Goal: Task Accomplishment & Management: Manage account settings

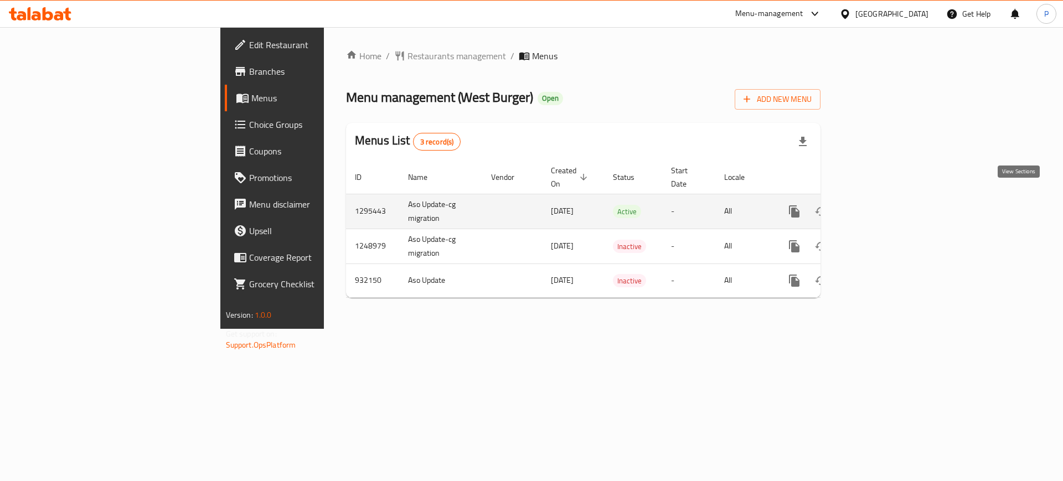
click at [881, 205] on icon "enhanced table" at bounding box center [874, 211] width 13 height 13
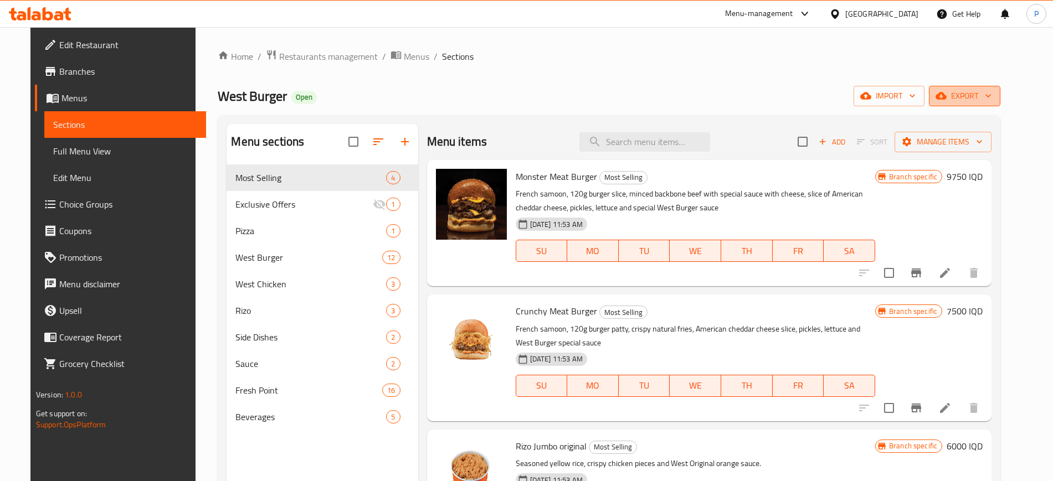
click at [991, 89] on span "export" at bounding box center [965, 96] width 54 height 14
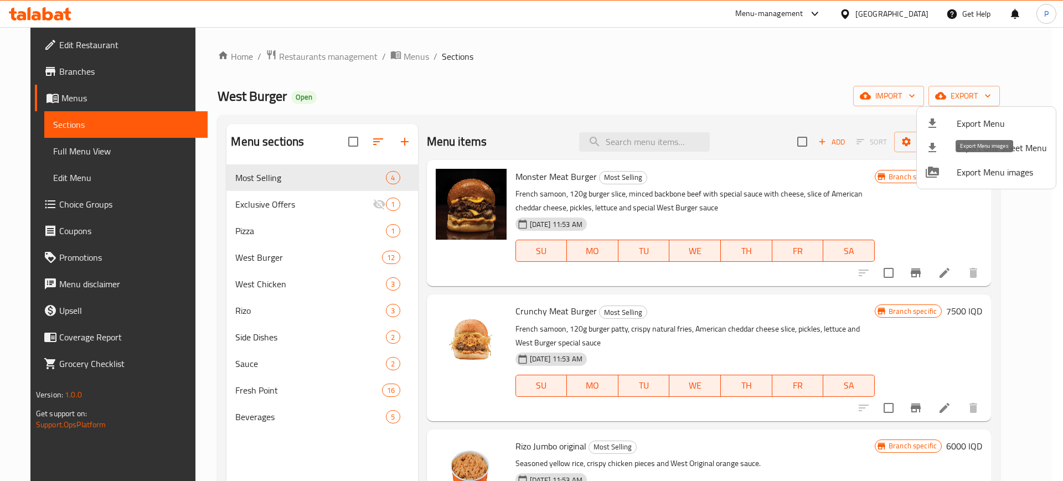
click at [978, 178] on span "Export Menu images" at bounding box center [1002, 172] width 90 height 13
click at [428, 102] on div at bounding box center [531, 240] width 1063 height 481
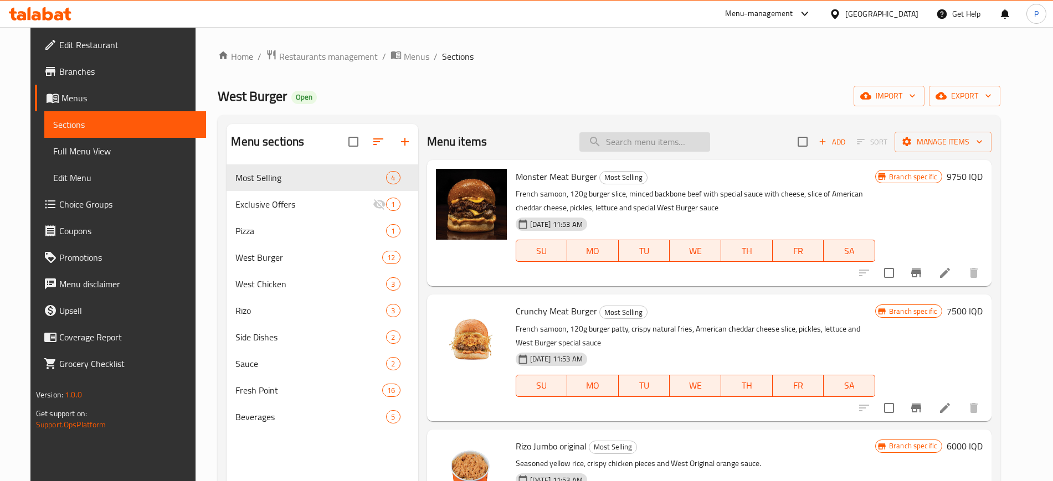
click at [623, 141] on input "search" at bounding box center [644, 141] width 131 height 19
paste input "Big West Meat Burger"
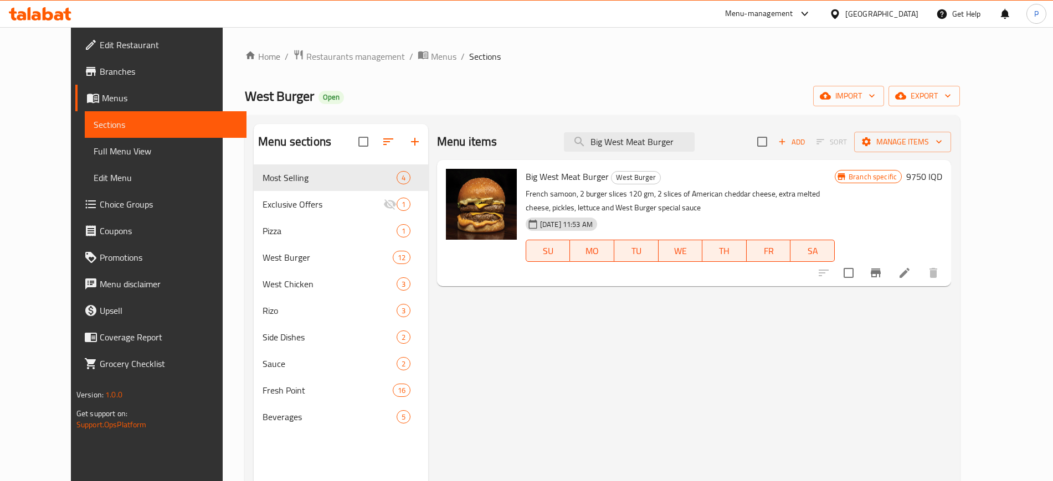
drag, startPoint x: 626, startPoint y: 393, endPoint x: 628, endPoint y: 316, distance: 77.0
click at [626, 393] on div "Menu items Big West Meat Burger Add Sort Manage items Big West Meat Burger West…" at bounding box center [689, 364] width 523 height 481
click at [658, 155] on div "Menu items Big West Meat Burger Add Sort Manage items" at bounding box center [694, 142] width 514 height 36
click at [665, 148] on input "Big West Meat Burger" at bounding box center [629, 141] width 131 height 19
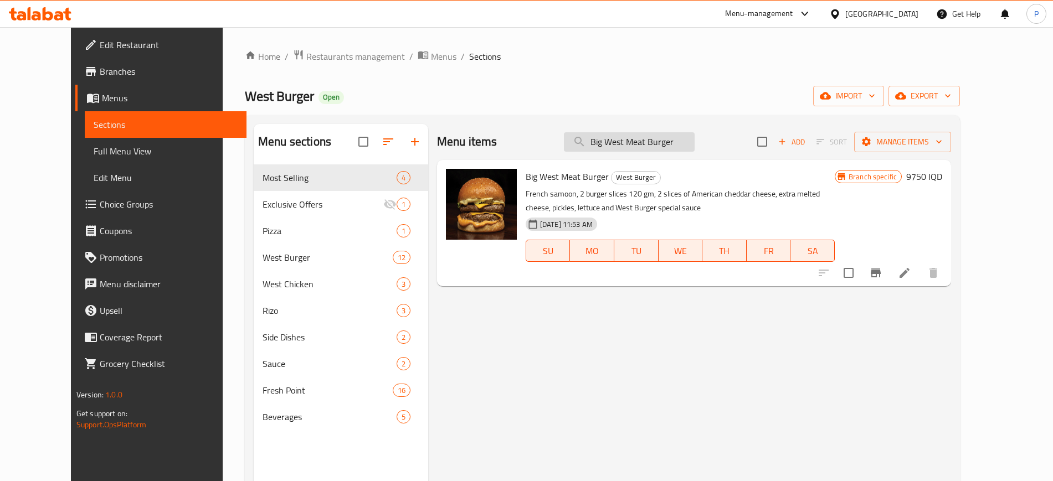
click at [665, 148] on input "Big West Meat Burger" at bounding box center [629, 141] width 131 height 19
paste input "Tropical Smoothie"
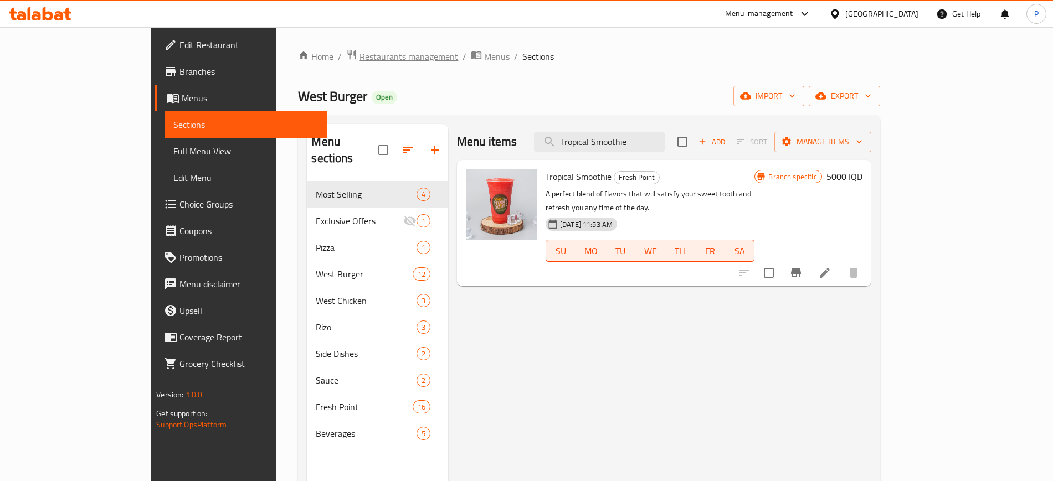
type input "Tropical Smoothie"
click at [359, 58] on span "Restaurants management" at bounding box center [408, 56] width 99 height 13
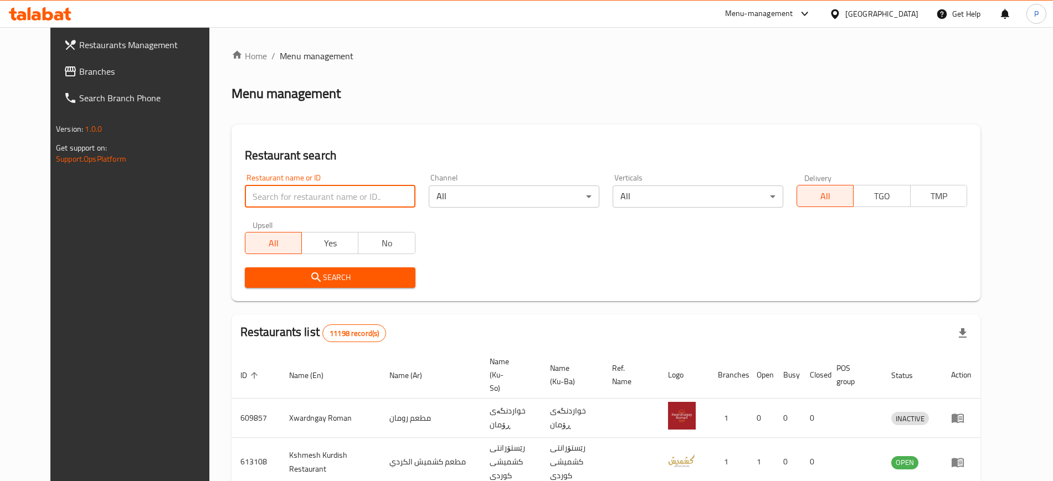
click at [344, 191] on input "search" at bounding box center [330, 197] width 171 height 22
paste input "701150"
type input "701150"
click button "Search" at bounding box center [330, 278] width 171 height 20
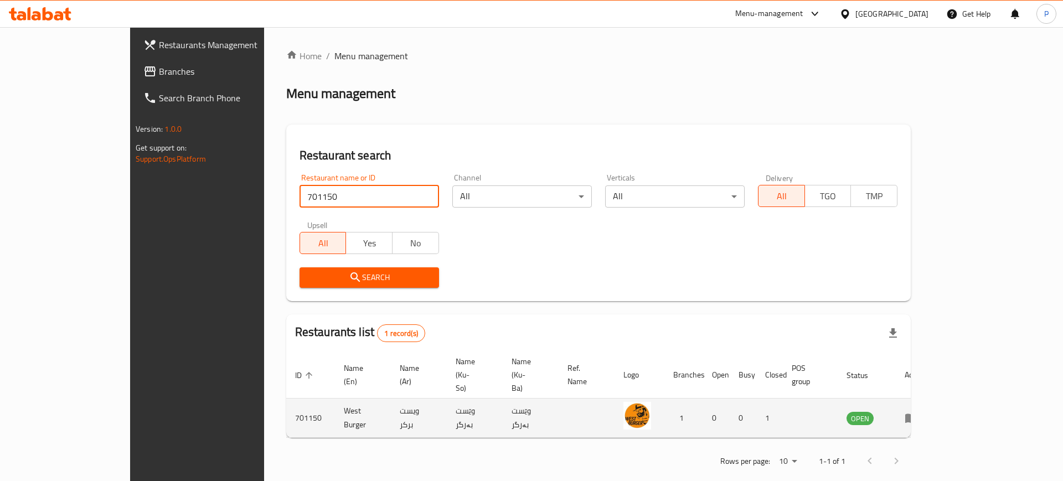
click at [918, 414] on icon "enhanced table" at bounding box center [912, 418] width 12 height 9
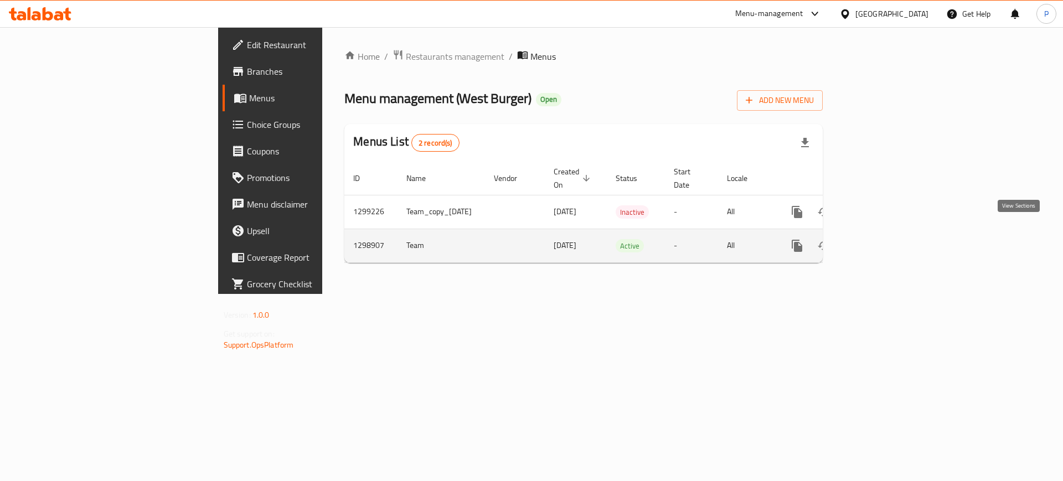
click at [891, 240] on link "enhanced table" at bounding box center [877, 246] width 27 height 27
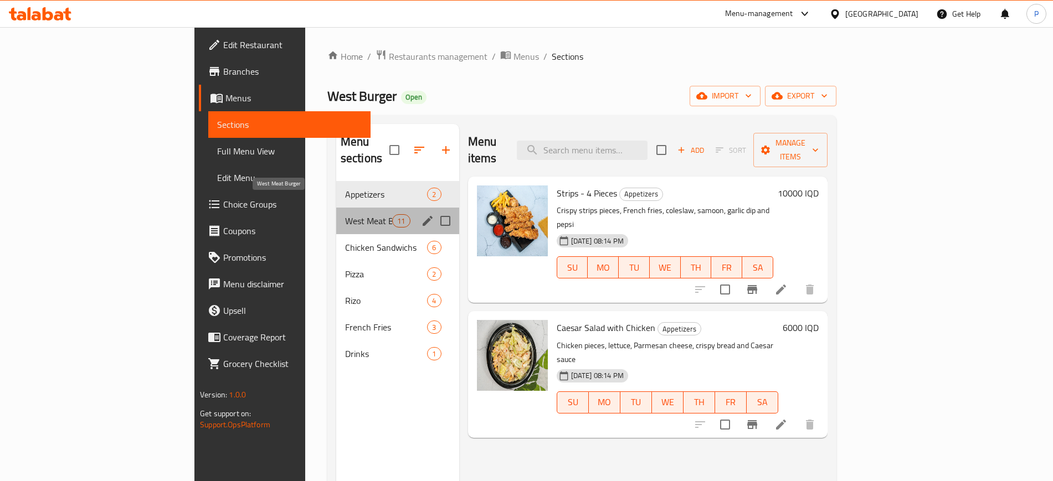
click at [345, 214] on span "West Meat Burger" at bounding box center [368, 220] width 47 height 13
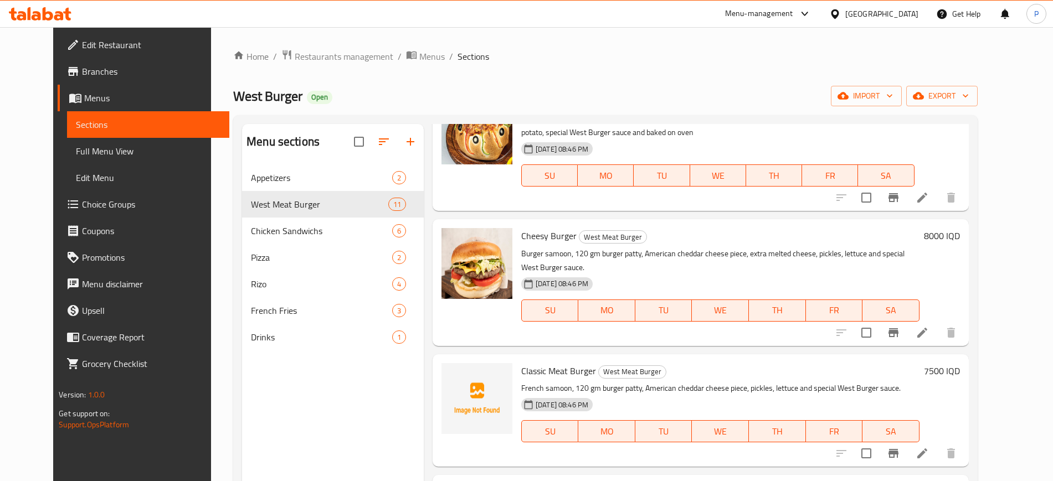
scroll to position [415, 0]
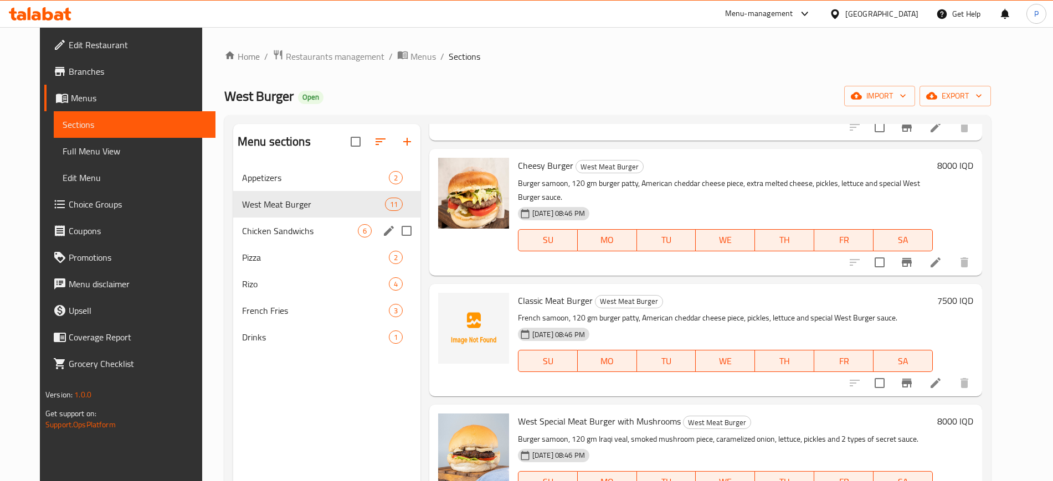
click at [294, 222] on div "Chicken Sandwichs 6" at bounding box center [326, 231] width 187 height 27
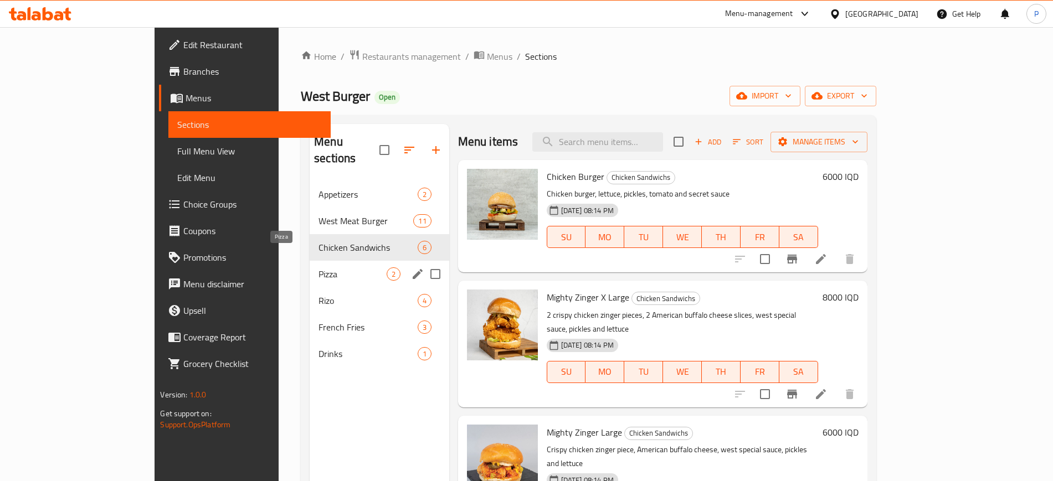
click at [318, 268] on span "Pizza" at bounding box center [352, 274] width 68 height 13
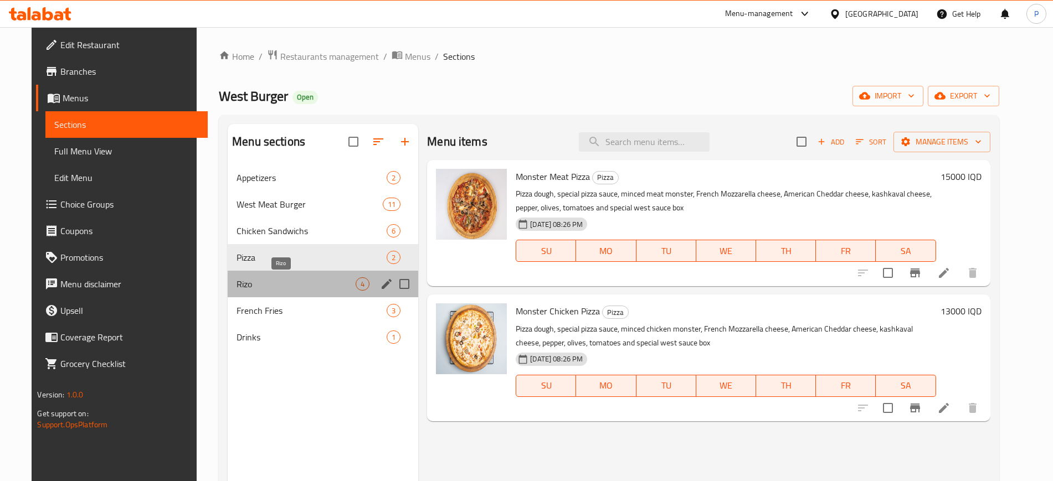
click at [287, 281] on span "Rizo" at bounding box center [296, 284] width 119 height 13
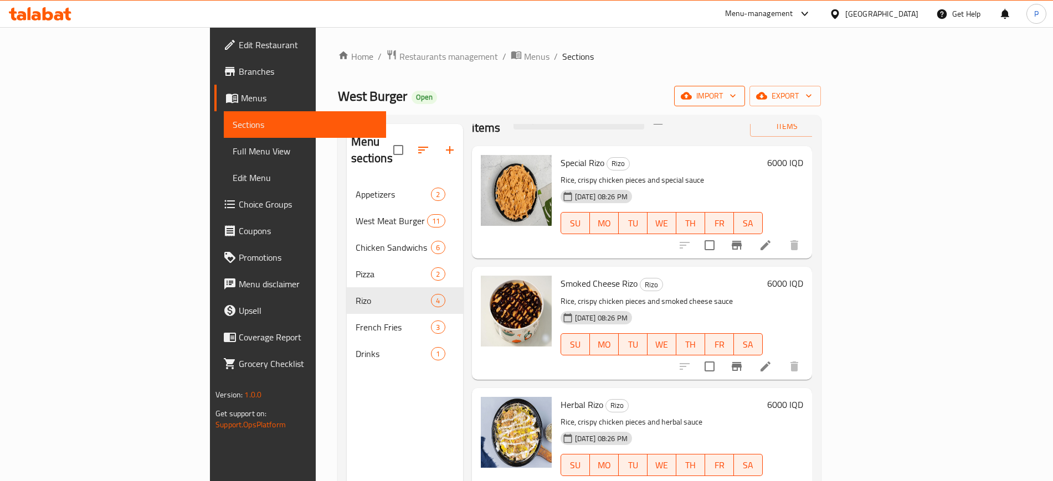
click at [736, 93] on span "import" at bounding box center [709, 96] width 53 height 14
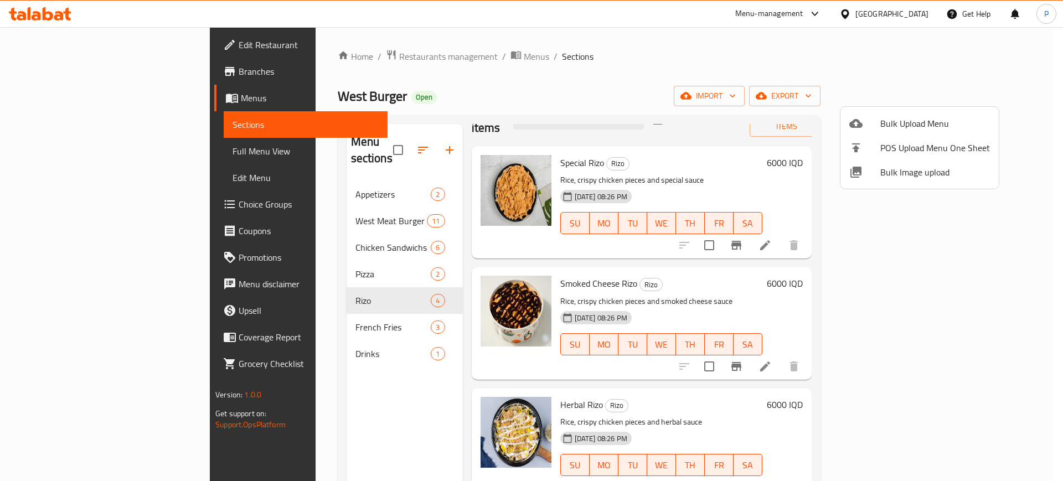
click at [919, 174] on span "Bulk Image upload" at bounding box center [936, 172] width 110 height 13
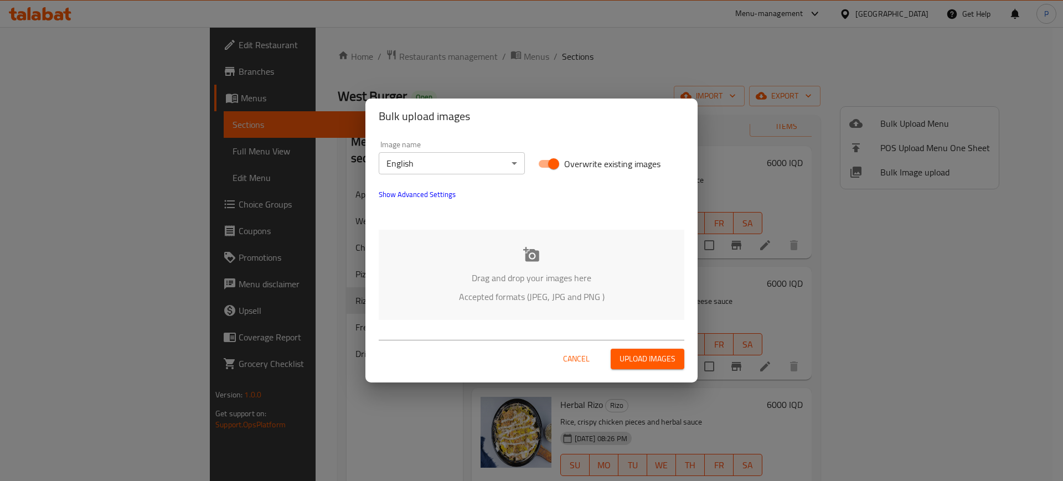
click at [508, 253] on div "Drag and drop your images here Accepted formats (JPEG, JPG and PNG )" at bounding box center [532, 275] width 306 height 90
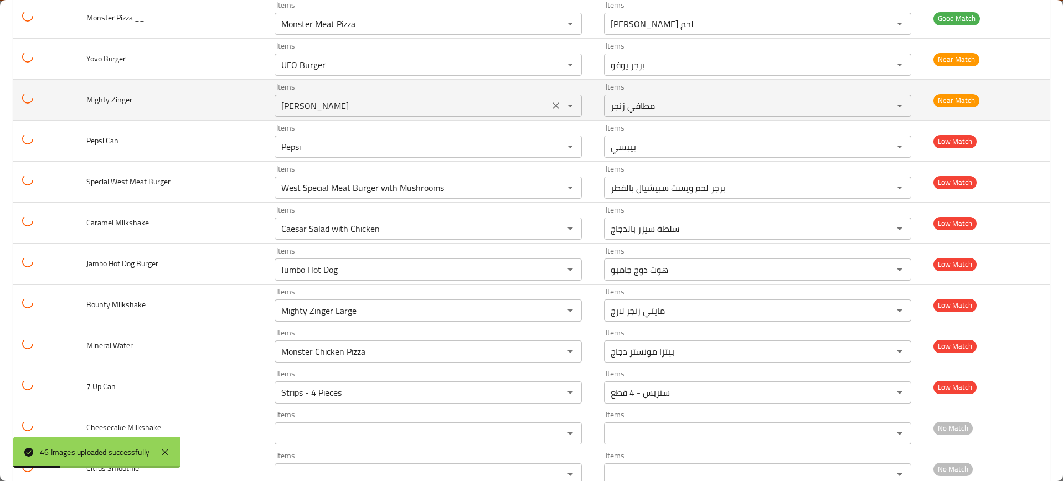
scroll to position [762, 0]
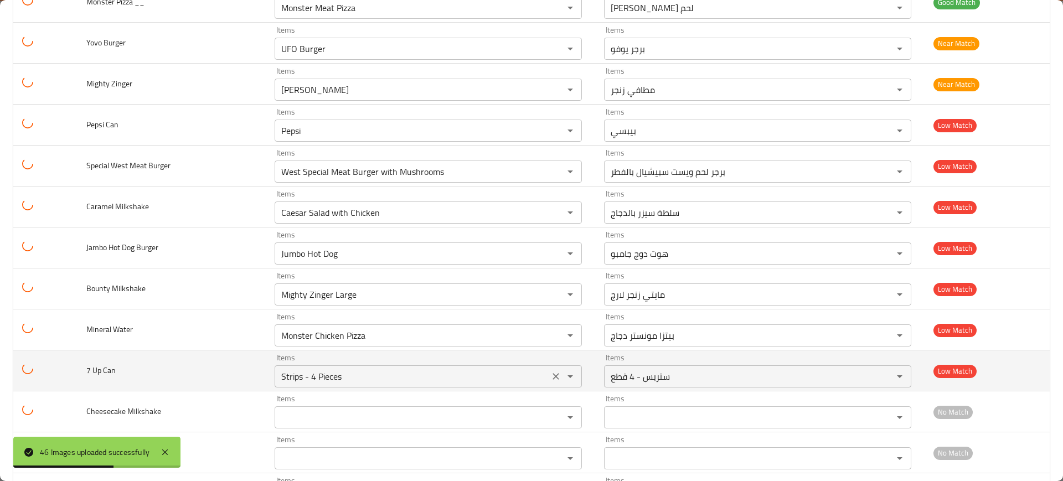
drag, startPoint x: 350, startPoint y: 383, endPoint x: 338, endPoint y: 383, distance: 11.1
click at [348, 383] on Can "Strips - 4 Pieces" at bounding box center [412, 377] width 268 height 16
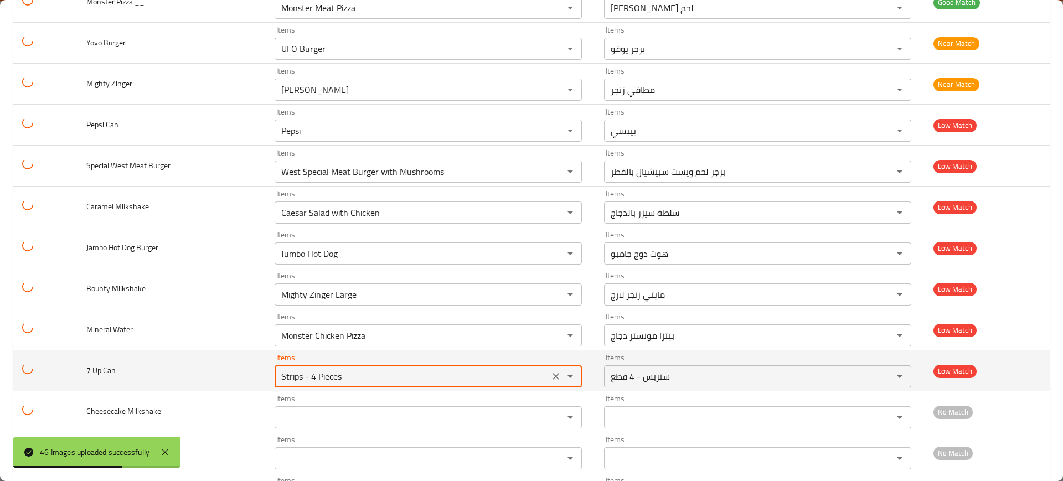
type Can "7"
click at [541, 381] on Can "7" at bounding box center [412, 377] width 268 height 16
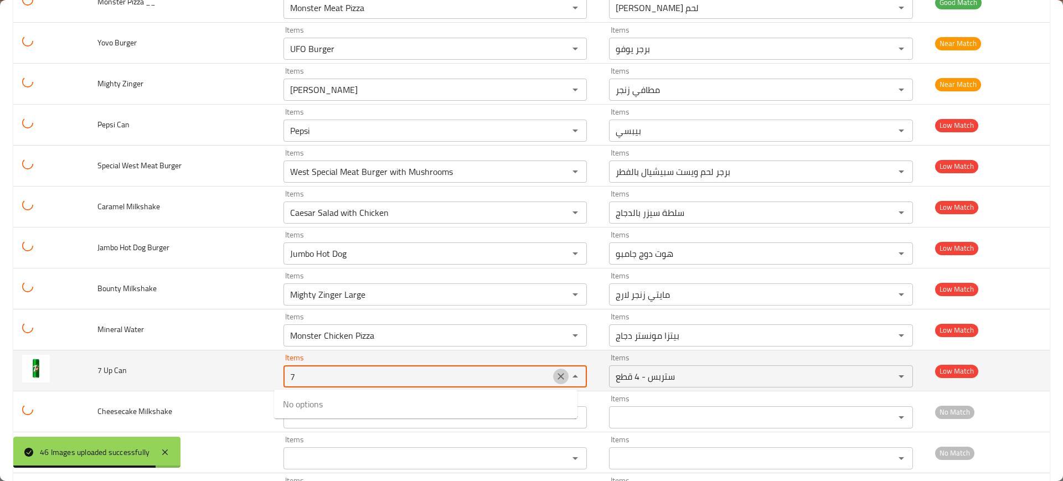
click at [556, 378] on icon "Clear" at bounding box center [561, 376] width 11 height 11
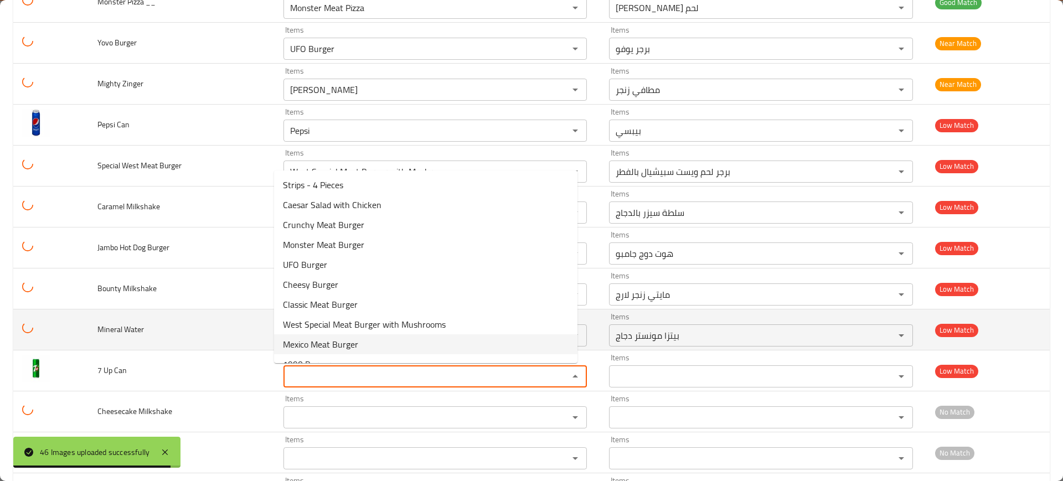
click at [207, 315] on td "Mineral Water" at bounding box center [182, 330] width 186 height 41
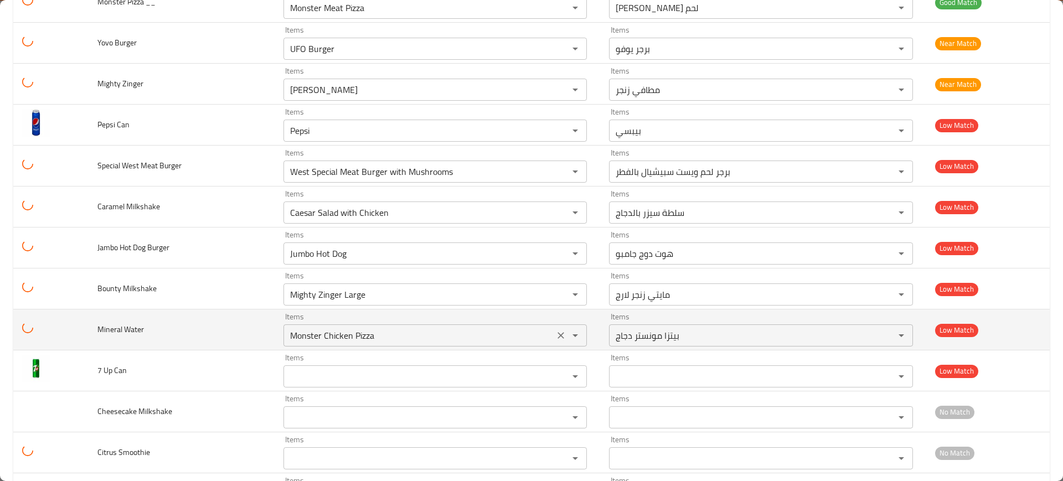
click at [558, 335] on icon "Clear" at bounding box center [561, 335] width 7 height 7
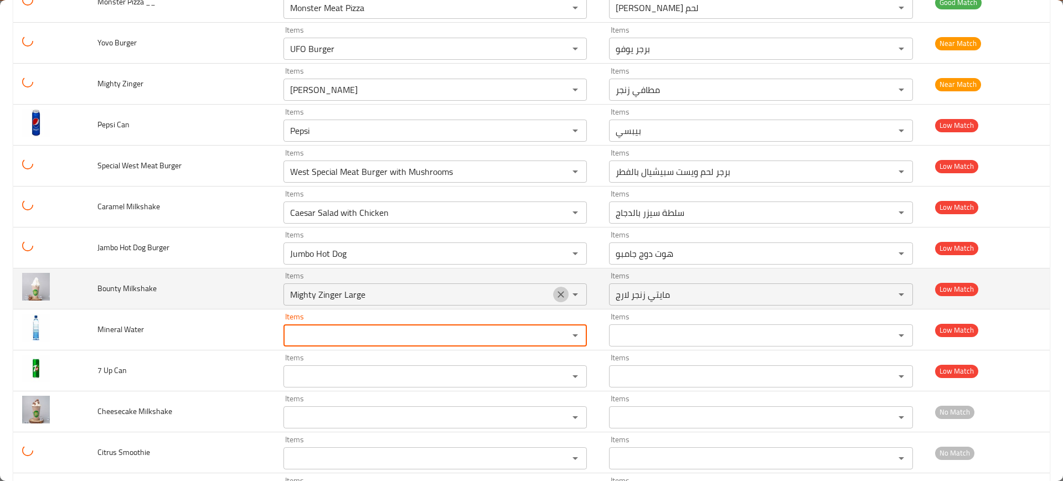
click at [556, 298] on icon "Clear" at bounding box center [561, 294] width 11 height 11
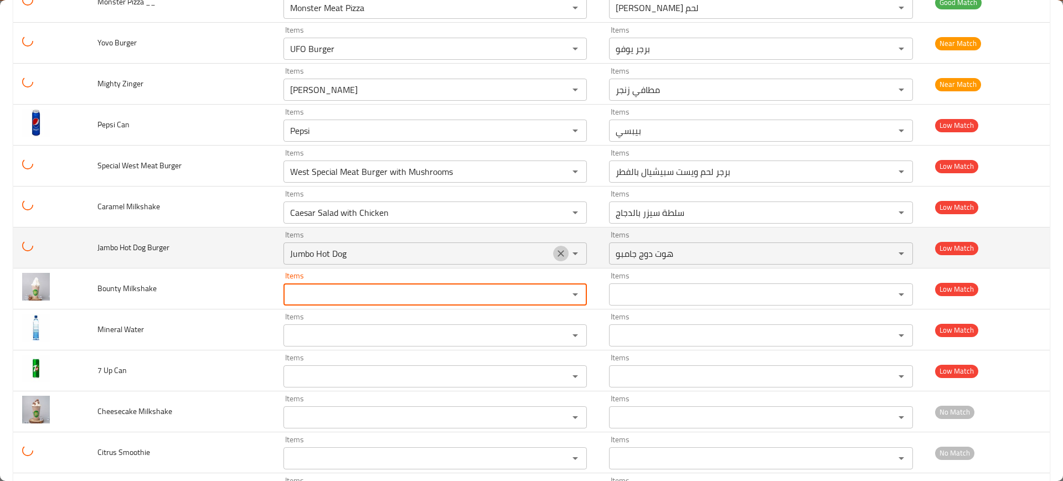
click at [556, 250] on icon "Clear" at bounding box center [561, 253] width 11 height 11
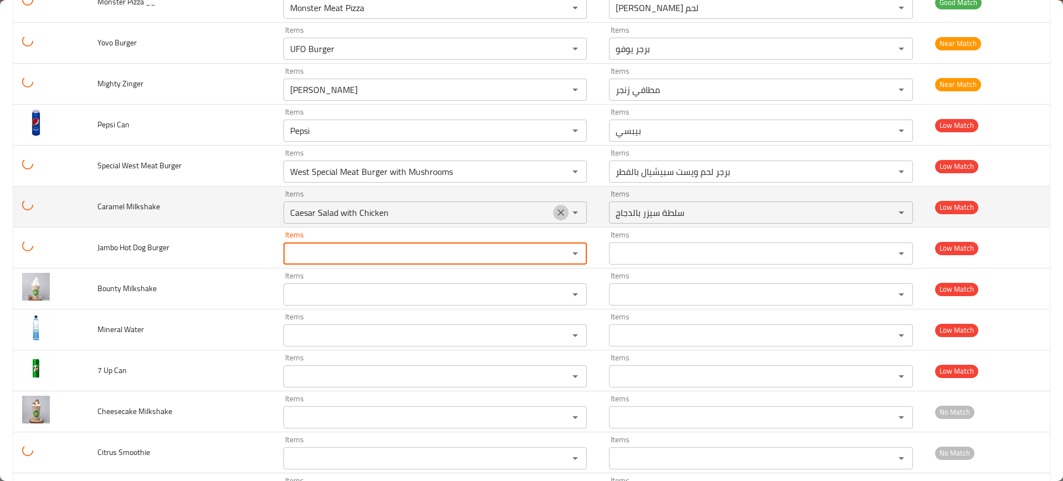
click at [553, 217] on button "Clear" at bounding box center [561, 213] width 16 height 16
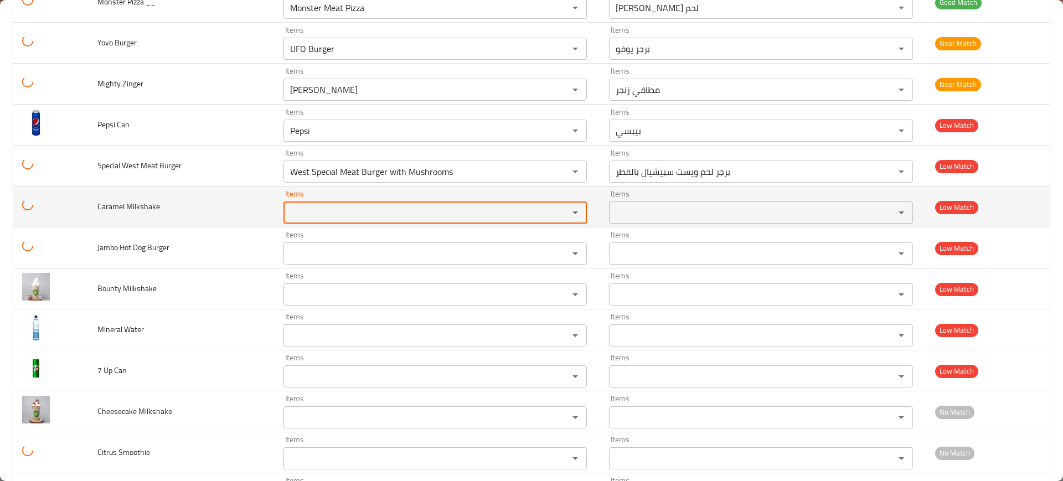
click at [553, 216] on div "enhanced table" at bounding box center [567, 213] width 29 height 16
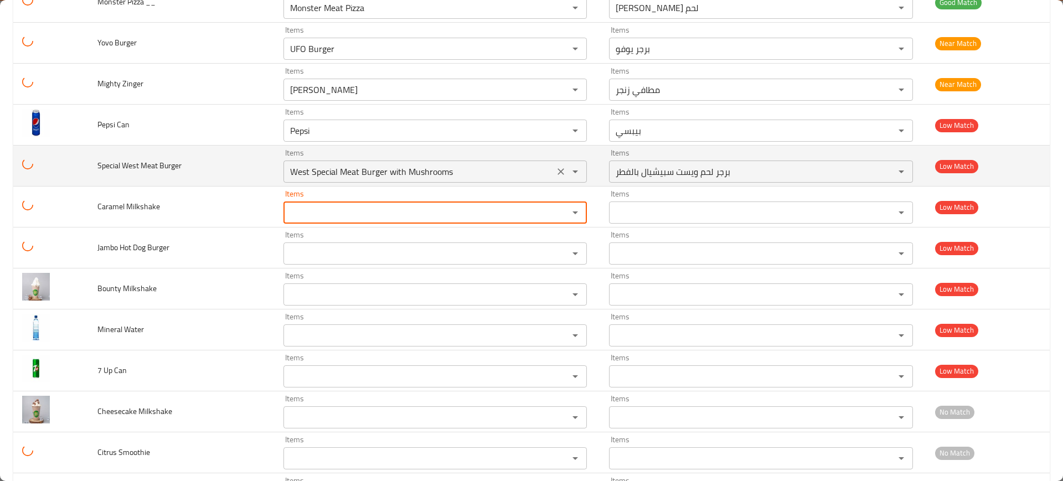
click at [556, 175] on icon "Clear" at bounding box center [561, 171] width 11 height 11
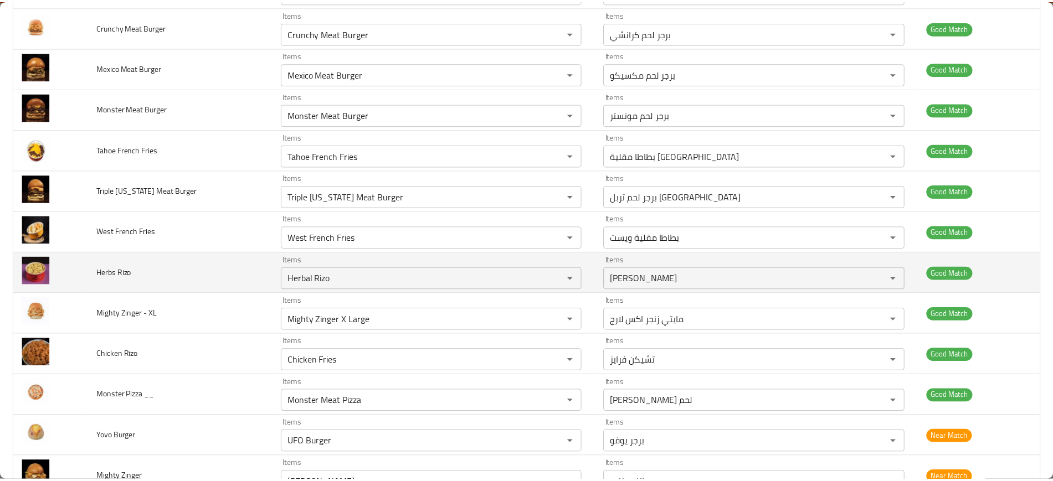
scroll to position [0, 0]
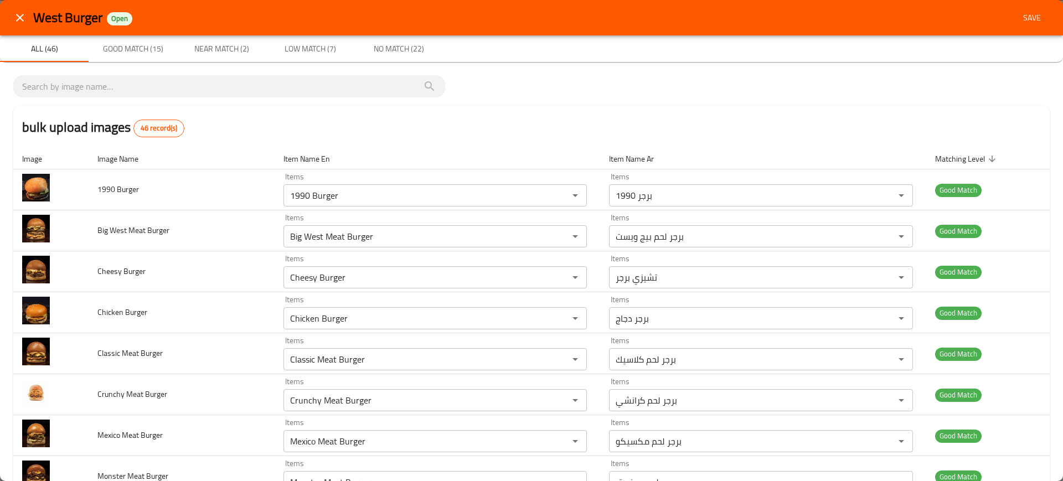
click at [1035, 14] on button "Save" at bounding box center [1032, 18] width 35 height 20
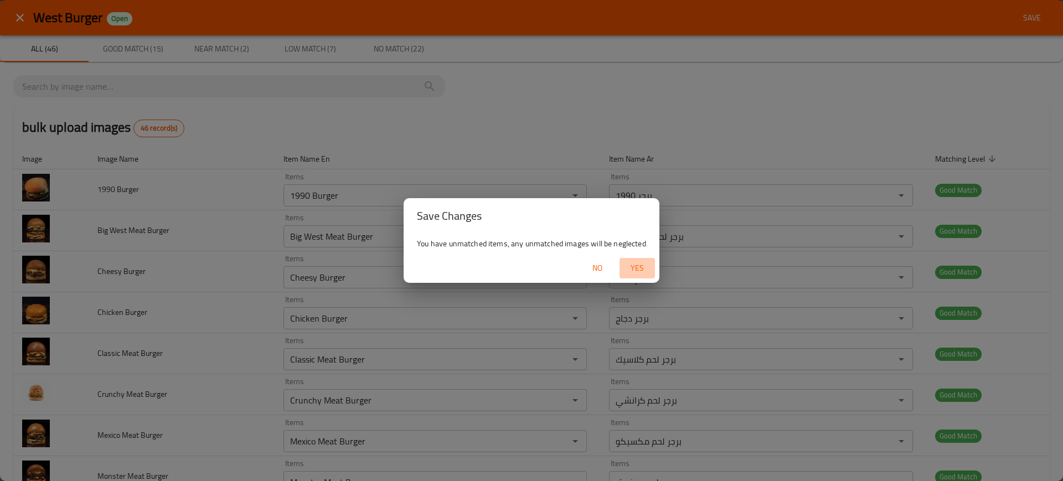
click at [634, 261] on span "Yes" at bounding box center [637, 268] width 27 height 14
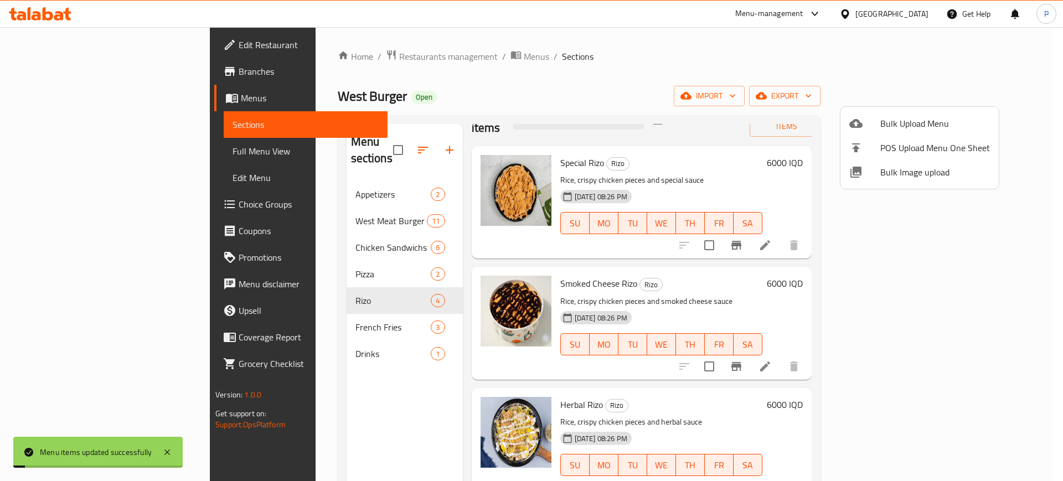
click at [323, 168] on div at bounding box center [531, 240] width 1063 height 481
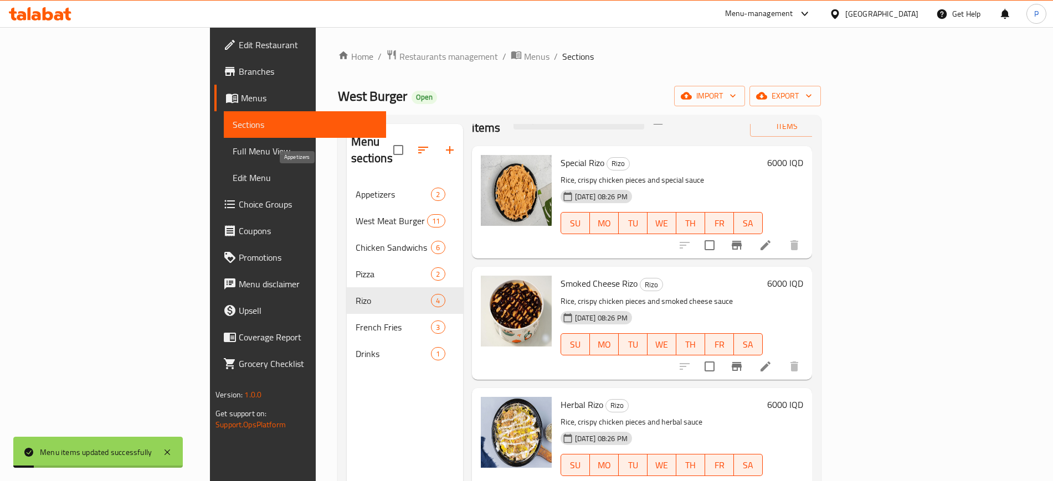
click at [356, 188] on span "Appetizers" at bounding box center [394, 194] width 76 height 13
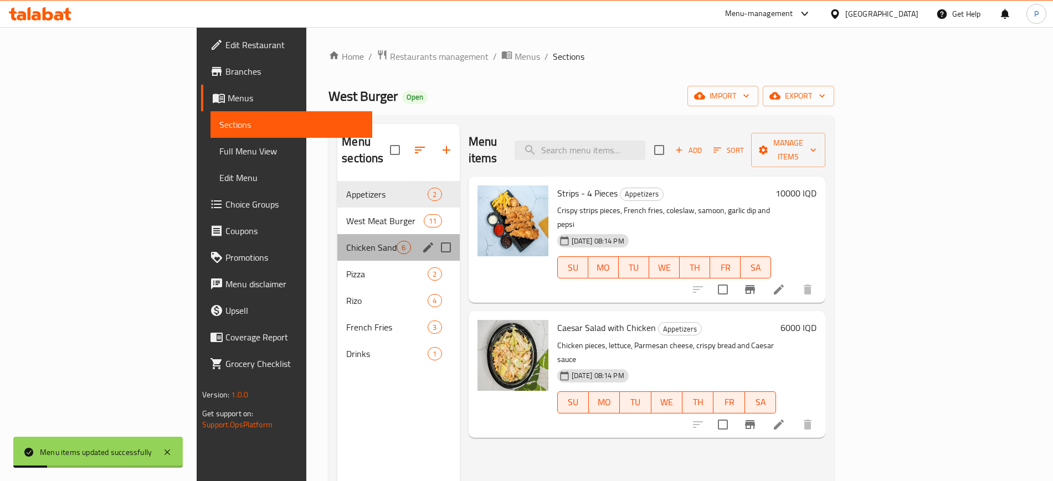
click at [337, 234] on div "Chicken Sandwichs 6" at bounding box center [398, 247] width 122 height 27
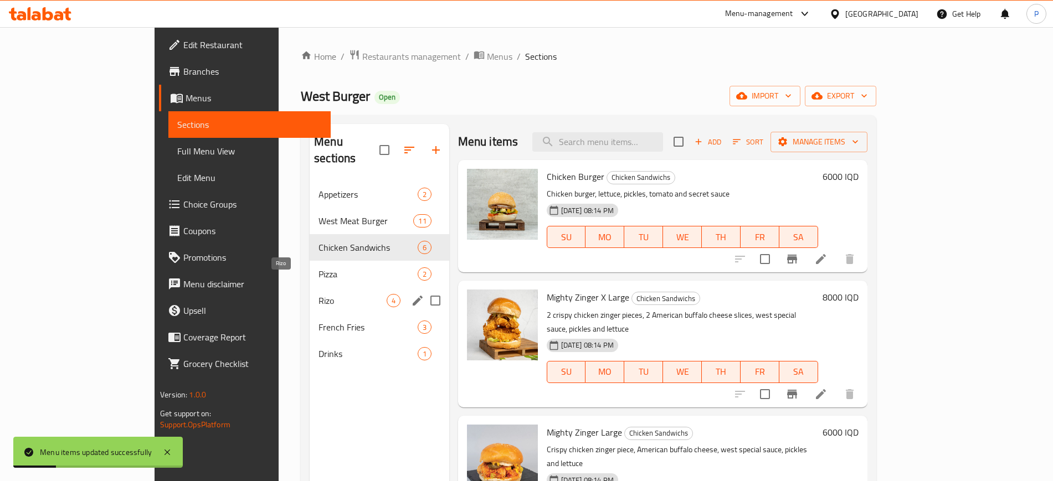
click at [318, 294] on span "Rizo" at bounding box center [352, 300] width 68 height 13
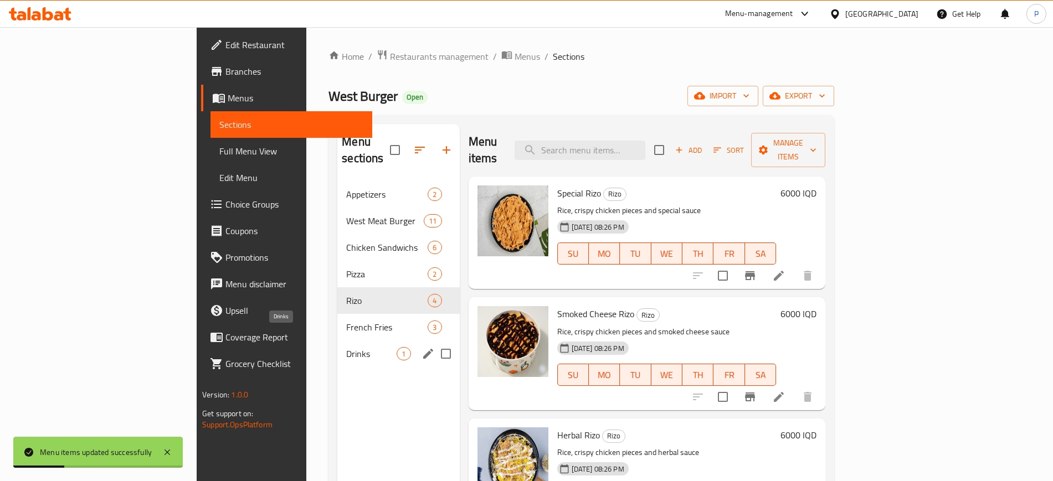
click at [346, 347] on span "Drinks" at bounding box center [371, 353] width 50 height 13
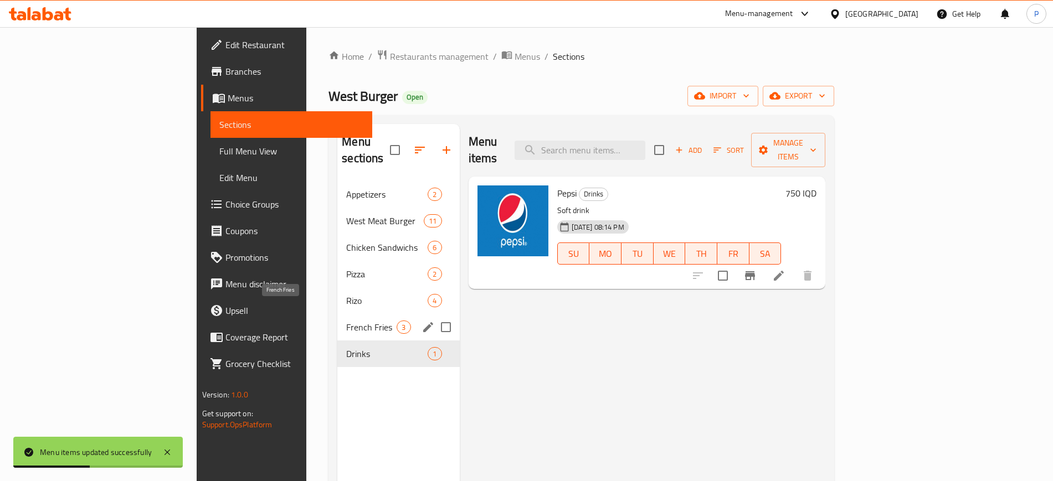
drag, startPoint x: 273, startPoint y: 304, endPoint x: 274, endPoint y: 315, distance: 10.5
click at [346, 321] on span "French Fries" at bounding box center [371, 327] width 50 height 13
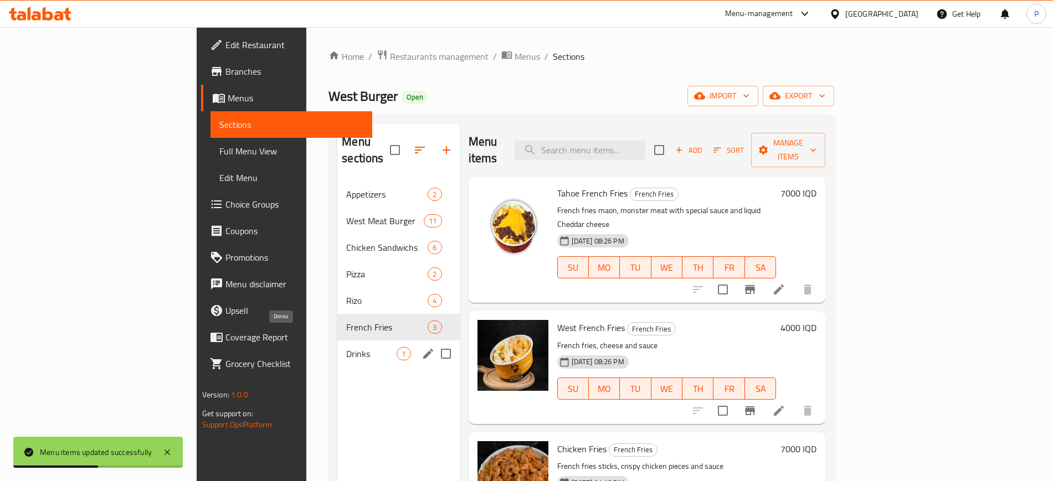
click at [346, 347] on span "Drinks" at bounding box center [371, 353] width 50 height 13
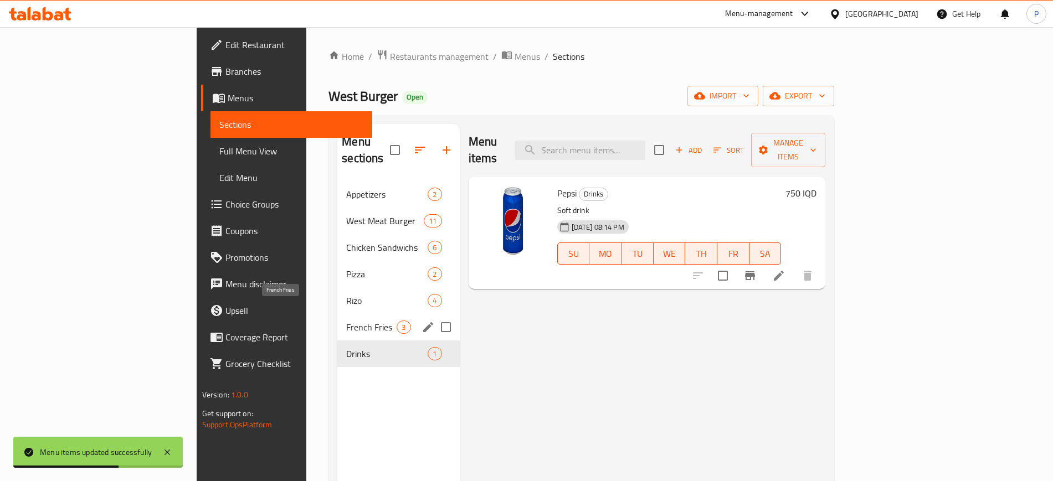
click at [346, 321] on span "French Fries" at bounding box center [371, 327] width 50 height 13
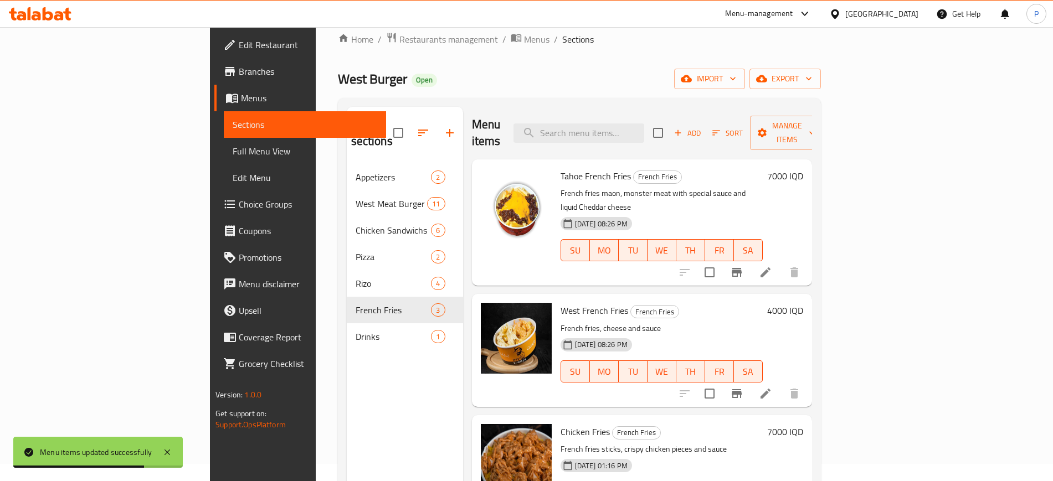
scroll to position [17, 0]
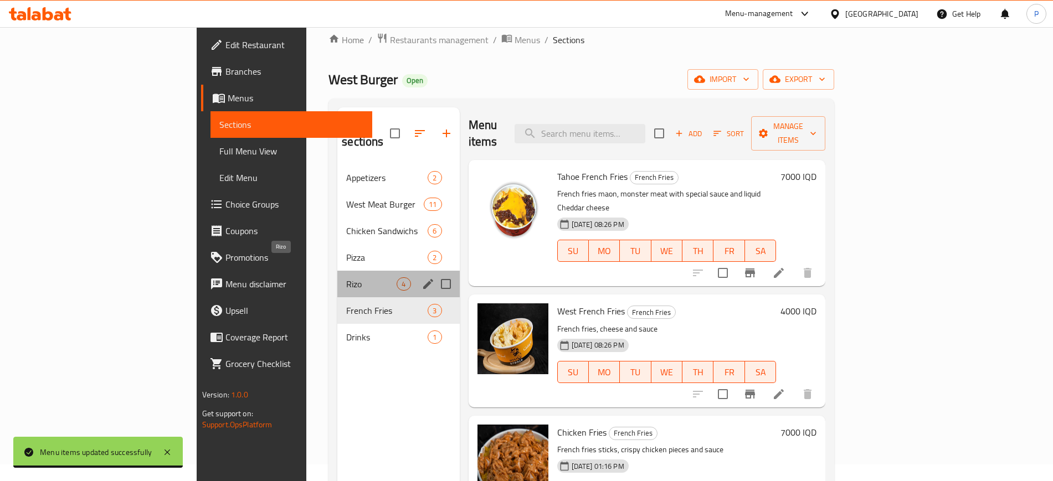
click at [346, 278] on span "Rizo" at bounding box center [371, 284] width 50 height 13
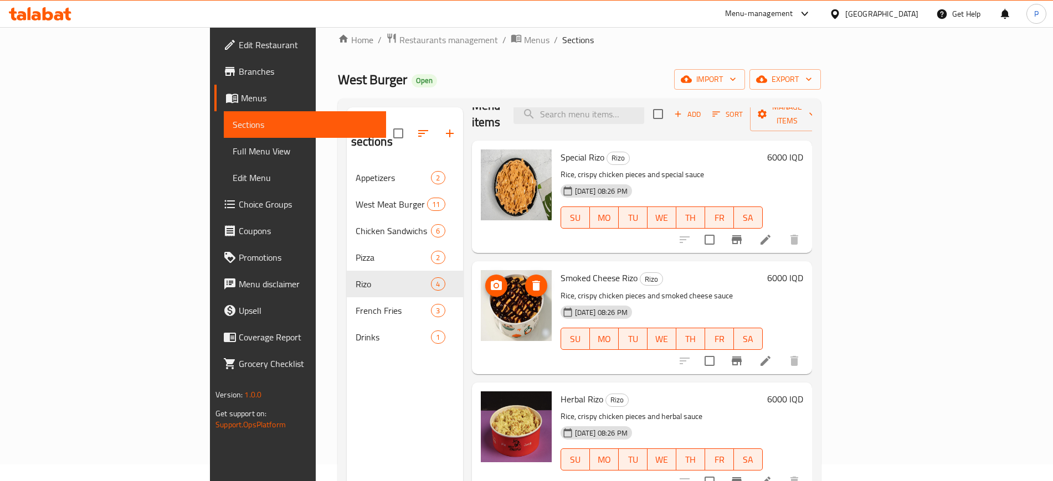
scroll to position [30, 0]
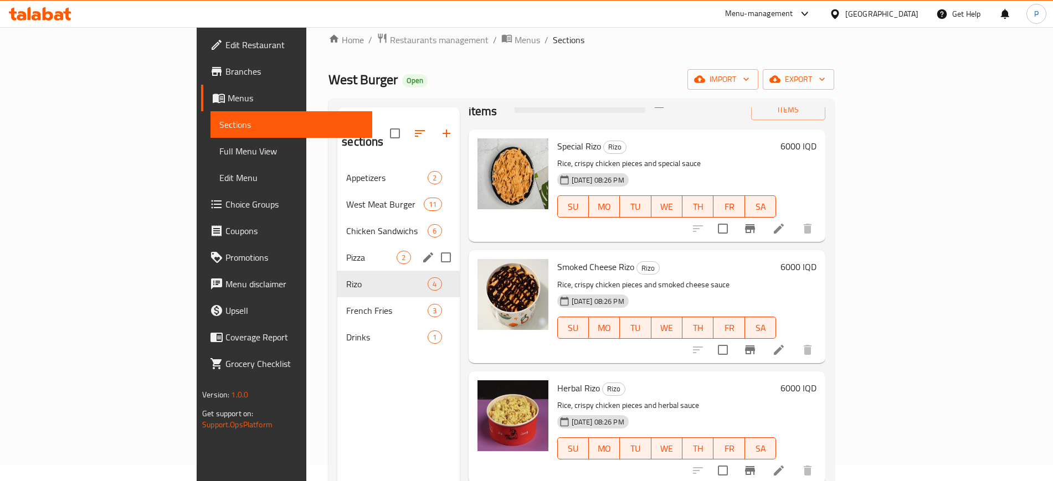
click at [337, 248] on div "Pizza 2" at bounding box center [398, 257] width 122 height 27
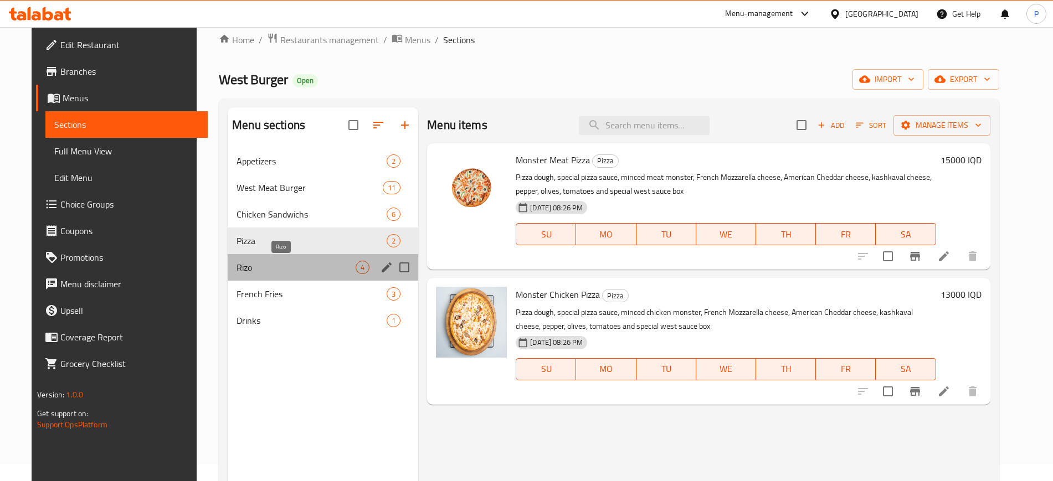
click at [291, 265] on span "Rizo" at bounding box center [296, 267] width 119 height 13
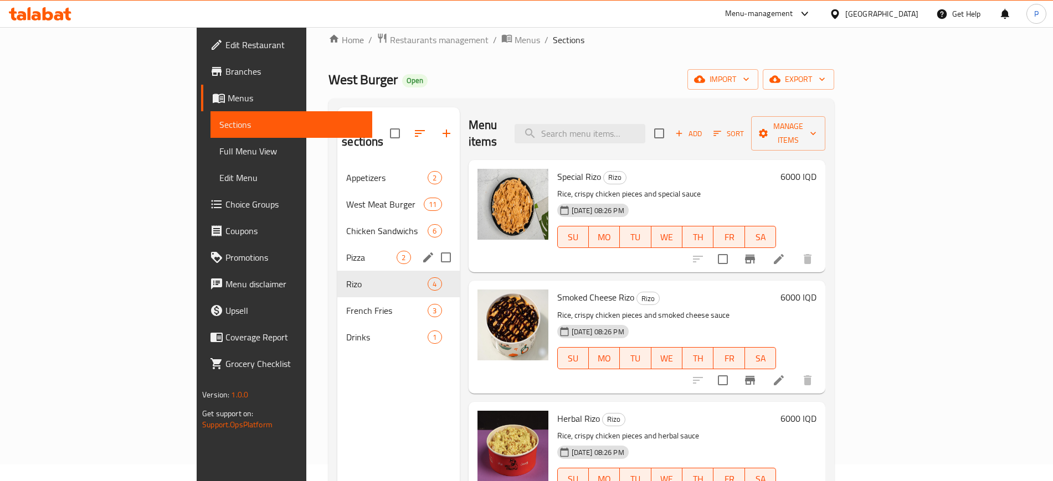
click at [337, 244] on div "Pizza 2" at bounding box center [398, 257] width 122 height 27
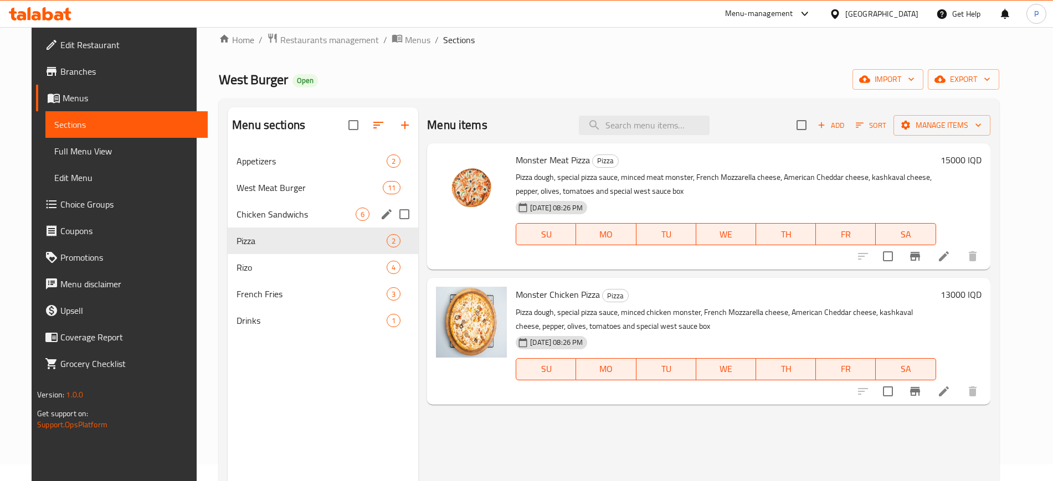
click at [310, 200] on div "West Meat Burger 11" at bounding box center [323, 187] width 191 height 27
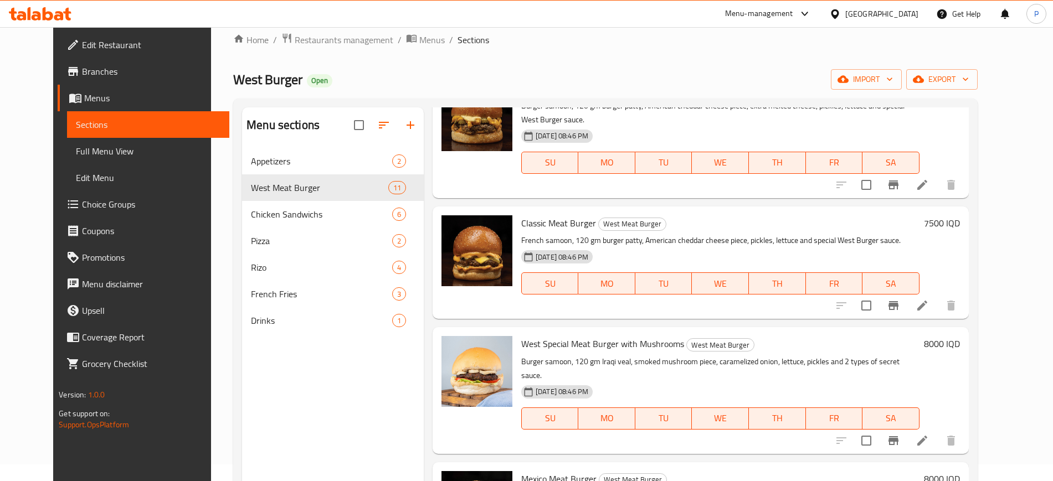
scroll to position [554, 0]
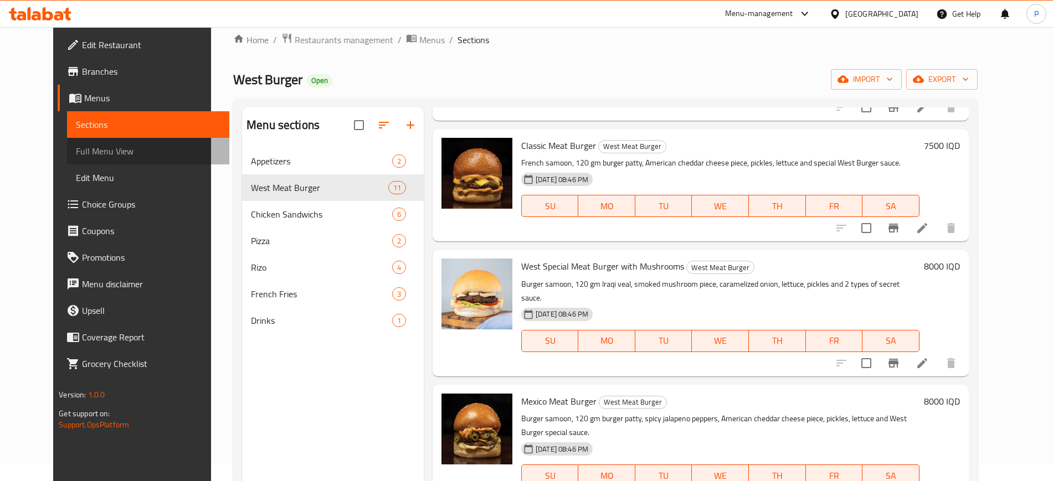
click at [76, 146] on span "Full Menu View" at bounding box center [148, 151] width 144 height 13
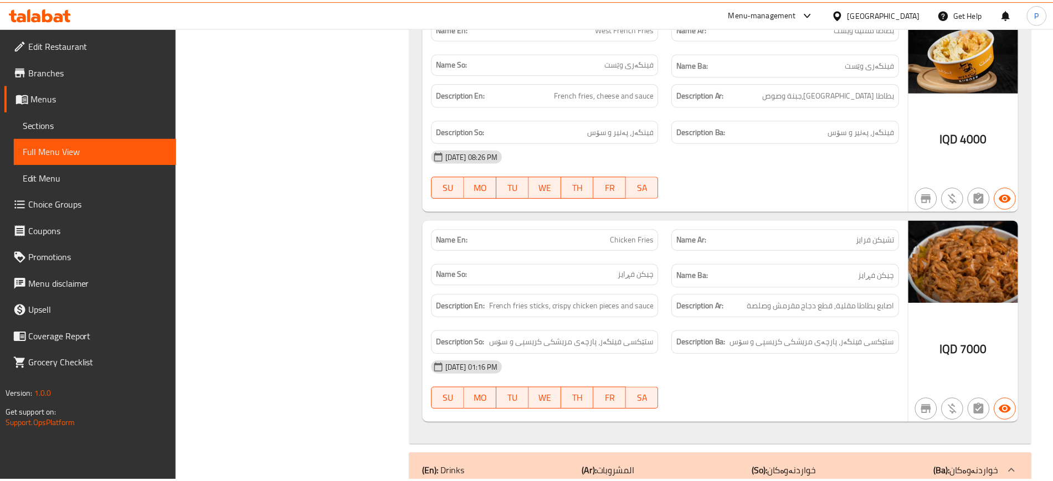
scroll to position [7250, 0]
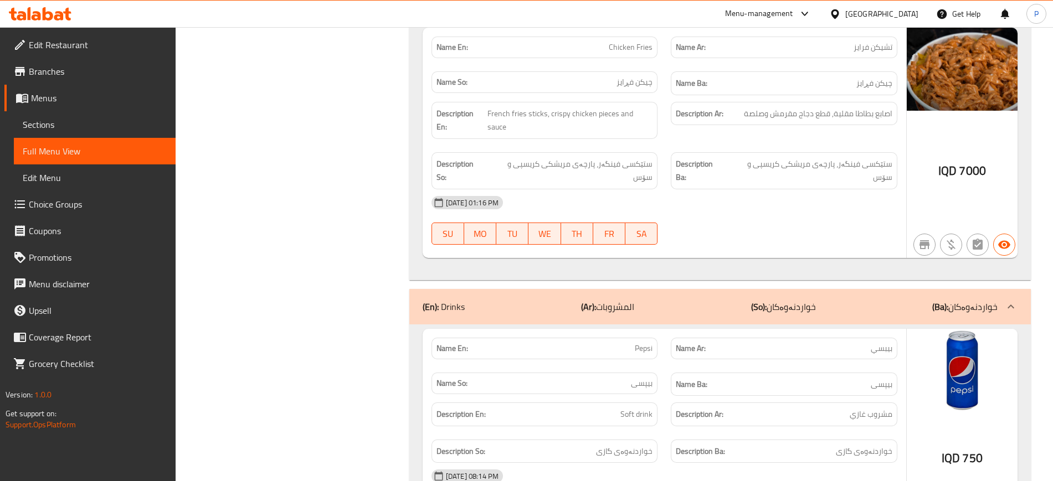
click at [845, 12] on div at bounding box center [837, 14] width 16 height 12
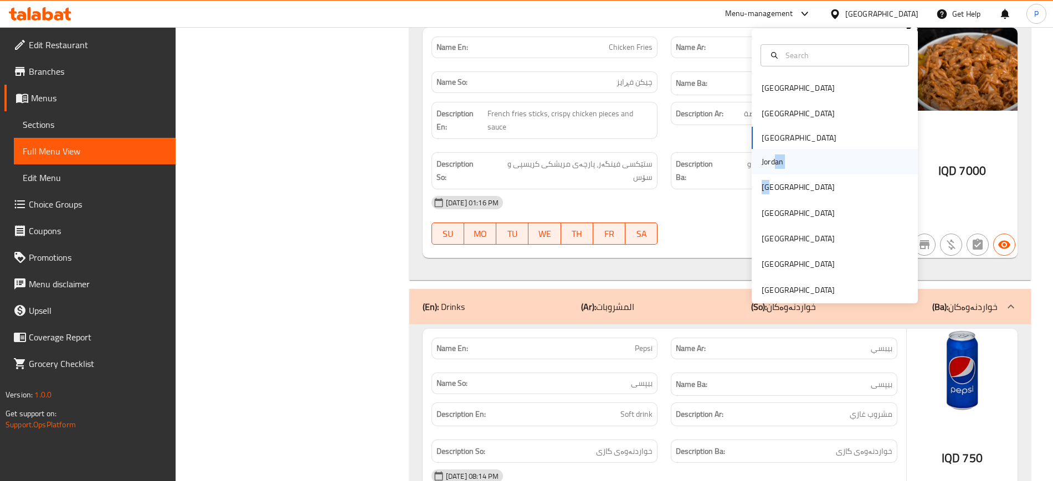
drag, startPoint x: 758, startPoint y: 187, endPoint x: 765, endPoint y: 167, distance: 20.7
click at [765, 168] on div "[GEOGRAPHIC_DATA] [GEOGRAPHIC_DATA] [GEOGRAPHIC_DATA] [GEOGRAPHIC_DATA] [GEOGRA…" at bounding box center [835, 189] width 166 height 228
click at [763, 162] on div "Jordan" at bounding box center [773, 162] width 22 height 12
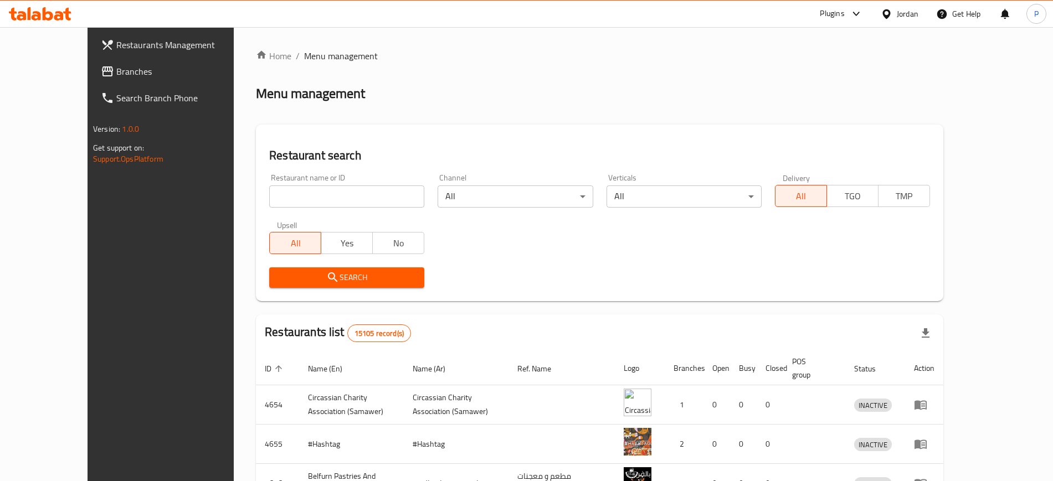
click at [273, 217] on div "Upsell All Yes No" at bounding box center [347, 237] width 168 height 47
click at [290, 189] on input "search" at bounding box center [346, 197] width 155 height 22
paste input "فلافل رهف"
type input "فلافل رهف"
click button "Search" at bounding box center [346, 278] width 155 height 20
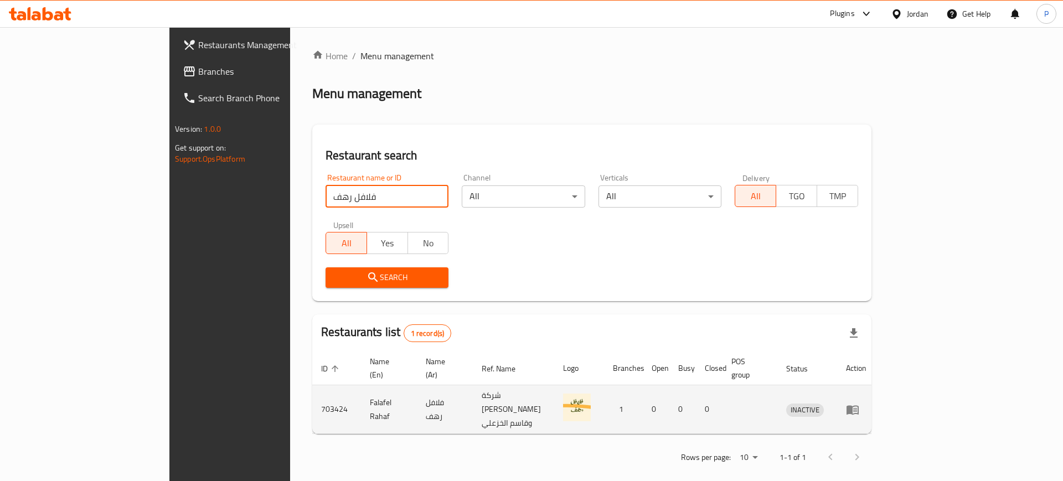
click at [876, 386] on td "enhanced table" at bounding box center [857, 410] width 38 height 49
click at [859, 405] on icon "enhanced table" at bounding box center [853, 409] width 12 height 9
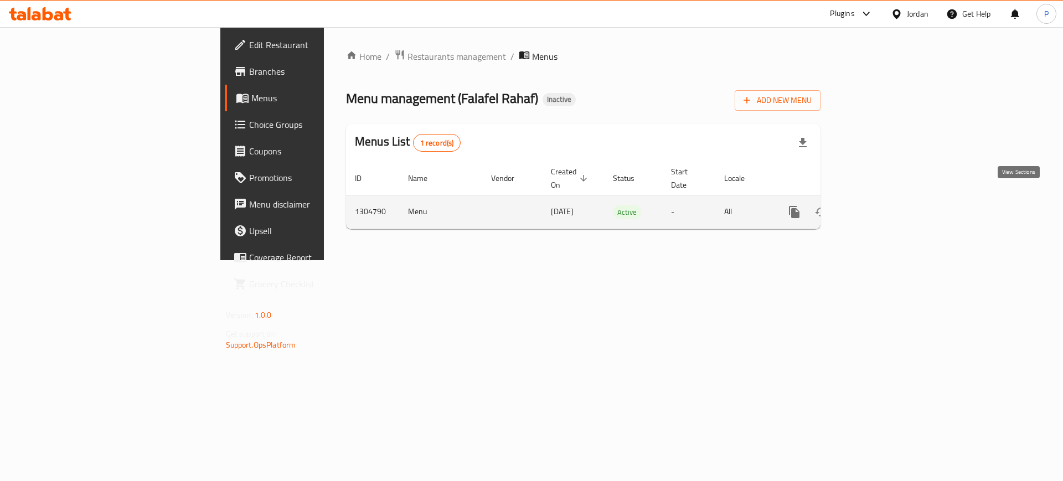
click at [881, 205] on icon "enhanced table" at bounding box center [874, 211] width 13 height 13
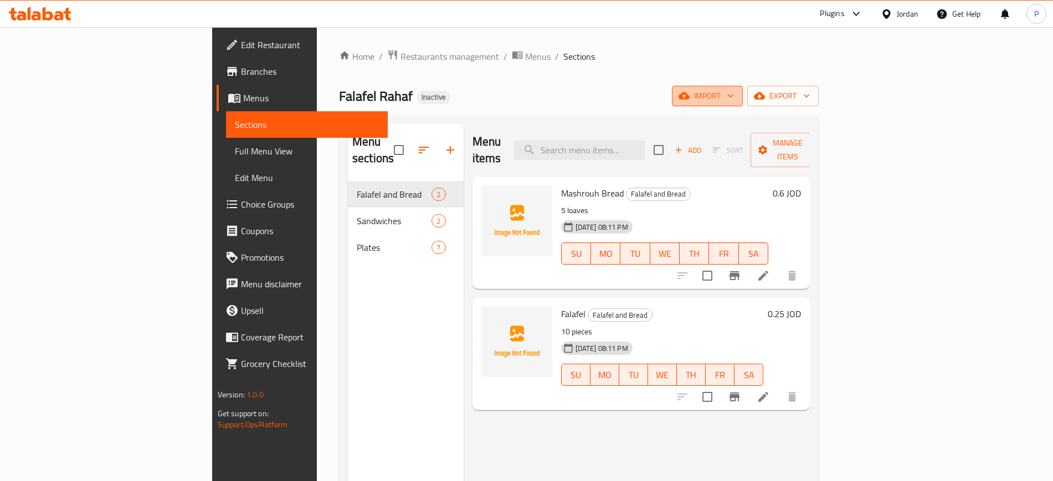
click at [743, 104] on button "import" at bounding box center [707, 96] width 71 height 20
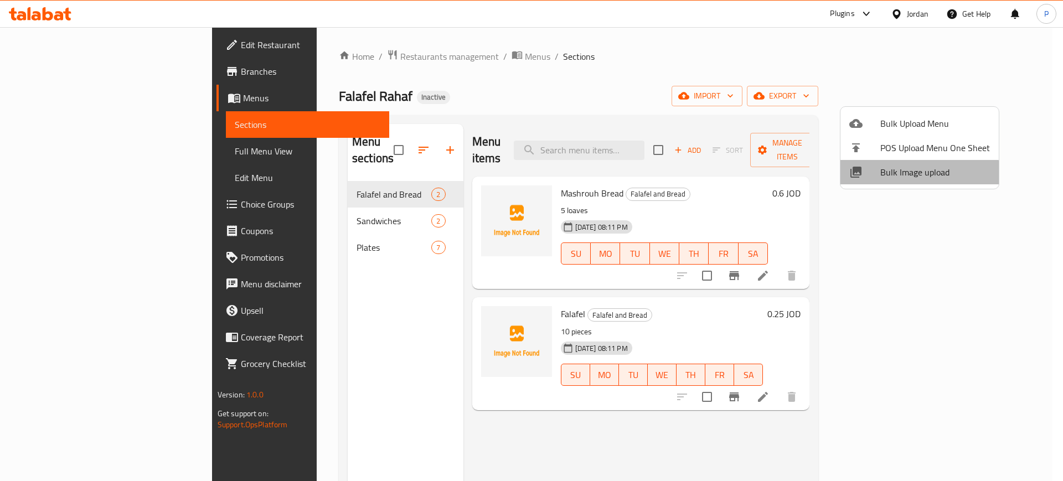
click at [919, 179] on span "Bulk Image upload" at bounding box center [936, 172] width 110 height 13
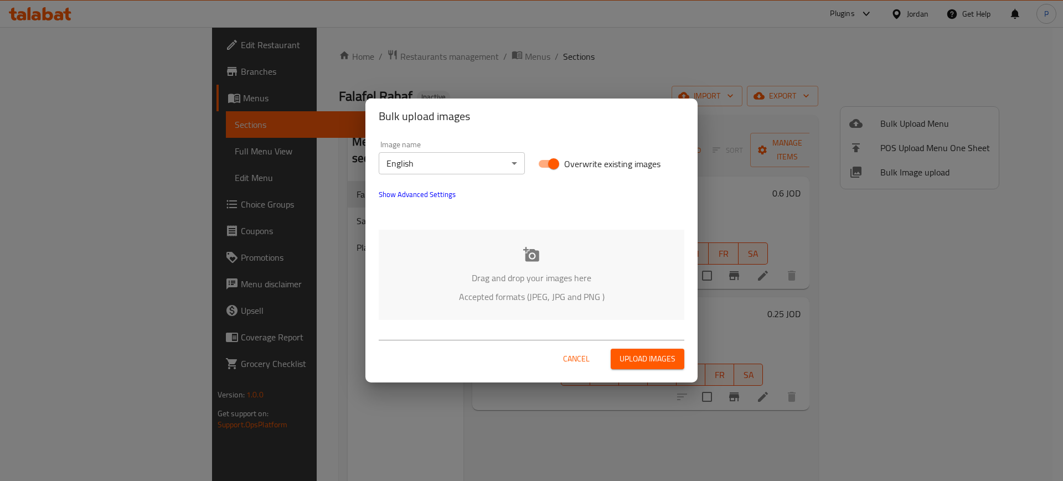
click at [520, 169] on body "​ Plugins Jordan Get Help P Edit Restaurant Branches Menus Sections Full Menu V…" at bounding box center [531, 254] width 1063 height 454
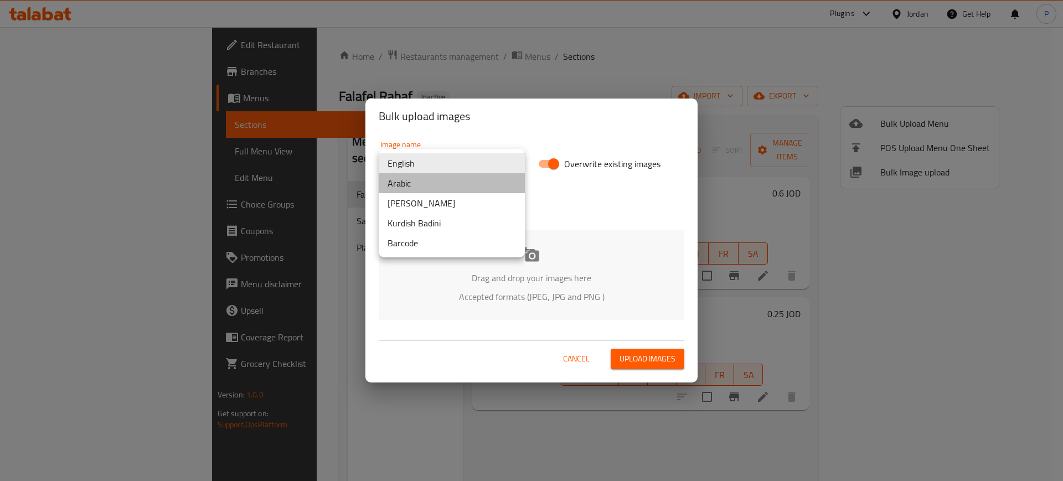
click at [418, 184] on li "Arabic" at bounding box center [452, 183] width 146 height 20
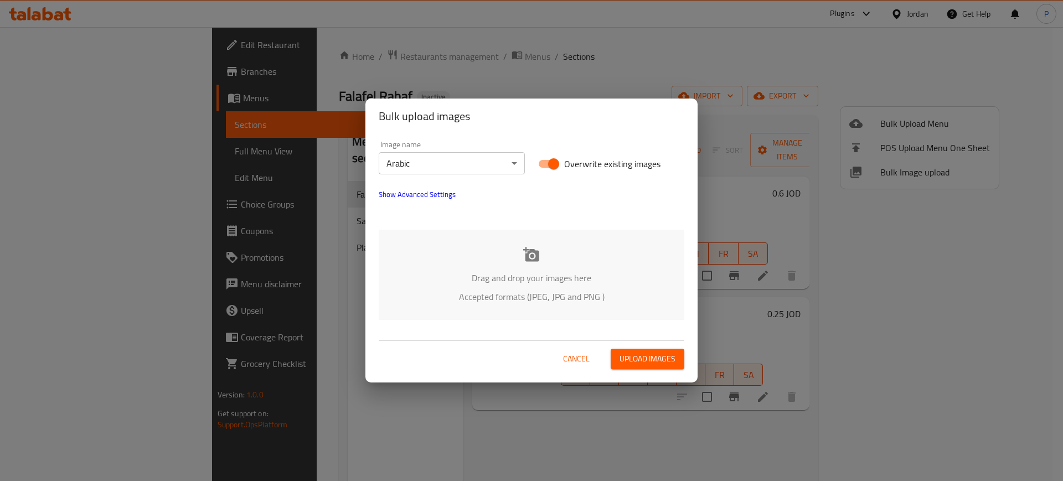
click at [536, 253] on icon at bounding box center [531, 254] width 16 height 14
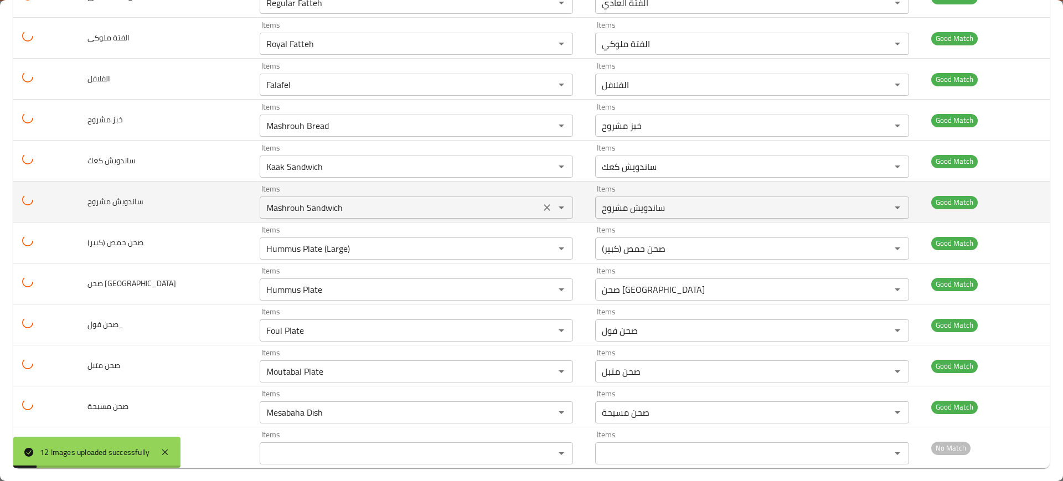
scroll to position [202, 0]
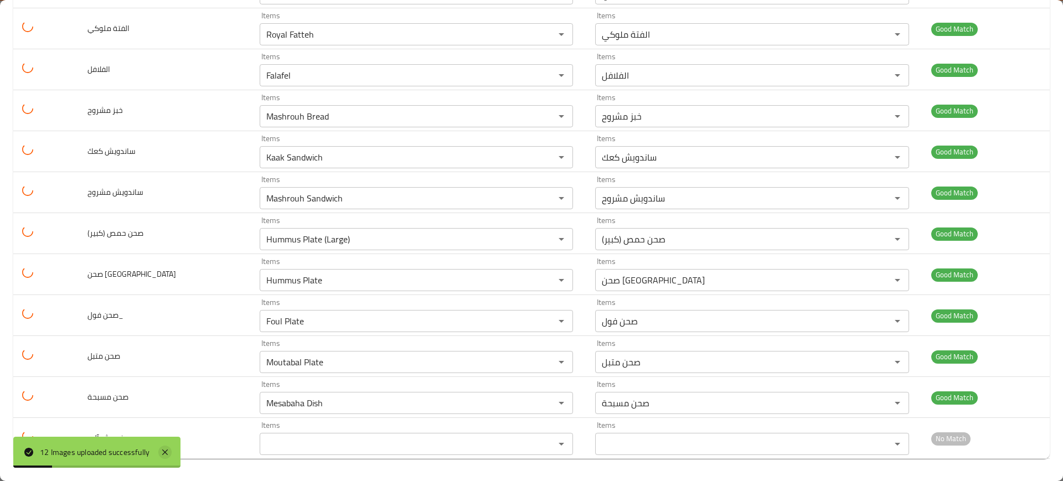
click at [168, 449] on icon at bounding box center [164, 452] width 13 height 13
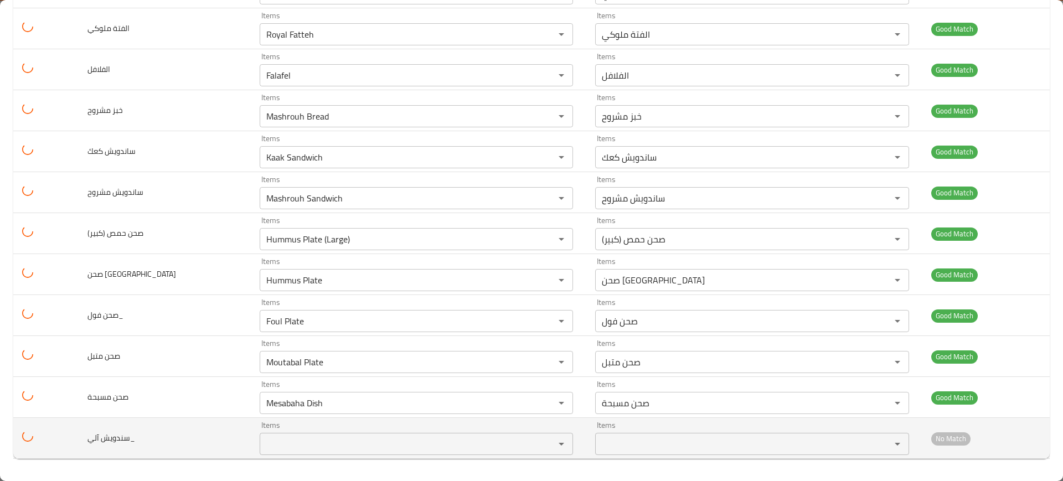
click at [277, 453] on div "Items" at bounding box center [417, 444] width 314 height 22
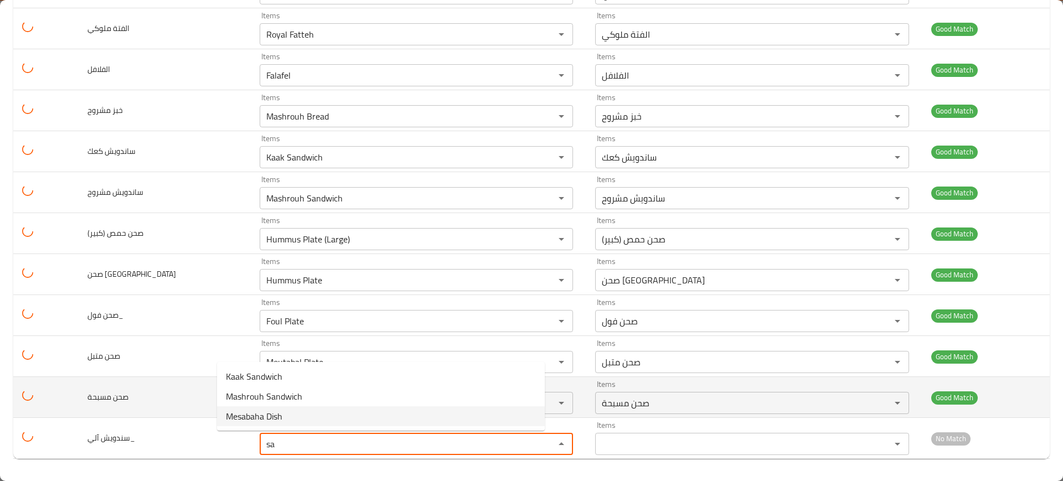
type آلي_ "sa"
click at [142, 417] on td "صحن مسبحة" at bounding box center [165, 397] width 172 height 41
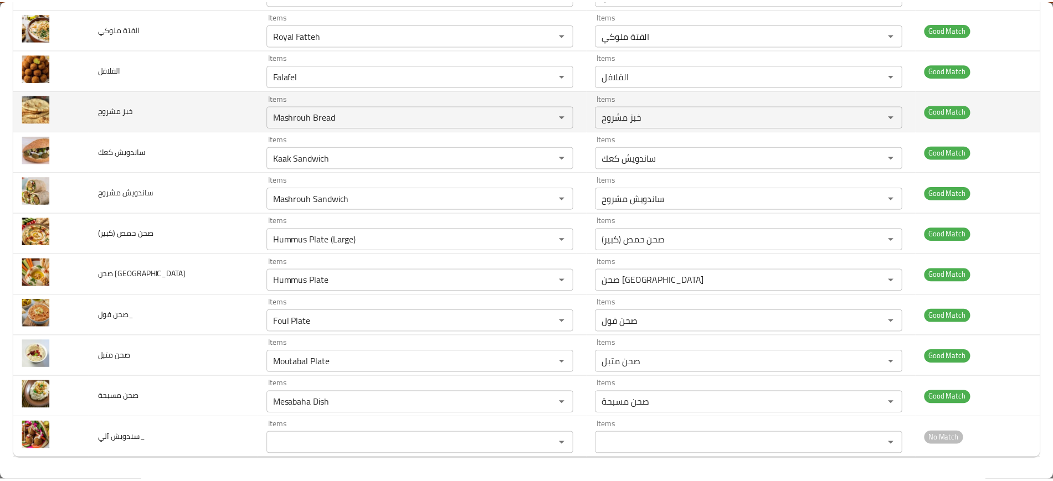
scroll to position [0, 0]
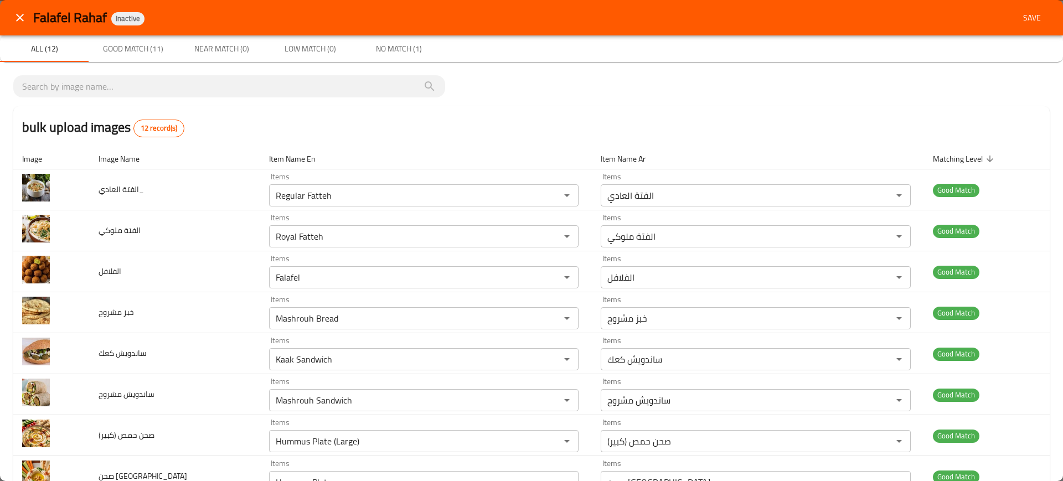
click at [1019, 18] on span "Save" at bounding box center [1032, 18] width 27 height 14
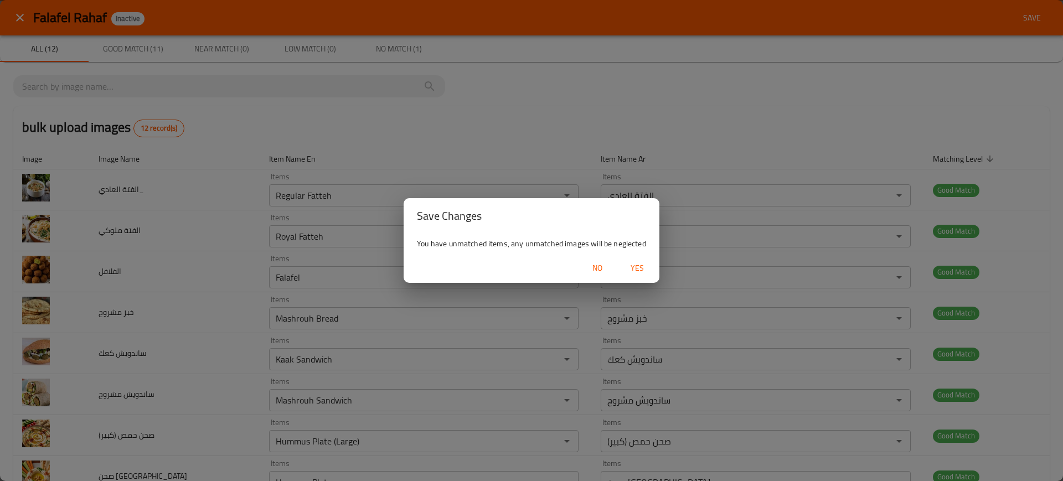
click at [644, 273] on span "Yes" at bounding box center [637, 268] width 27 height 14
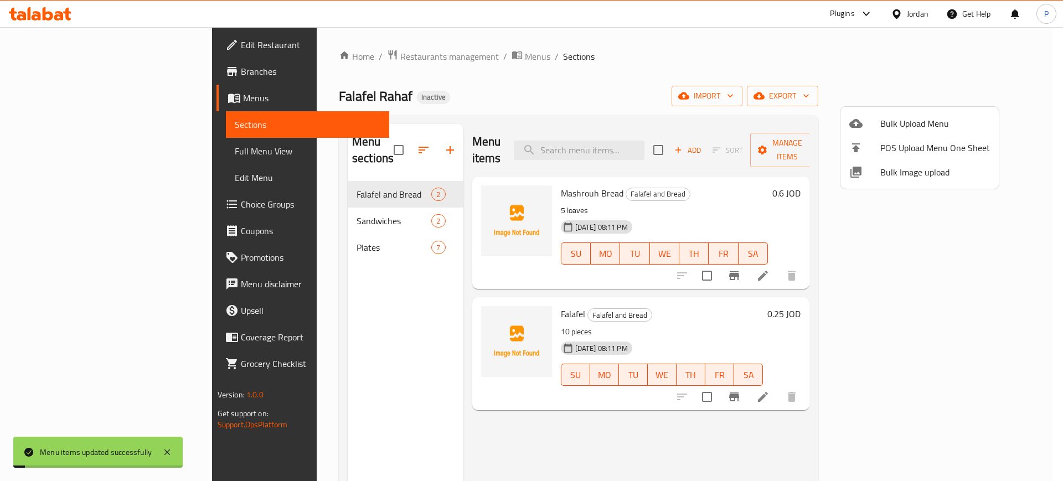
click at [287, 194] on div at bounding box center [531, 240] width 1063 height 481
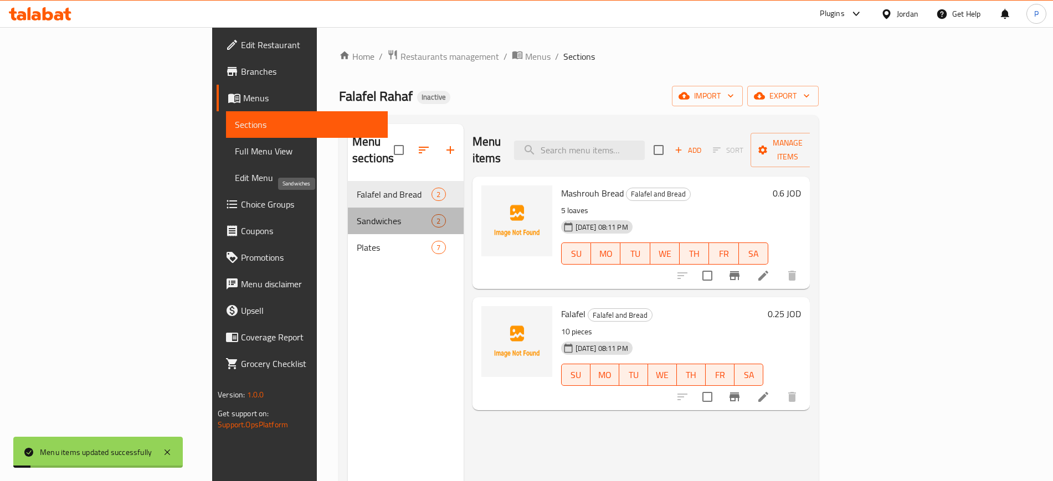
click at [357, 214] on span "Sandwiches" at bounding box center [394, 220] width 75 height 13
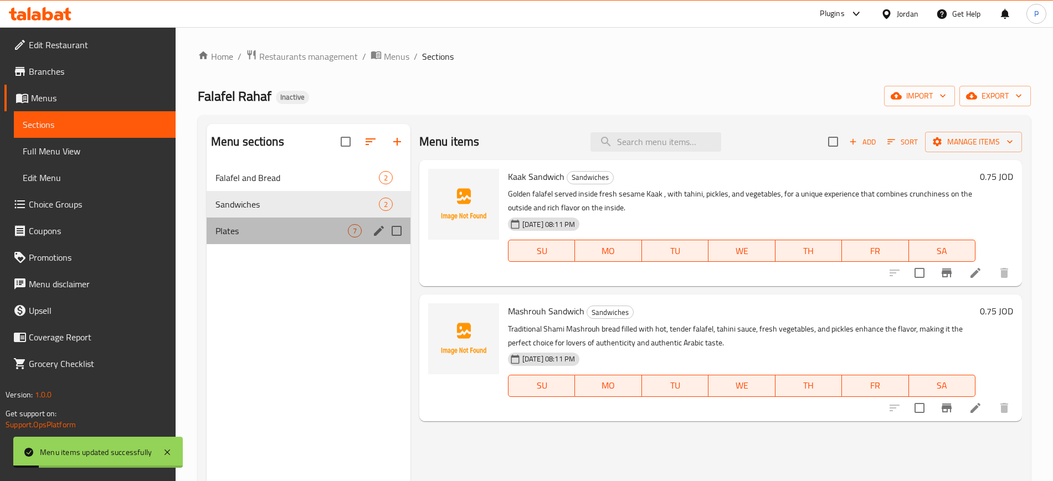
click at [333, 238] on div "Plates 7" at bounding box center [309, 231] width 204 height 27
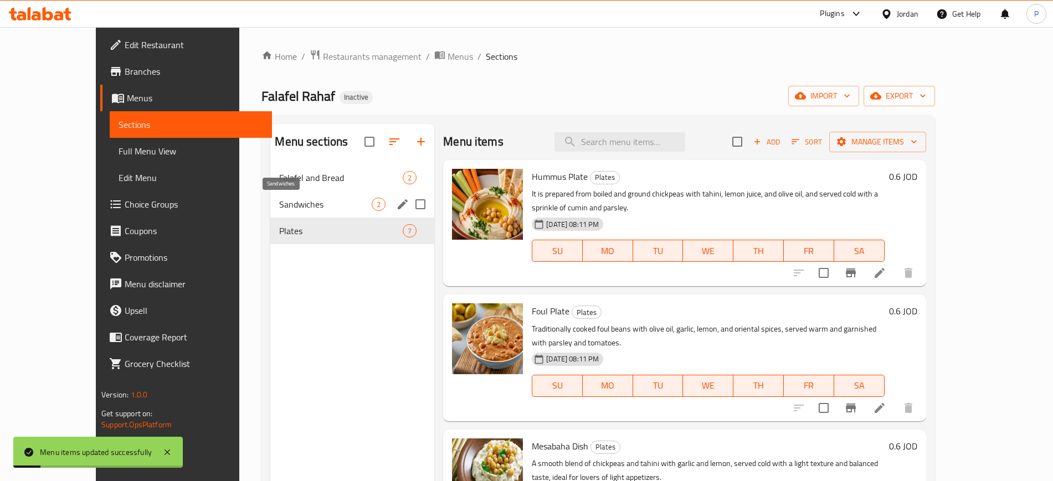
click at [334, 183] on span "Falafel and Bread" at bounding box center [341, 177] width 124 height 13
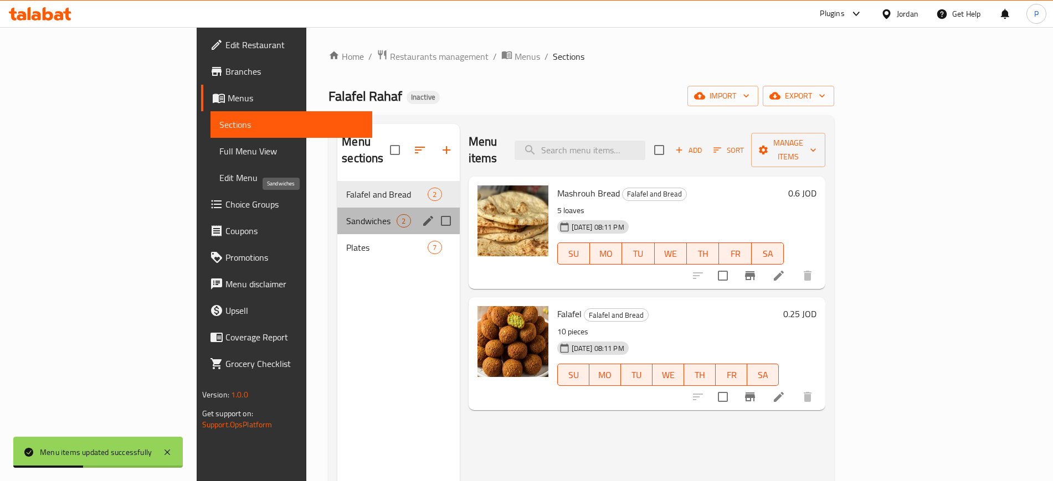
click at [346, 214] on span "Sandwiches" at bounding box center [371, 220] width 50 height 13
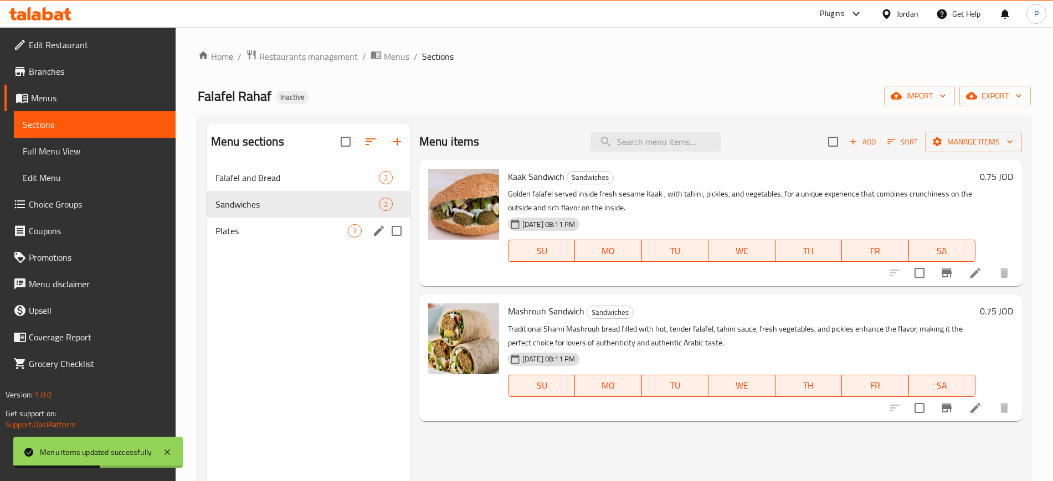
click at [328, 223] on div "Plates 7" at bounding box center [309, 231] width 204 height 27
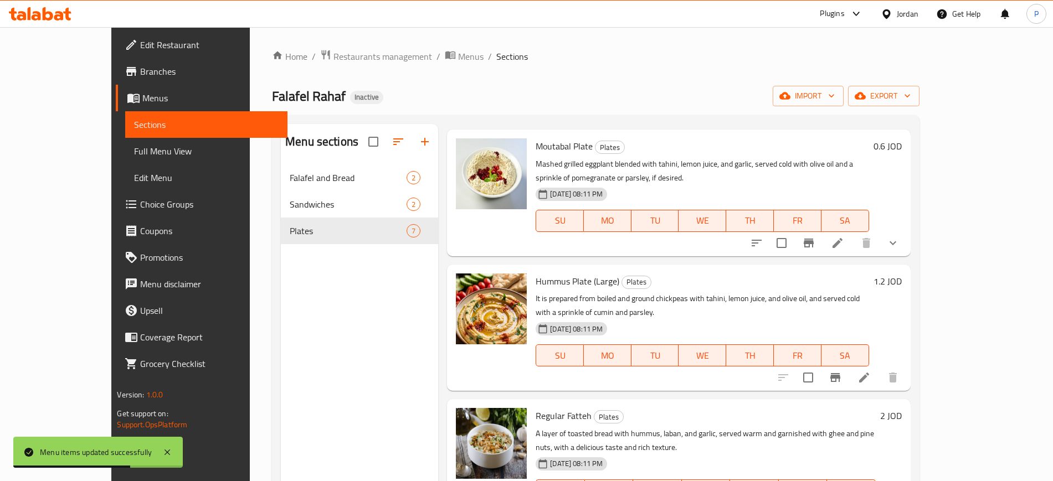
scroll to position [155, 0]
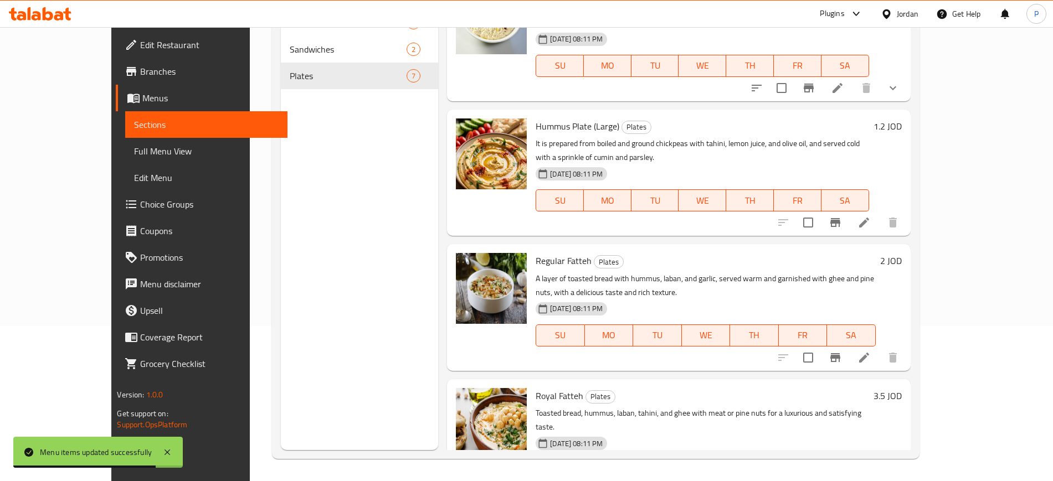
click at [134, 151] on span "Full Menu View" at bounding box center [206, 151] width 144 height 13
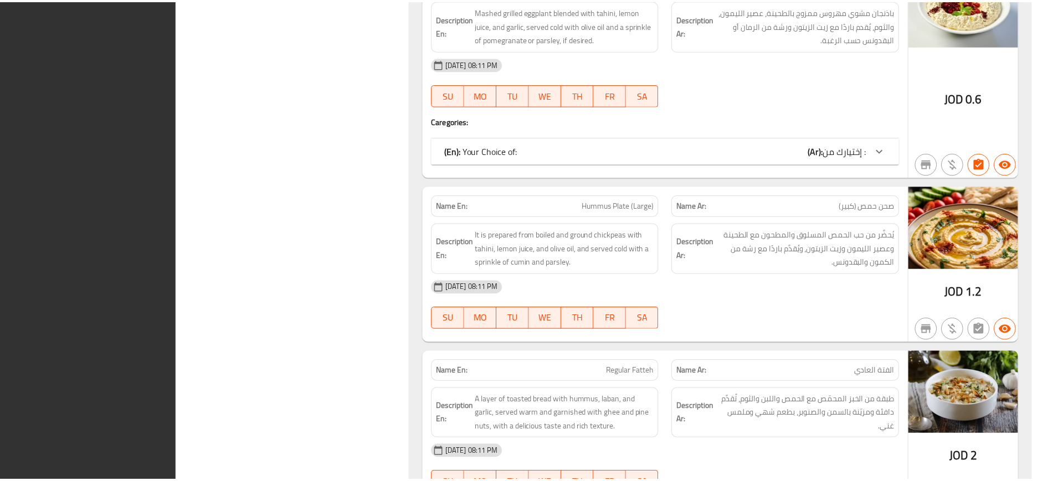
scroll to position [1761, 0]
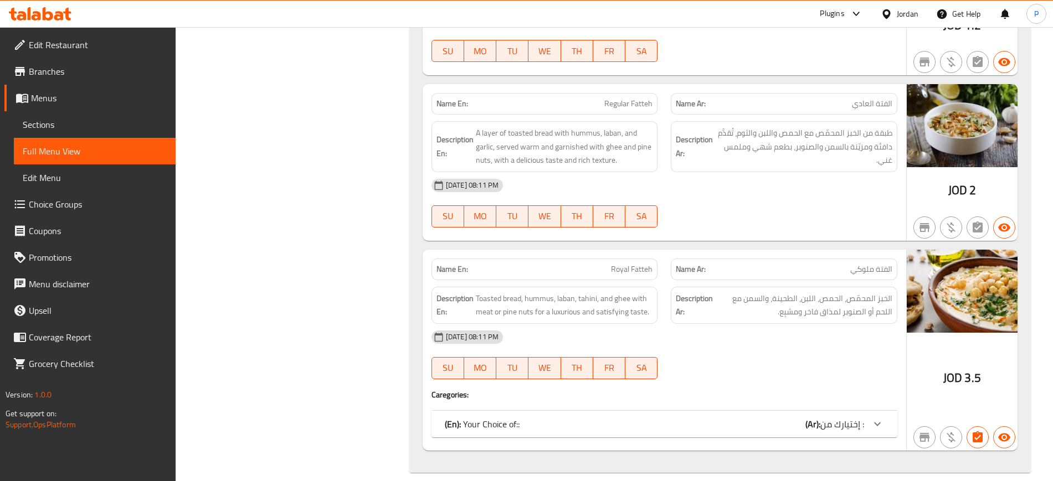
click at [893, 14] on div at bounding box center [889, 14] width 16 height 12
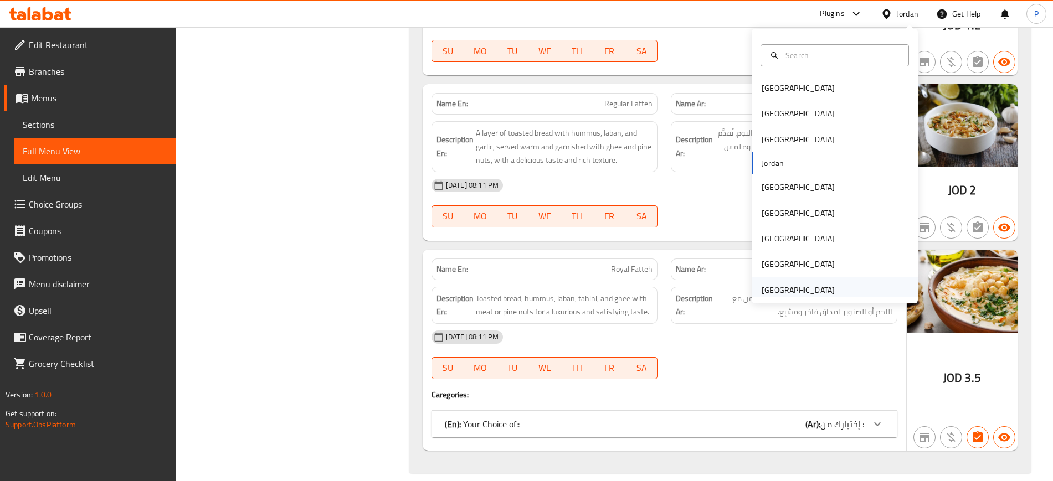
click at [770, 288] on div "[GEOGRAPHIC_DATA]" at bounding box center [798, 290] width 73 height 12
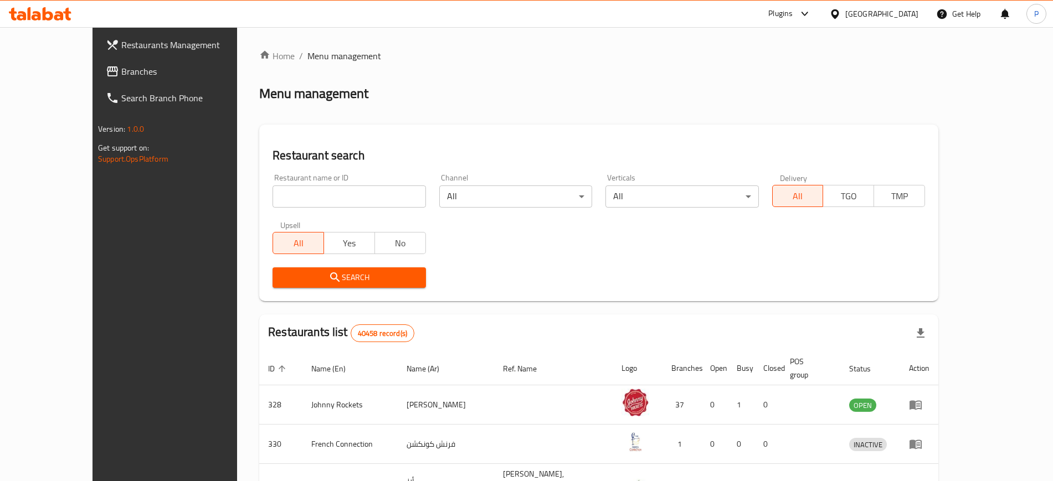
click at [370, 191] on input "search" at bounding box center [349, 197] width 153 height 22
paste input "BON BURGER"
type input "BON BURGER"
click button "Search" at bounding box center [349, 278] width 153 height 20
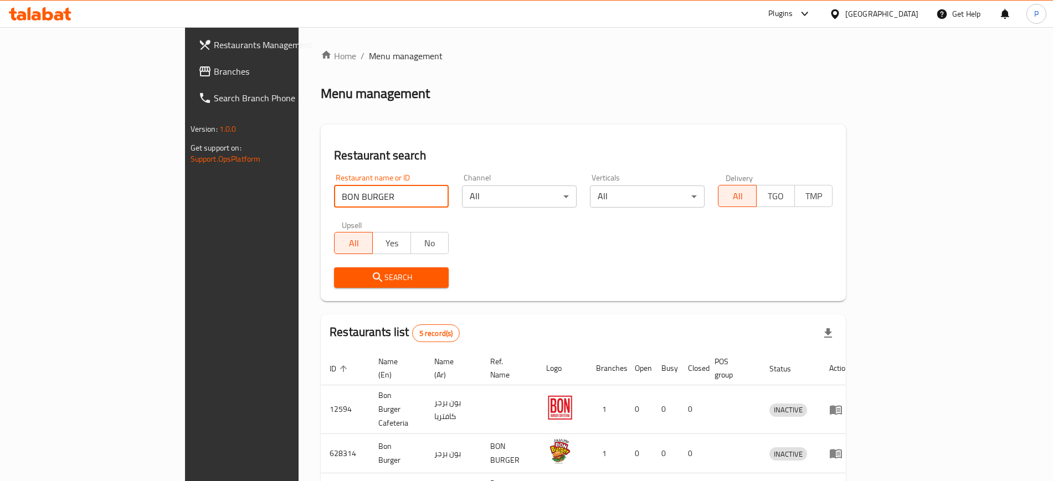
scroll to position [148, 0]
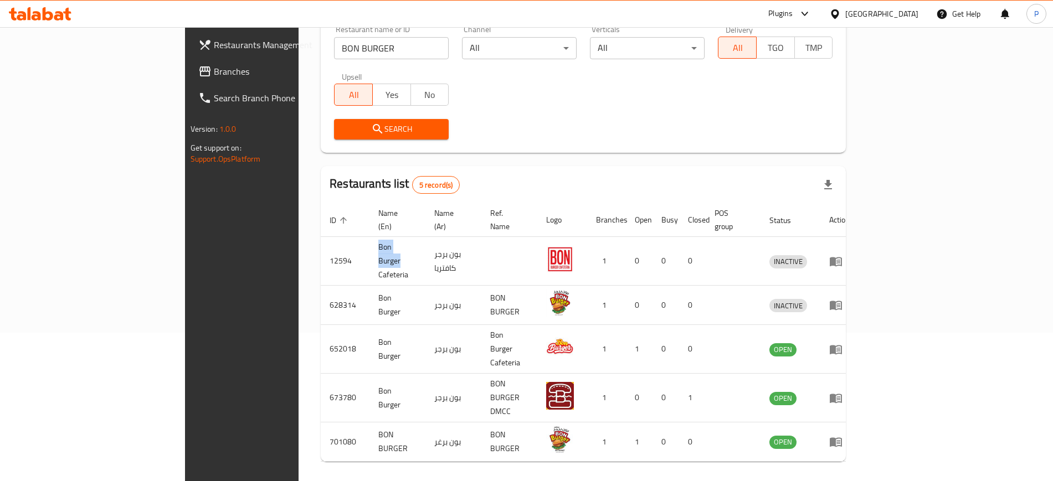
click at [214, 69] on span "Branches" at bounding box center [283, 71] width 138 height 13
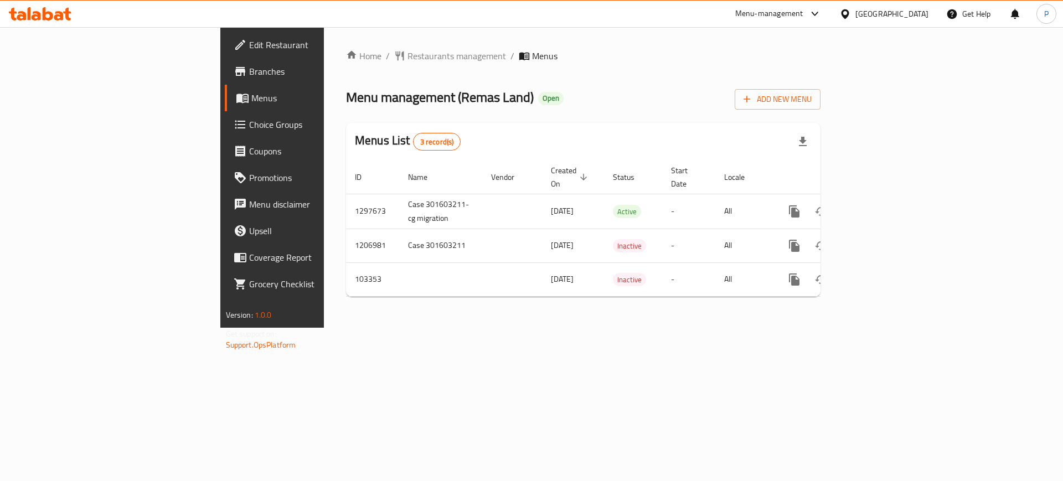
drag, startPoint x: 451, startPoint y: 366, endPoint x: 590, endPoint y: 326, distance: 144.8
click at [452, 328] on div "Home / Restaurants management / Menus Menu management ( Remas Land ) Open Add N…" at bounding box center [583, 177] width 519 height 301
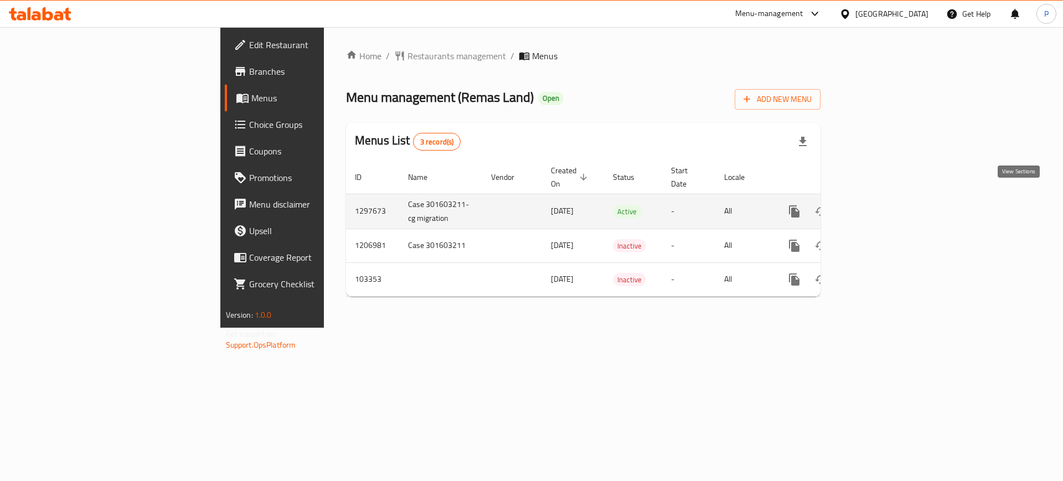
click at [880, 207] on icon "enhanced table" at bounding box center [875, 212] width 10 height 10
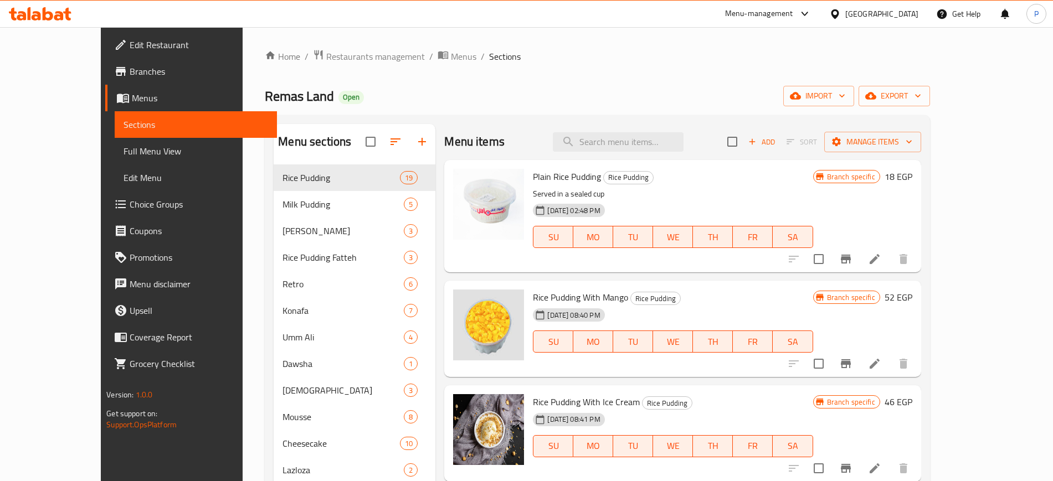
click at [854, 88] on button "import" at bounding box center [818, 96] width 71 height 20
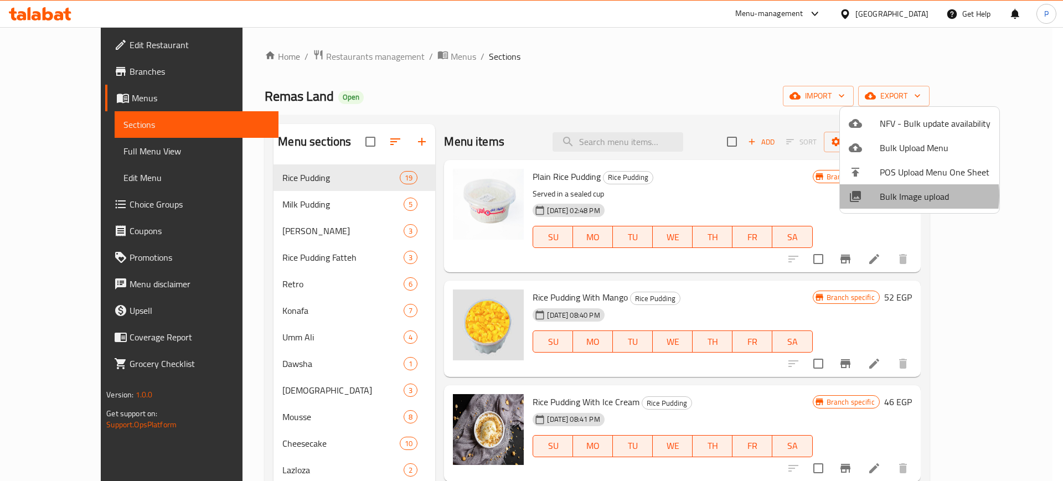
click at [899, 196] on span "Bulk Image upload" at bounding box center [935, 196] width 111 height 13
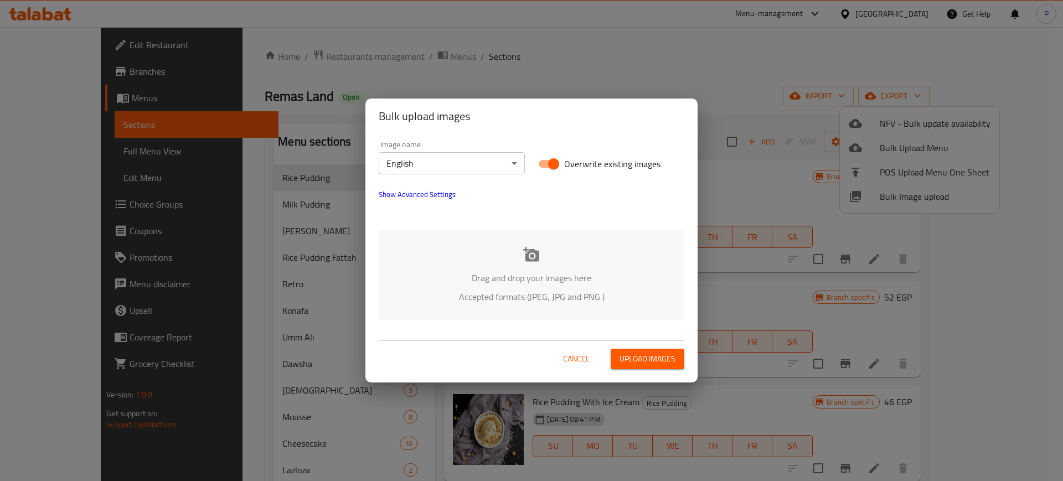
click at [459, 163] on body "​ Menu-management Egypt Get Help P Edit Restaurant Branches Menus Sections Full…" at bounding box center [531, 254] width 1063 height 454
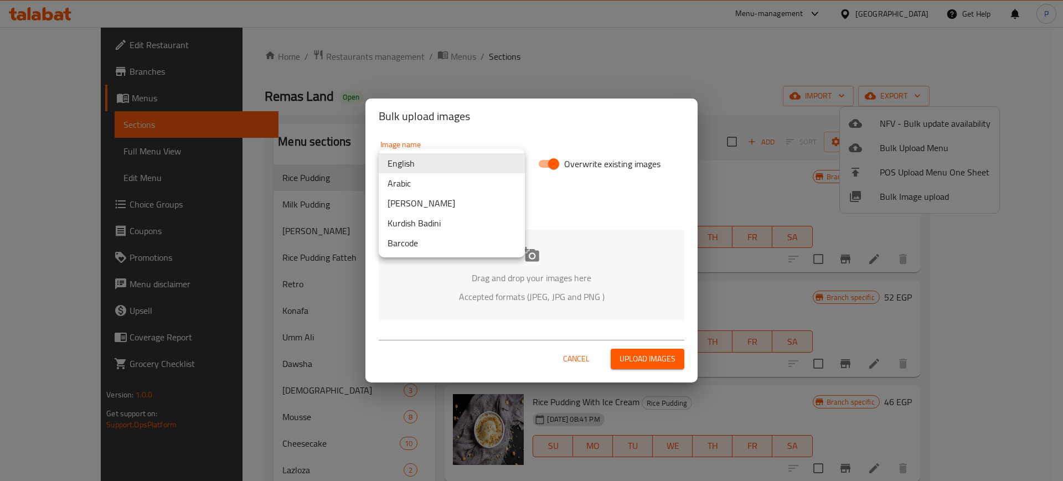
click at [455, 190] on li "Arabic" at bounding box center [452, 183] width 146 height 20
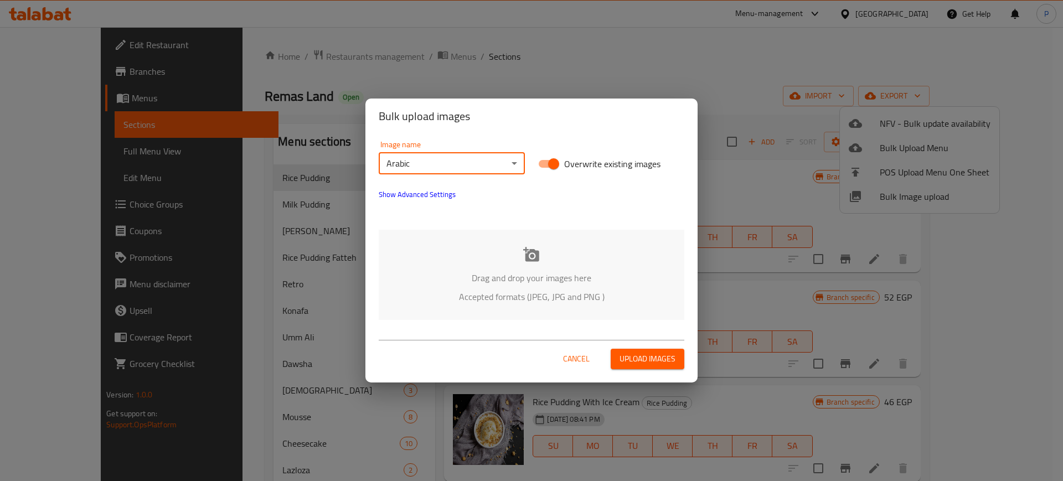
click at [607, 275] on p "Drag and drop your images here" at bounding box center [531, 277] width 273 height 13
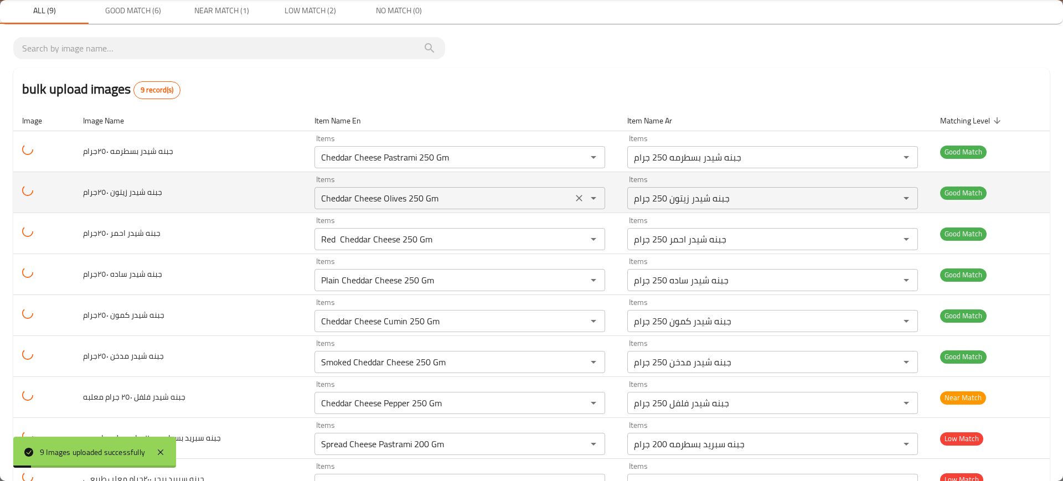
scroll to position [79, 0]
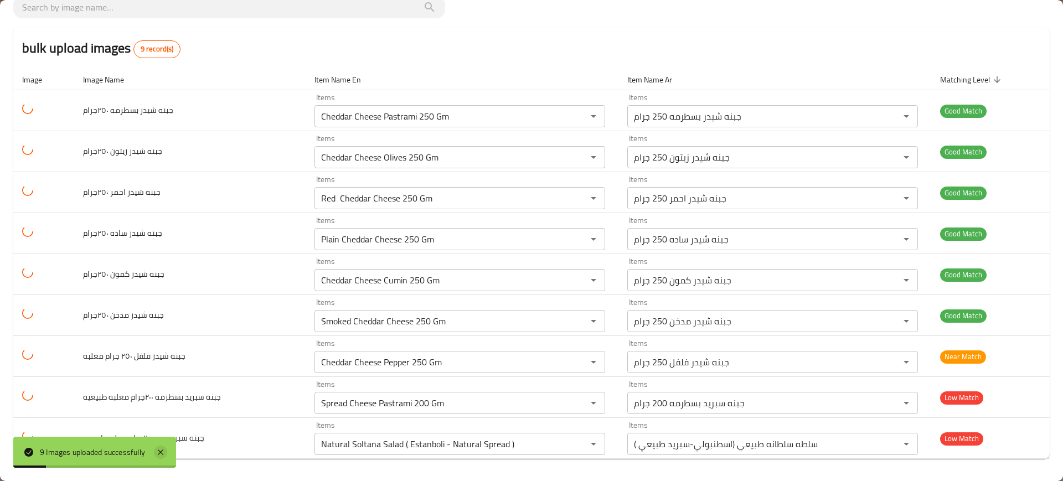
click at [161, 455] on icon at bounding box center [160, 452] width 13 height 13
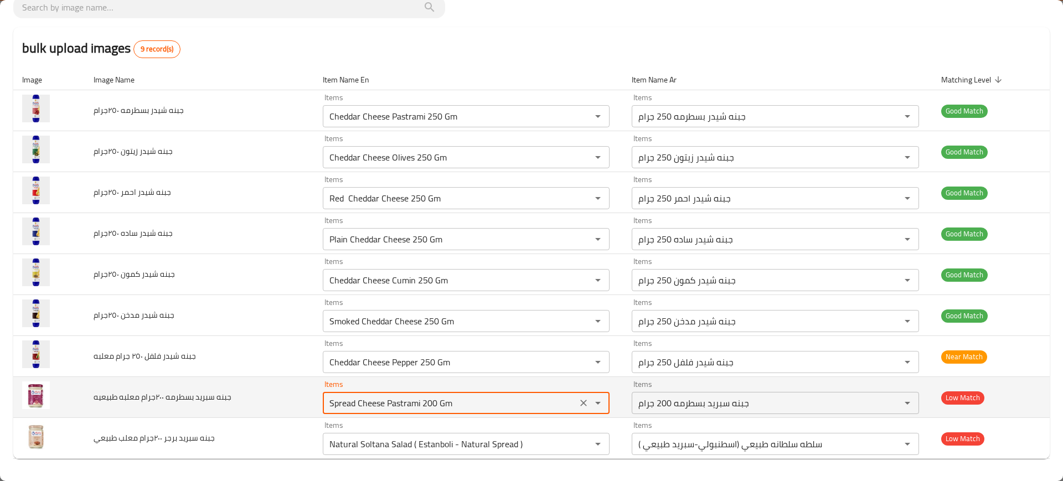
drag, startPoint x: 339, startPoint y: 407, endPoint x: 368, endPoint y: 407, distance: 28.8
click at [368, 407] on طبيعيه "Spread Cheese Pastrami 200 Gm" at bounding box center [450, 403] width 248 height 16
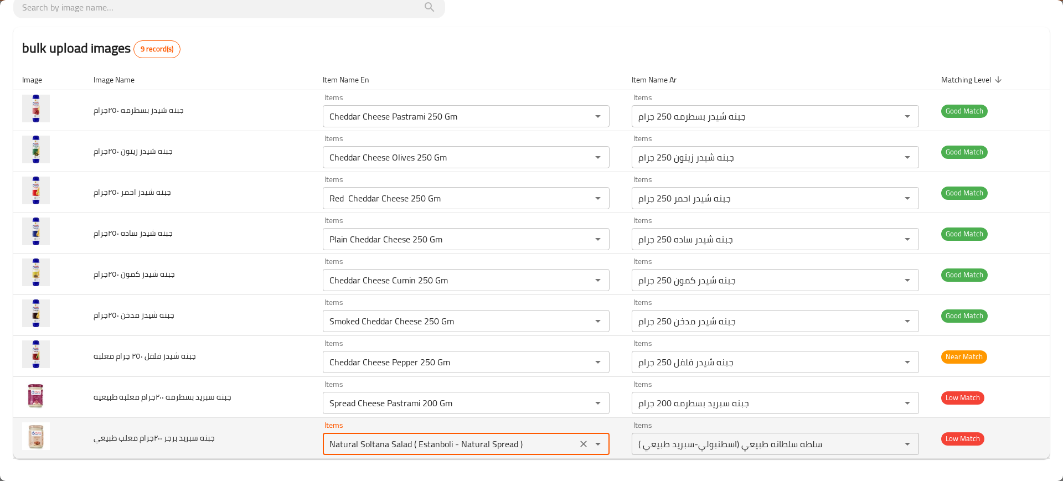
click at [386, 446] on طبيعي "Natural Soltana Salad ( Estanboli - Natural Spread )" at bounding box center [450, 444] width 248 height 16
paste طبيعي "ead Che"
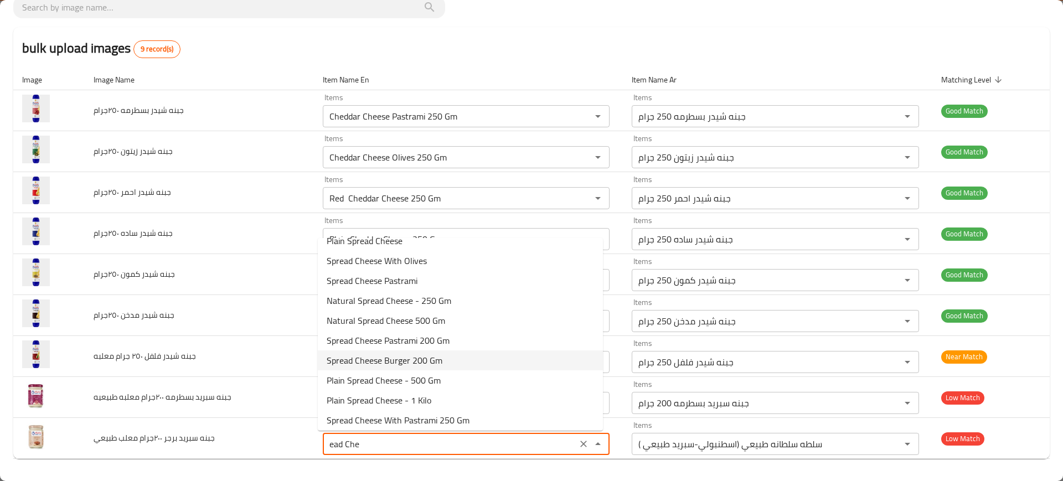
scroll to position [16, 0]
click at [407, 361] on span "Spread Cheese Burger 200 Gm" at bounding box center [385, 356] width 116 height 13
type طبيعي "Spread Cheese Burger 200 Gm"
type طبيعي-ar "جبنه سبريد برجر 200 جرام"
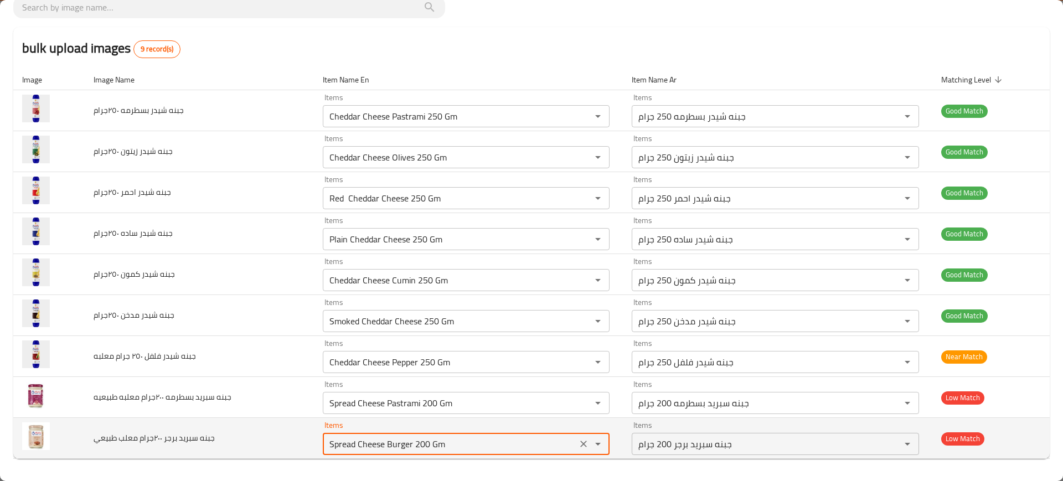
drag, startPoint x: 398, startPoint y: 445, endPoint x: 336, endPoint y: 445, distance: 62.6
click at [336, 445] on طبيعي "Spread Cheese Burger 200 Gm" at bounding box center [450, 444] width 248 height 16
click at [369, 439] on طبيعي "Spread Cheese Burger 200 Gm" at bounding box center [450, 444] width 248 height 16
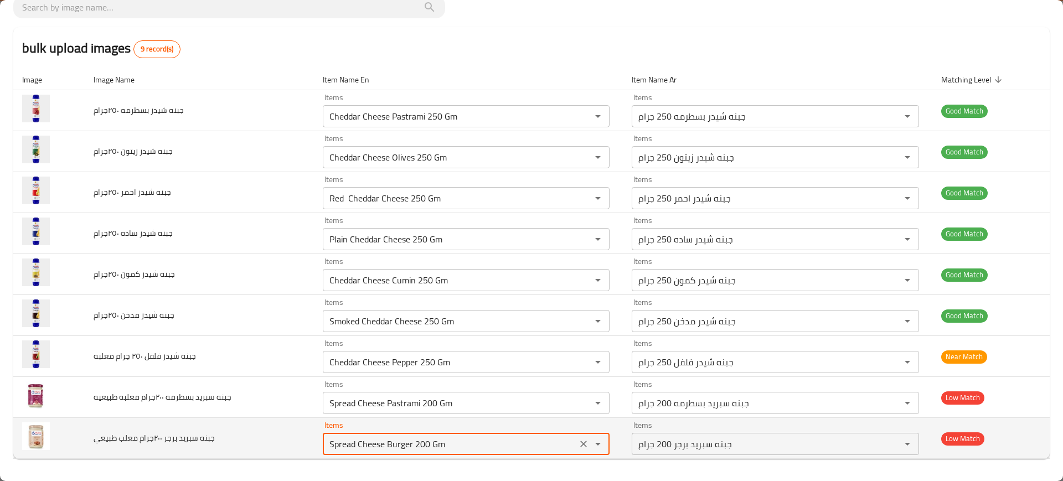
paste طبيعي "read Cheese Burg"
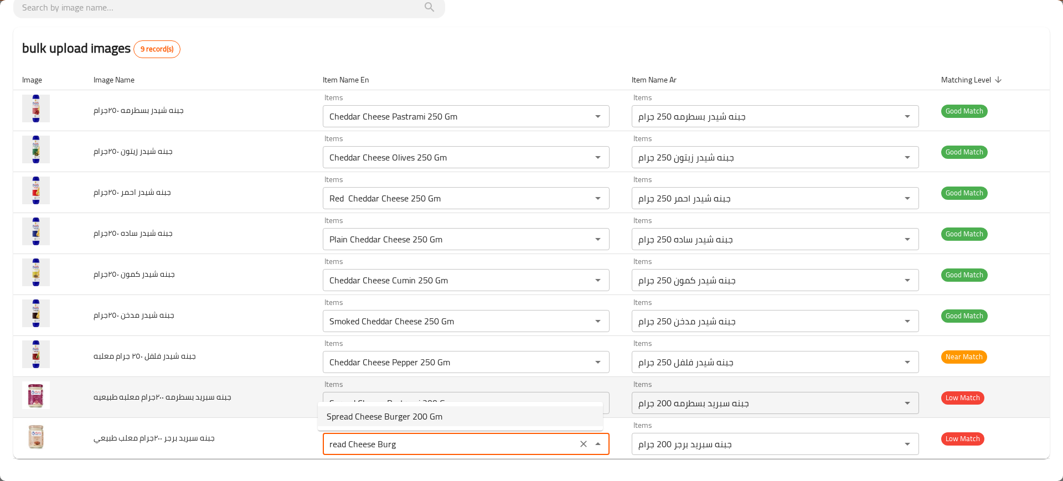
type طبيعي "Spread Cheese Burger 200 Gm"
click at [288, 412] on td "جبنه سبريد بسطرمه ٢٠٠جرام معلبه طبيعيه" at bounding box center [199, 397] width 229 height 41
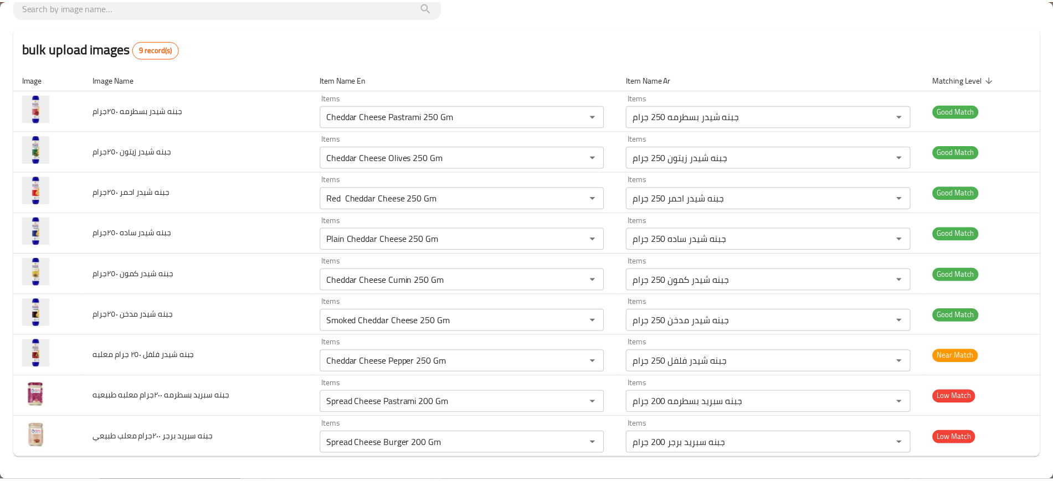
scroll to position [0, 0]
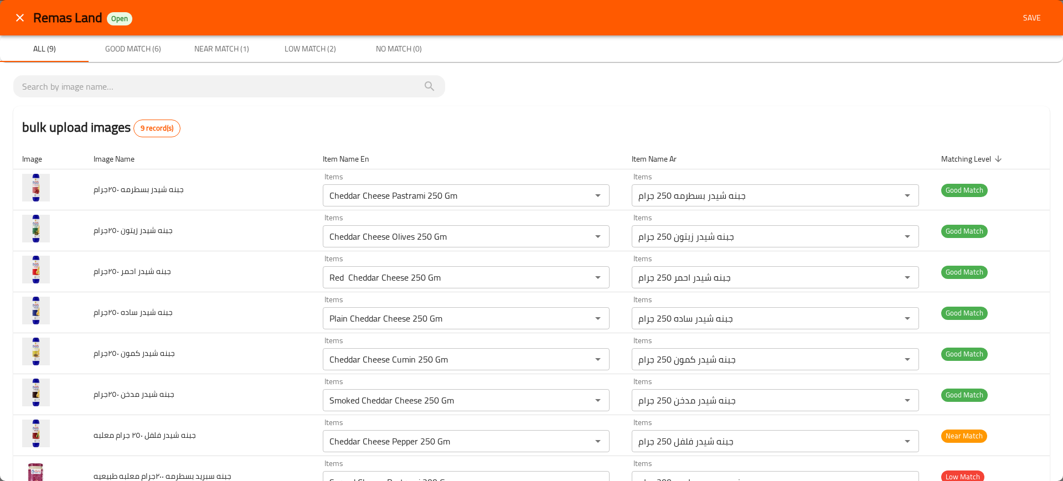
click at [1024, 14] on span "Save" at bounding box center [1032, 18] width 27 height 14
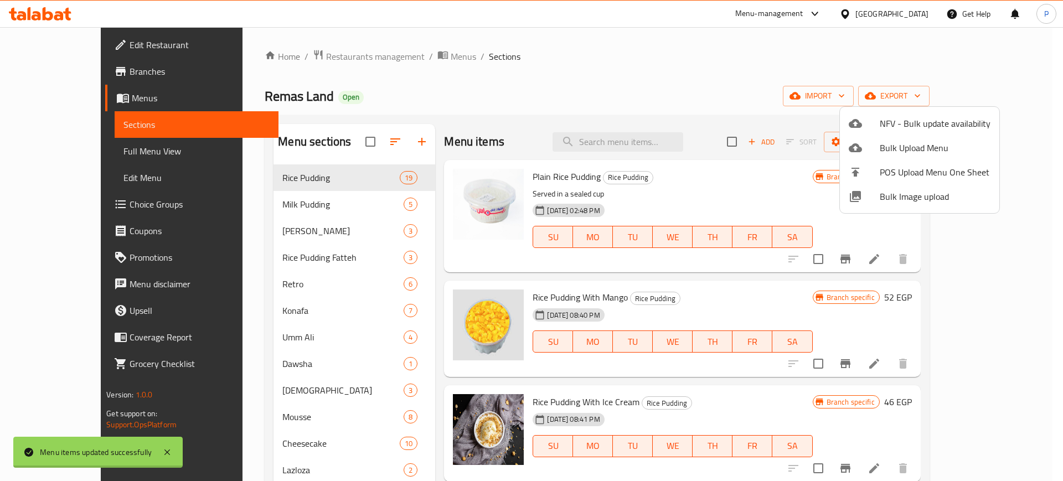
click at [650, 147] on div at bounding box center [531, 240] width 1063 height 481
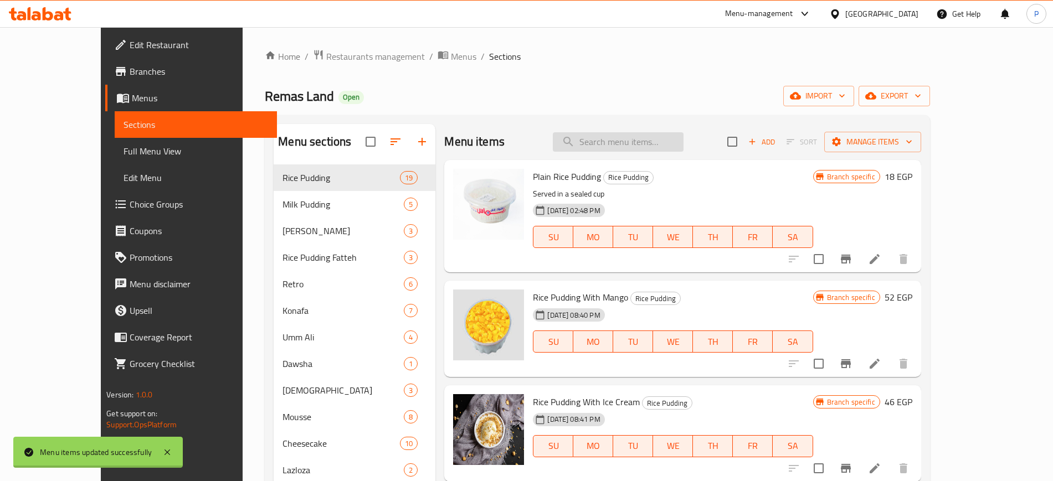
click at [653, 137] on input "search" at bounding box center [618, 141] width 131 height 19
paste input "read Cheese Burg"
drag, startPoint x: 650, startPoint y: 140, endPoint x: 592, endPoint y: 141, distance: 57.6
click at [592, 141] on input "read Cheese Burg" at bounding box center [618, 141] width 131 height 19
click at [633, 140] on input "read Cheese Burg" at bounding box center [618, 141] width 131 height 19
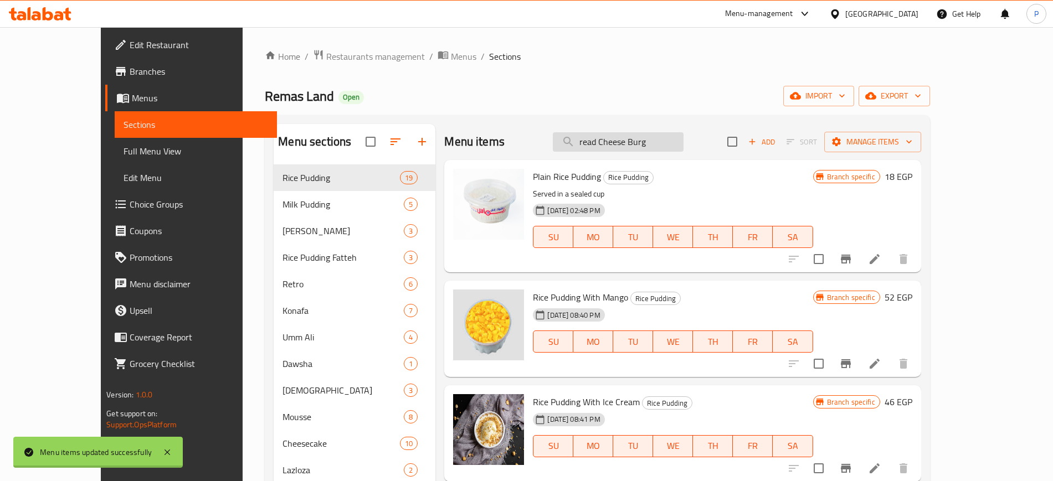
click at [633, 141] on input "read Cheese Burg" at bounding box center [618, 141] width 131 height 19
click at [633, 140] on input "read Cheese Burg" at bounding box center [618, 141] width 131 height 19
paste input "search"
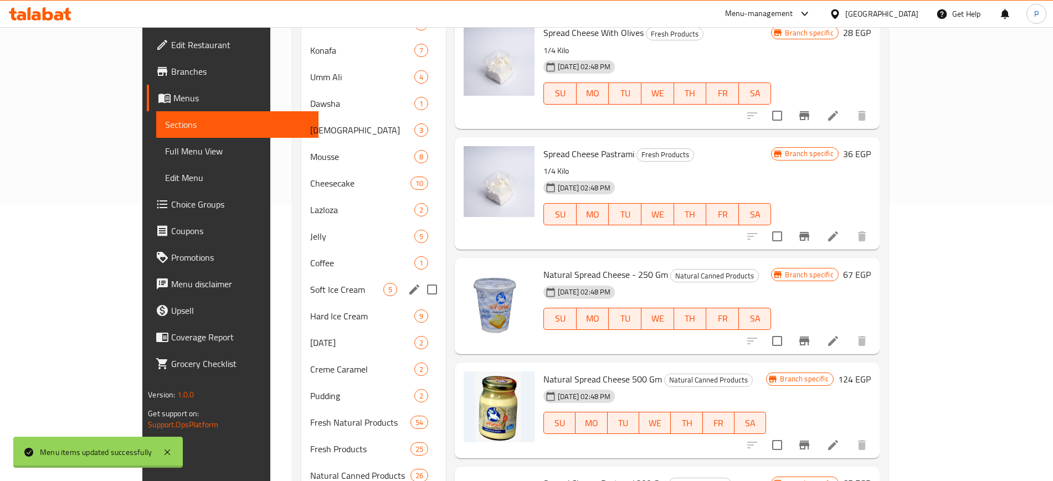
scroll to position [346, 0]
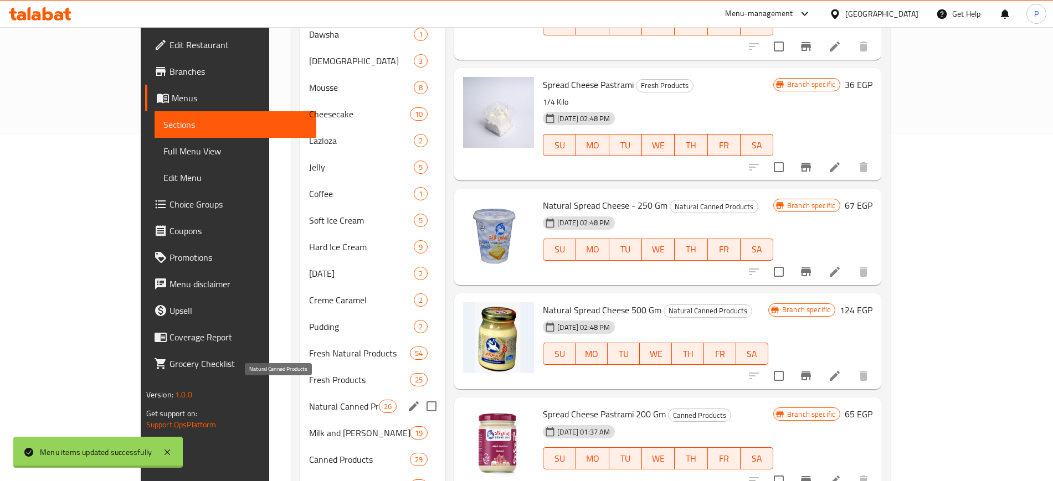
click at [309, 400] on span "Natural Canned Products" at bounding box center [344, 406] width 70 height 13
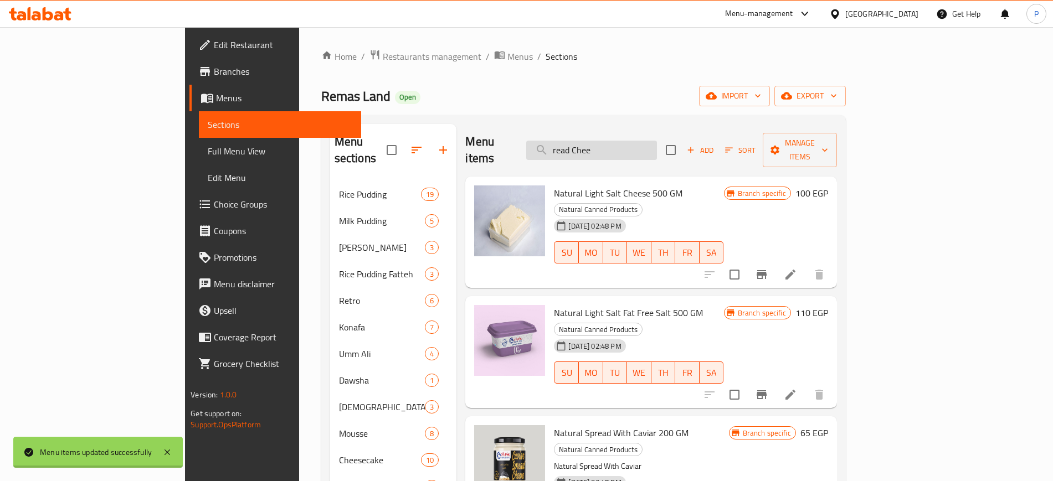
click at [650, 141] on input "read Chee" at bounding box center [591, 150] width 131 height 19
paste input "read"
click at [657, 141] on input "read read Chee" at bounding box center [591, 150] width 131 height 19
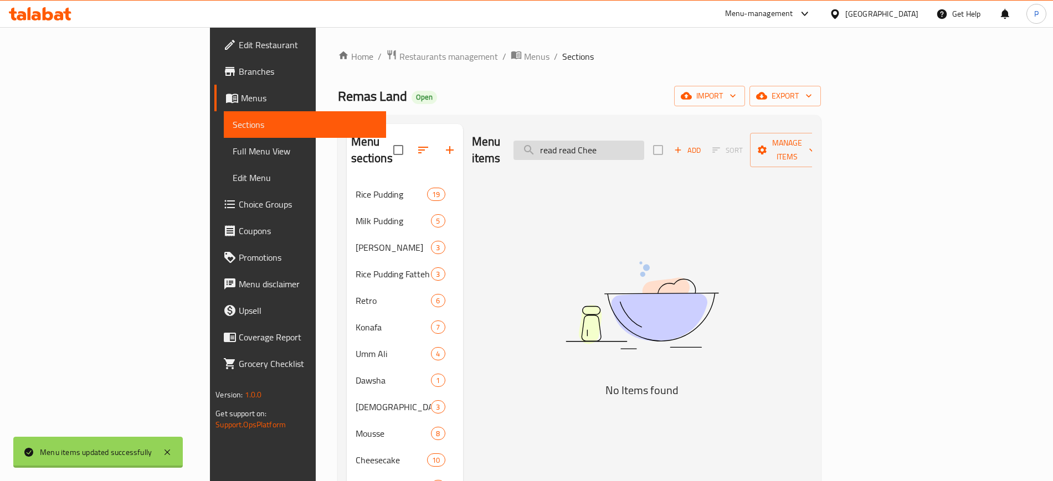
click at [644, 141] on input "read read Chee" at bounding box center [578, 150] width 131 height 19
paste input "search"
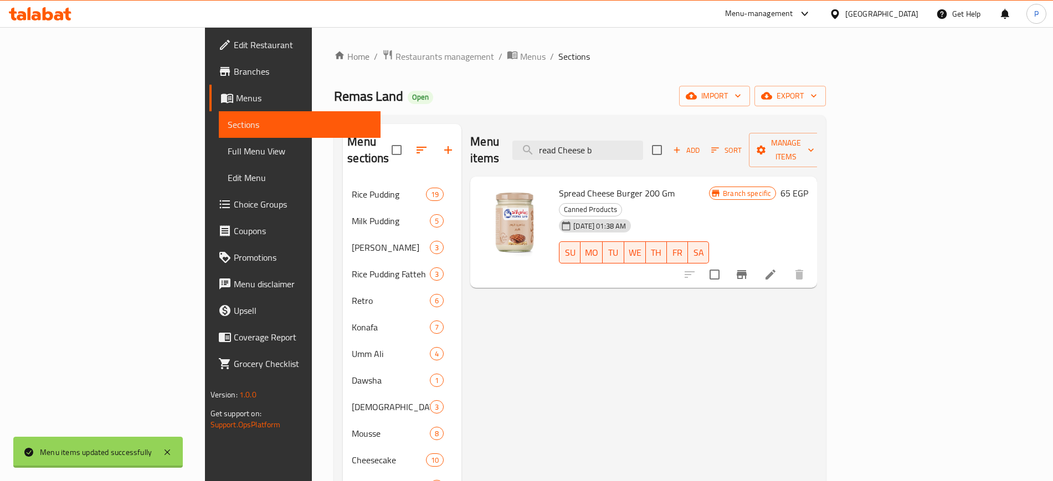
type input "read Cheese b"
drag, startPoint x: 506, startPoint y: 177, endPoint x: 562, endPoint y: 182, distance: 56.2
click at [562, 182] on div "Spread Cheese Burger 200 Gm Canned Products 06-08-2025 01:38 AM SU MO TU WE TH …" at bounding box center [633, 232] width 159 height 103
copy span "Spread Cheese"
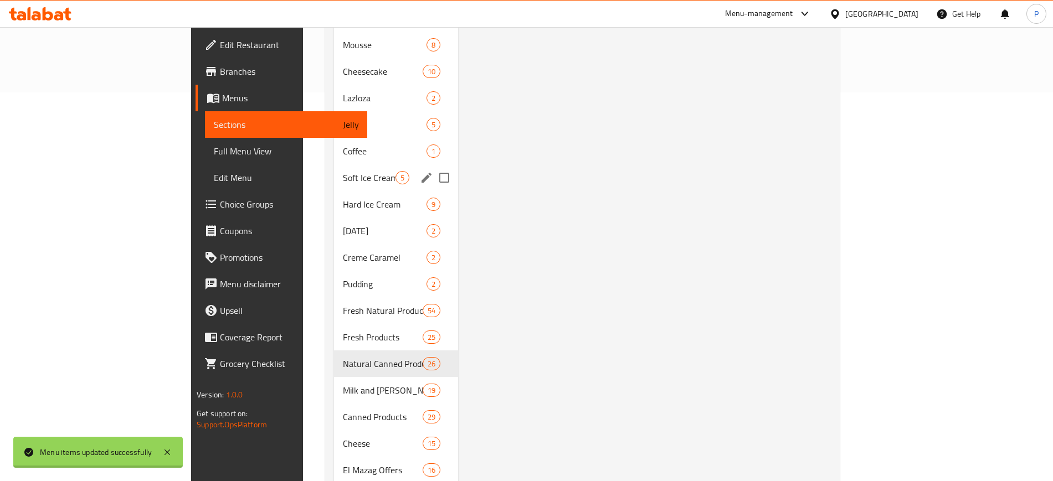
scroll to position [415, 0]
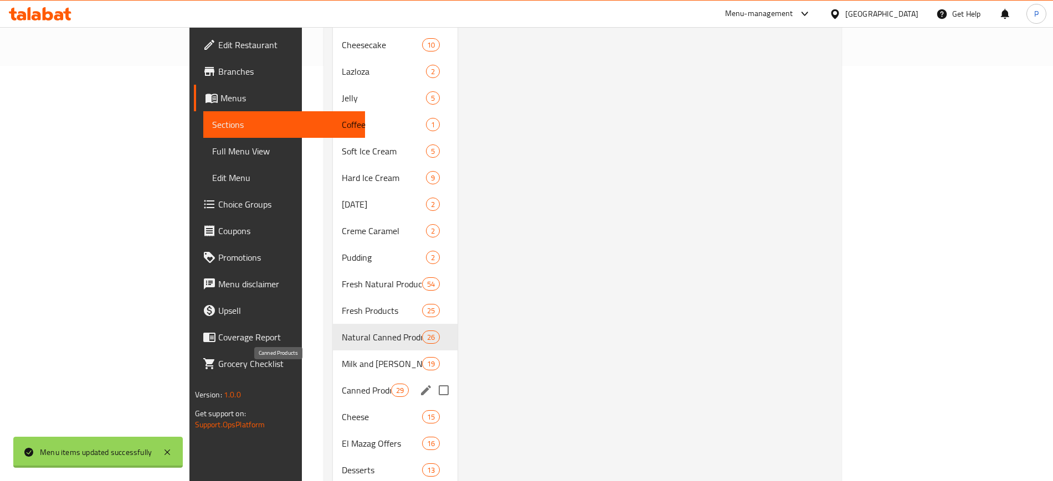
click at [342, 384] on span "Canned Products" at bounding box center [366, 390] width 49 height 13
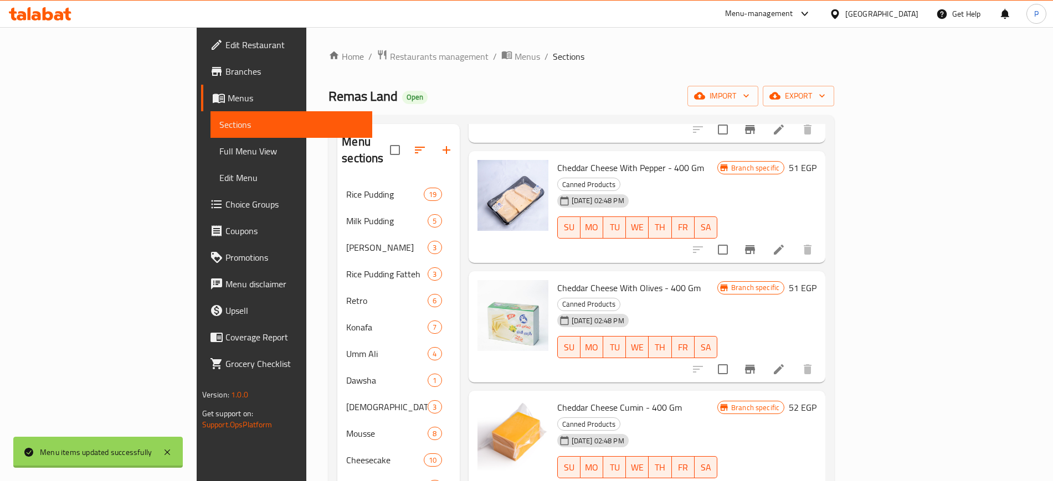
scroll to position [2077, 0]
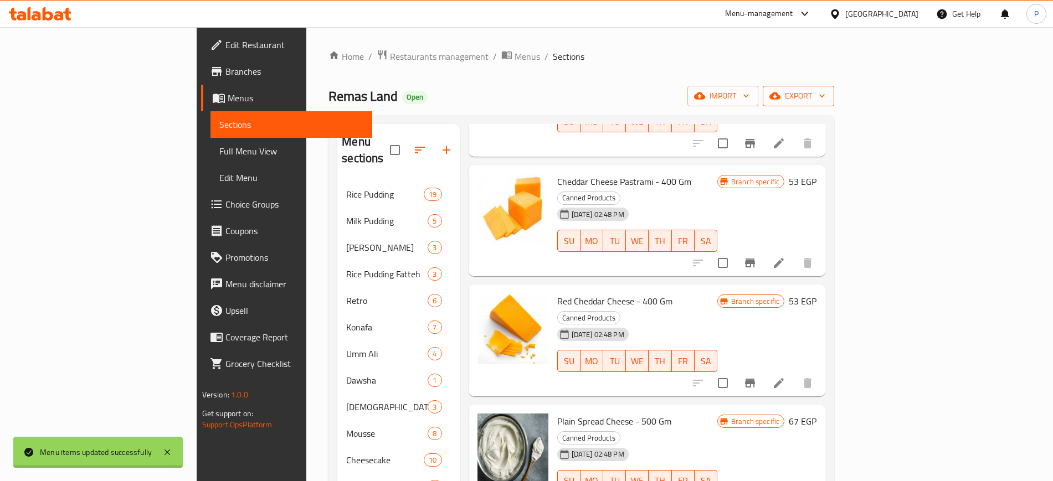
click at [825, 100] on span "export" at bounding box center [799, 96] width 54 height 14
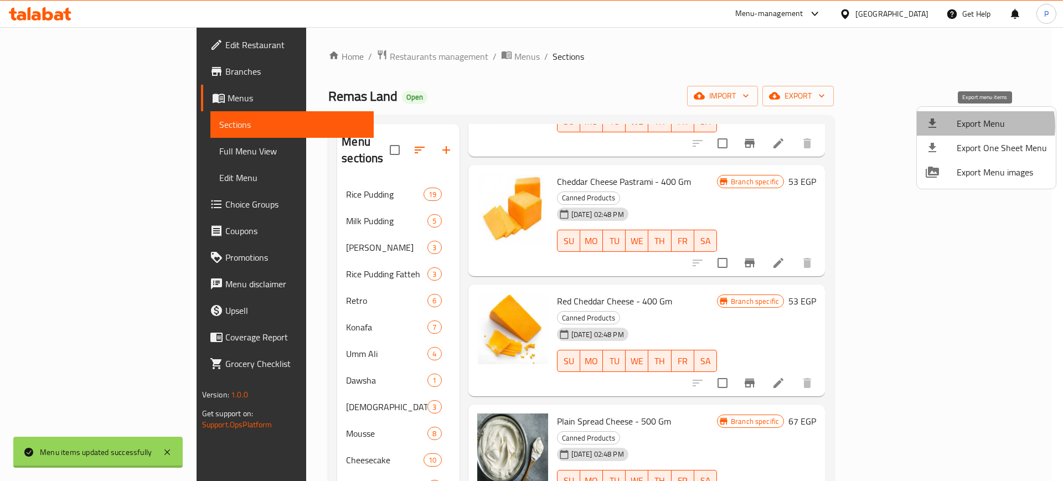
click at [972, 126] on span "Export Menu" at bounding box center [1002, 123] width 90 height 13
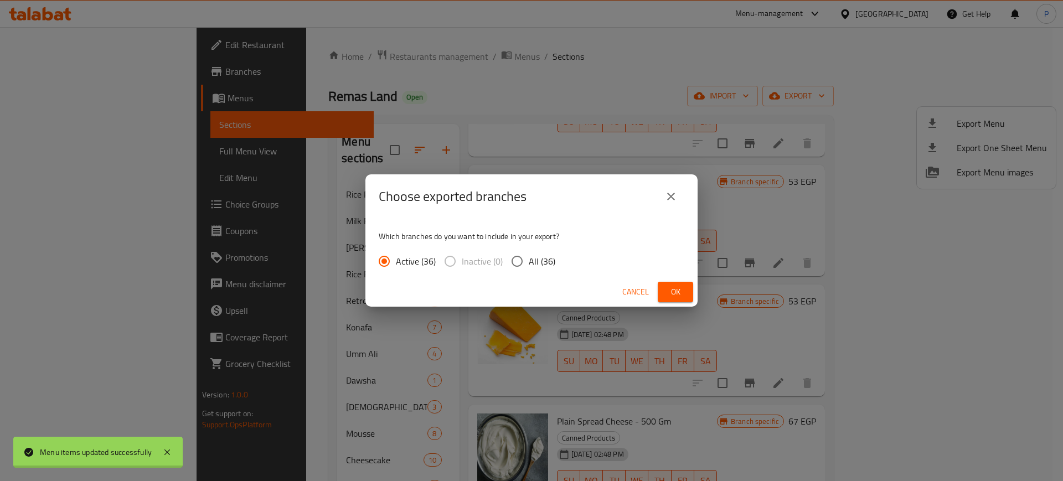
click at [532, 263] on span "All (36)" at bounding box center [542, 261] width 27 height 13
click at [529, 263] on input "All (36)" at bounding box center [517, 261] width 23 height 23
radio input "true"
click at [697, 290] on div "Choose exported branches Which branches do you want to include in your export? …" at bounding box center [531, 240] width 1063 height 481
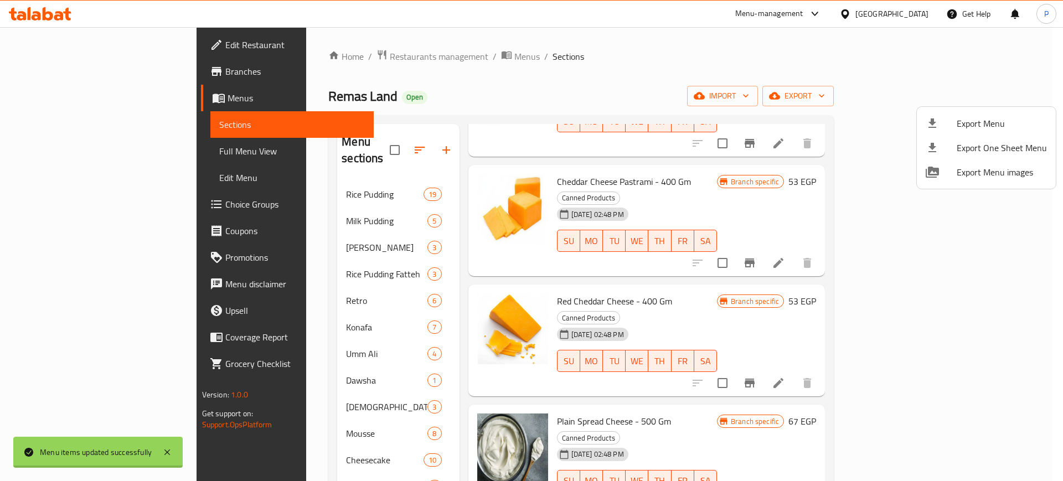
click at [685, 292] on div at bounding box center [531, 240] width 1063 height 481
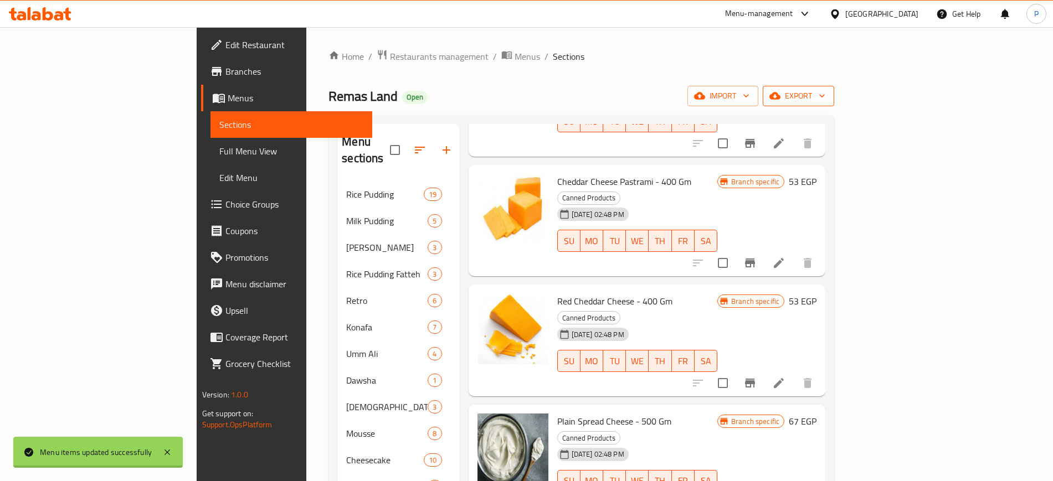
click at [825, 94] on span "export" at bounding box center [799, 96] width 54 height 14
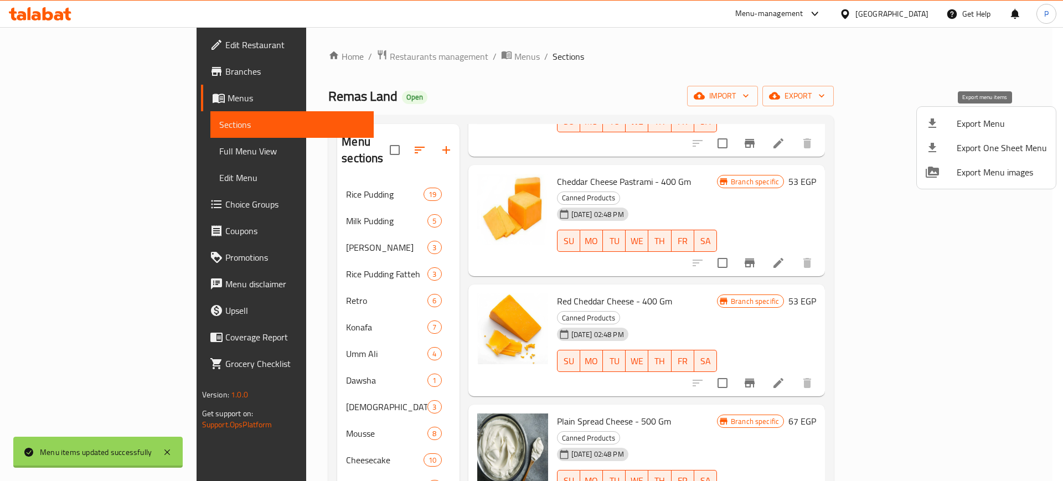
click at [952, 127] on div at bounding box center [941, 123] width 31 height 13
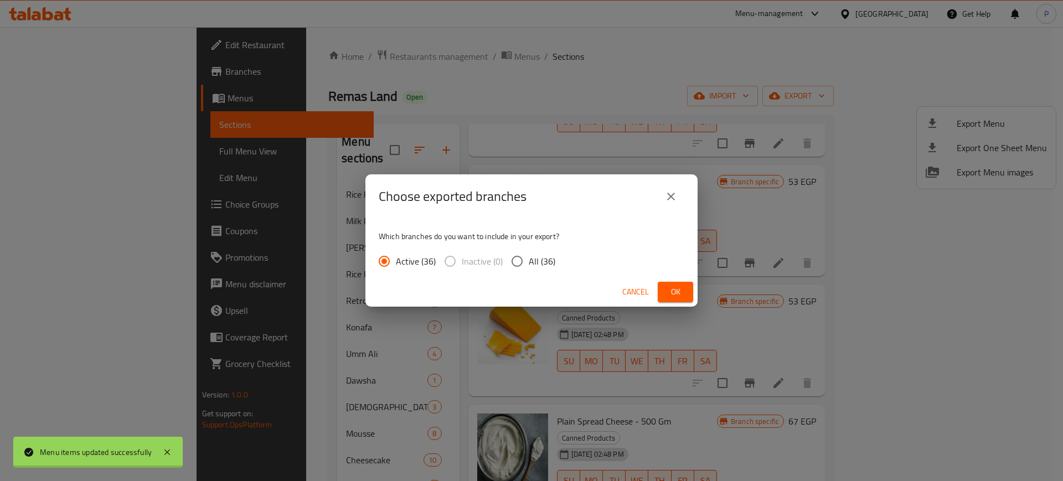
click at [529, 268] on span "All (36)" at bounding box center [542, 261] width 27 height 13
click at [528, 268] on input "All (36)" at bounding box center [517, 261] width 23 height 23
radio input "true"
click at [679, 299] on span "Ok" at bounding box center [676, 292] width 18 height 14
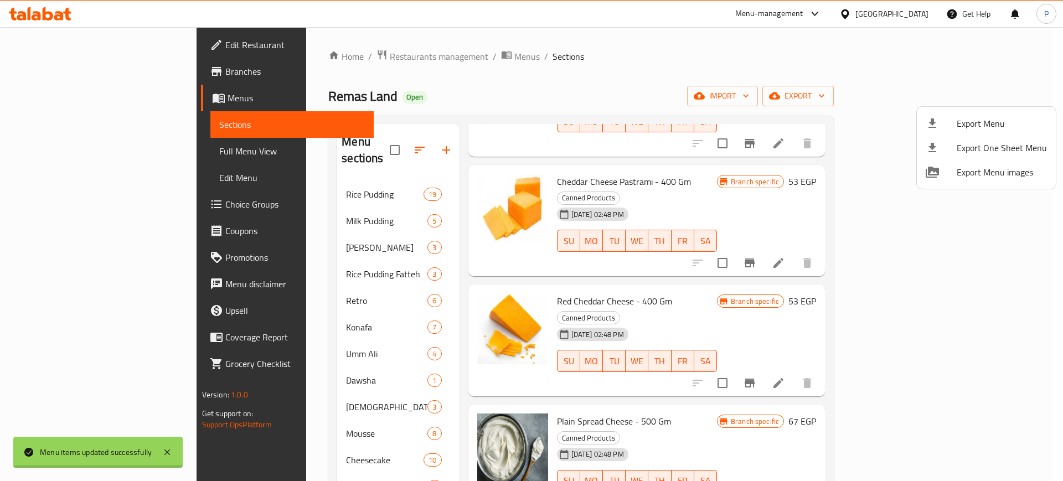
click at [772, 46] on div at bounding box center [531, 240] width 1063 height 481
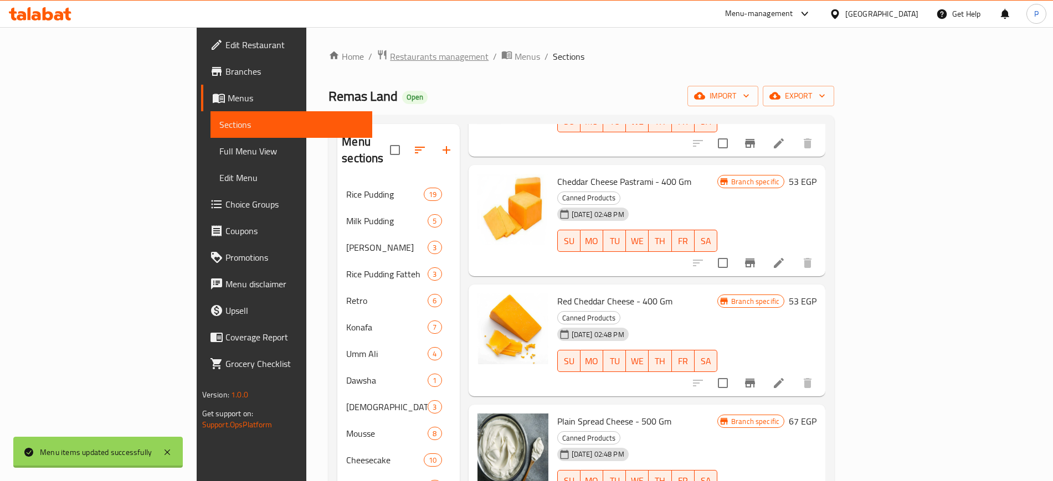
click at [390, 54] on span "Restaurants management" at bounding box center [439, 56] width 99 height 13
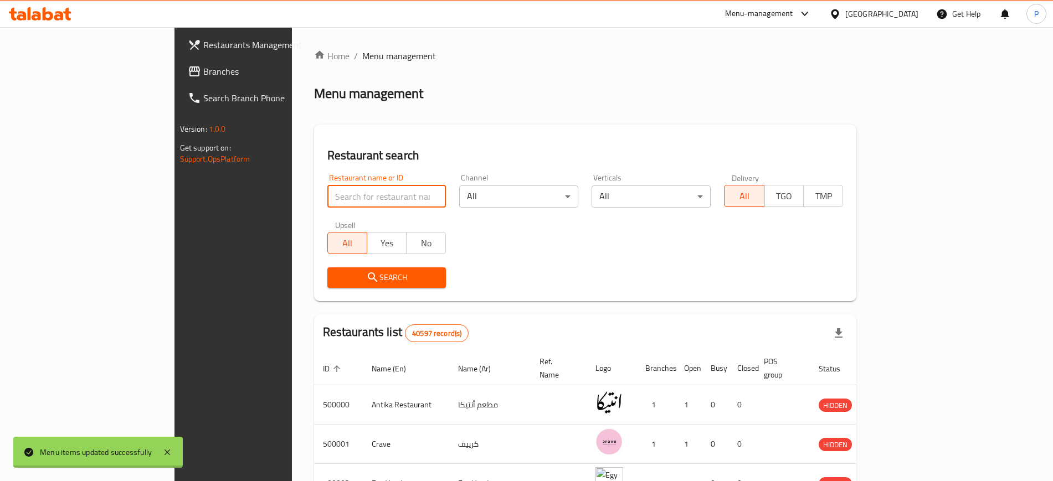
click at [327, 196] on input "search" at bounding box center [386, 197] width 119 height 22
paste input "كبده و مخ الشرقاو"
type input "كبده و مخ الشرقاو"
click button "Search" at bounding box center [386, 278] width 119 height 20
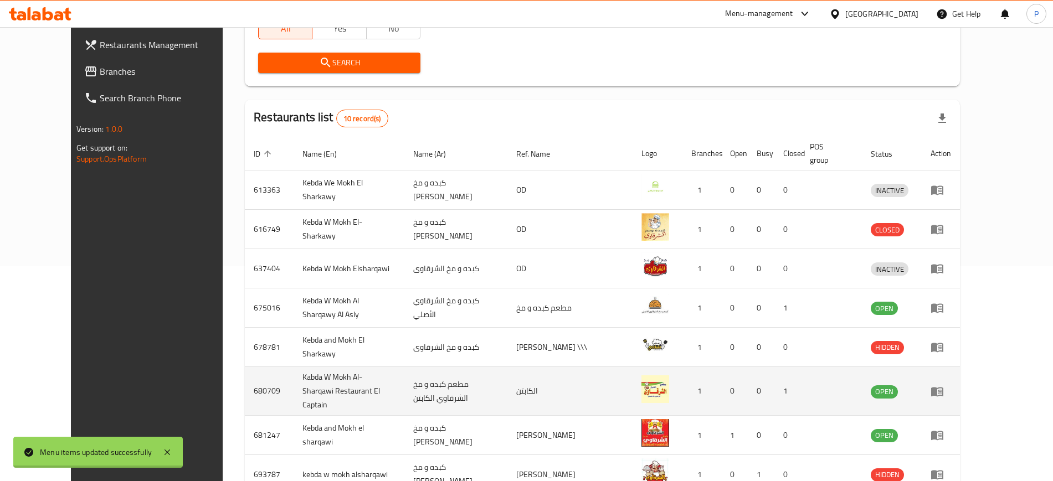
scroll to position [277, 0]
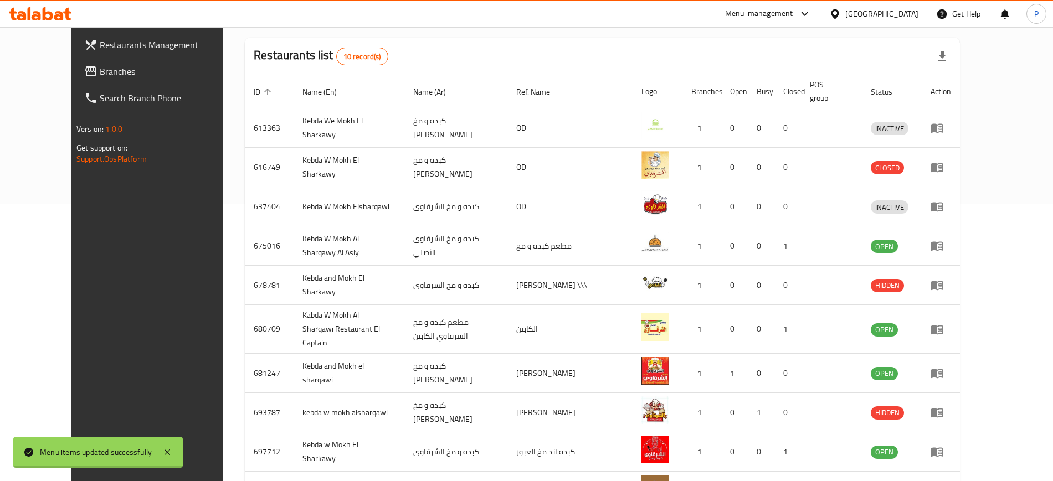
click at [100, 78] on span "Branches" at bounding box center [169, 71] width 138 height 13
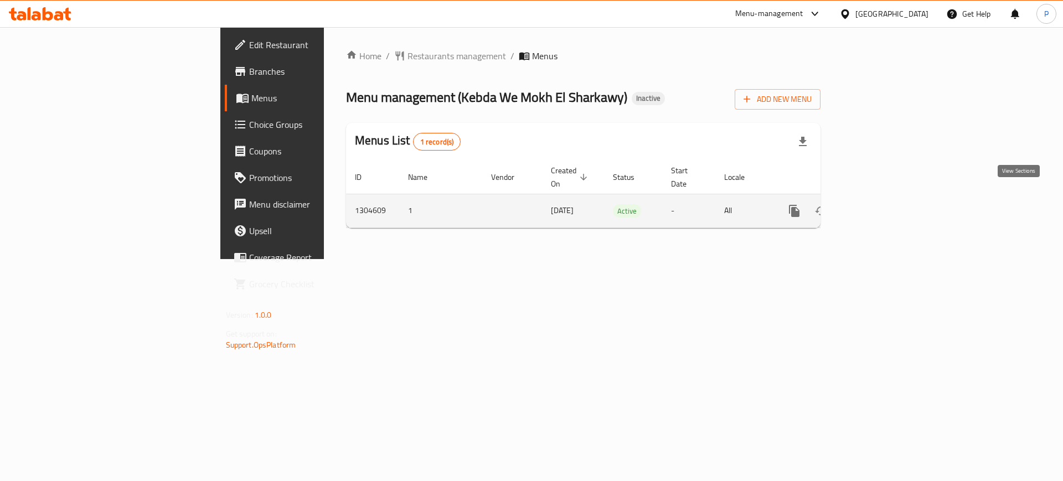
click at [888, 198] on link "enhanced table" at bounding box center [874, 211] width 27 height 27
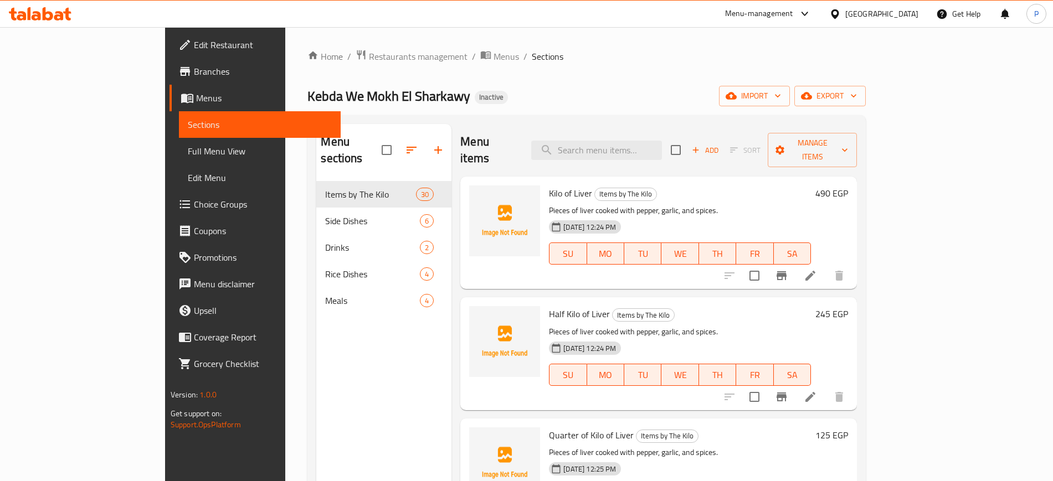
drag, startPoint x: 425, startPoint y: 60, endPoint x: 429, endPoint y: 69, distance: 10.0
click at [532, 58] on span "Sections" at bounding box center [548, 56] width 32 height 13
drag, startPoint x: 937, startPoint y: 80, endPoint x: 930, endPoint y: 90, distance: 12.4
click at [866, 81] on div "Home / Restaurants management / Menus / Sections Kebda We Mokh El Sharkawy Inac…" at bounding box center [586, 331] width 558 height 565
click at [781, 91] on span "import" at bounding box center [754, 96] width 53 height 14
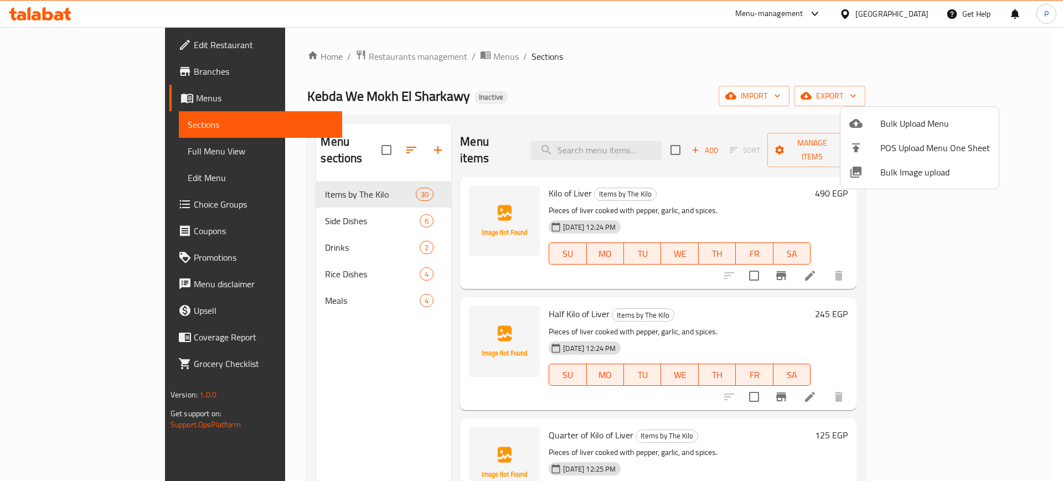
click at [876, 176] on div at bounding box center [865, 172] width 31 height 13
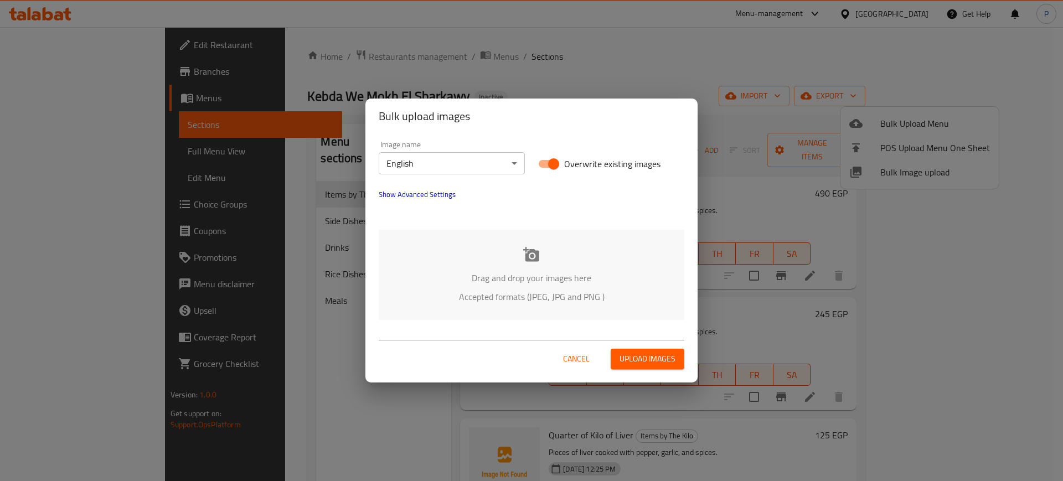
click at [456, 162] on body "​ Menu-management Egypt Get Help P Edit Restaurant Branches Menus Sections Full…" at bounding box center [531, 254] width 1063 height 454
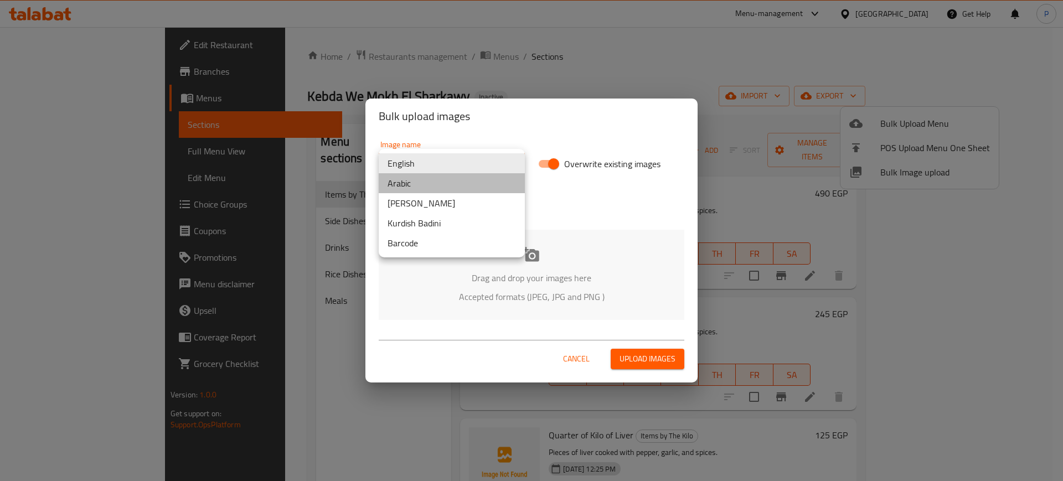
click at [410, 192] on li "Arabic" at bounding box center [452, 183] width 146 height 20
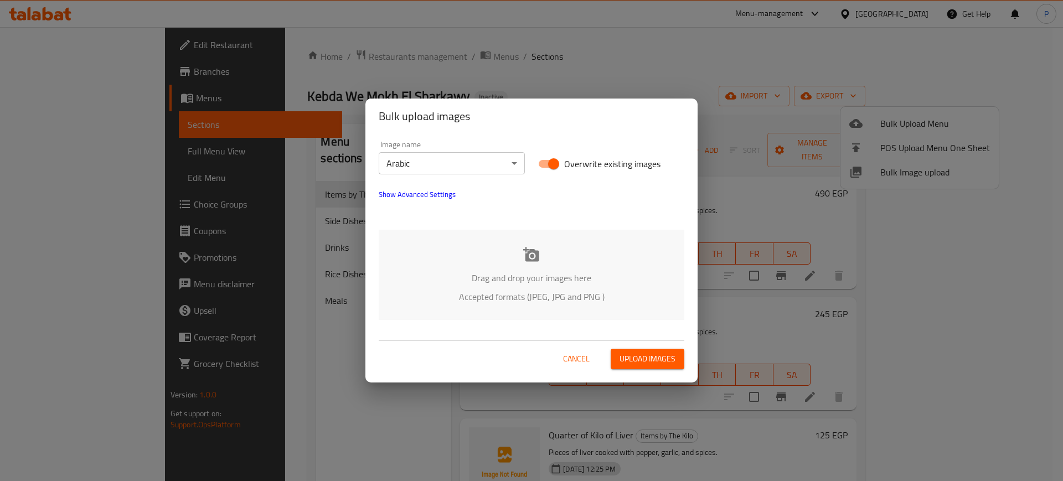
click at [557, 271] on p "Drag and drop your images here" at bounding box center [531, 277] width 273 height 13
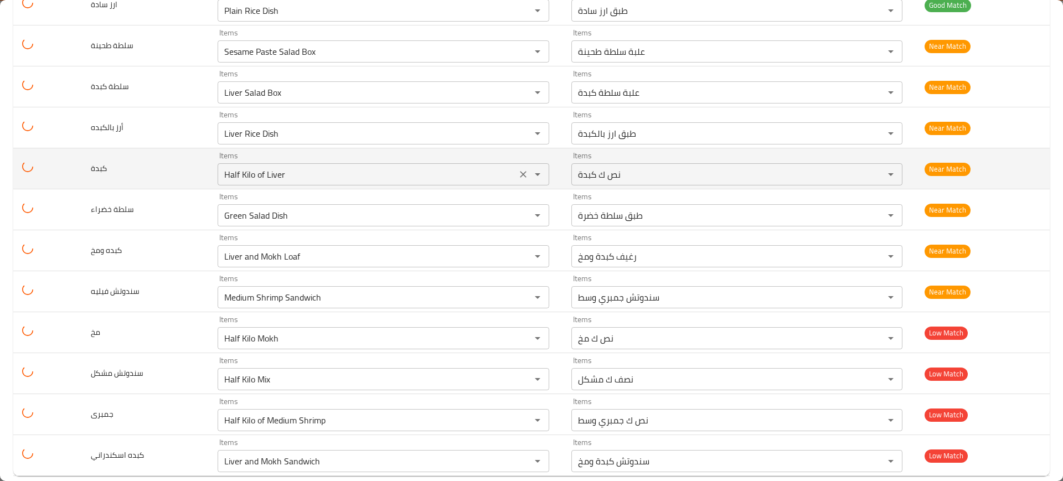
scroll to position [448, 0]
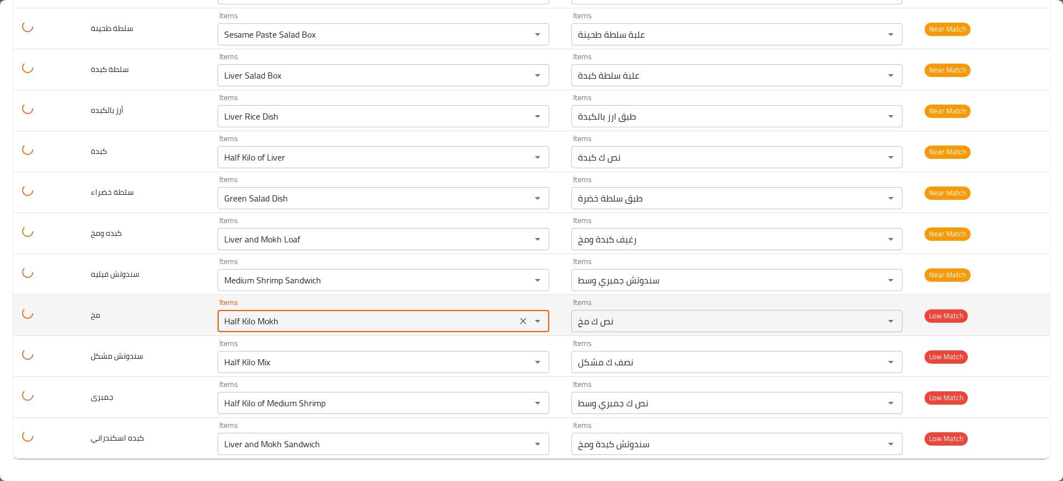
click at [260, 315] on input "Half Kilo Mokh" at bounding box center [367, 322] width 292 height 16
click at [272, 326] on input "Half Kilo Mokh" at bounding box center [367, 322] width 292 height 16
click at [279, 323] on input "Half Kilo Mokh" at bounding box center [367, 322] width 292 height 16
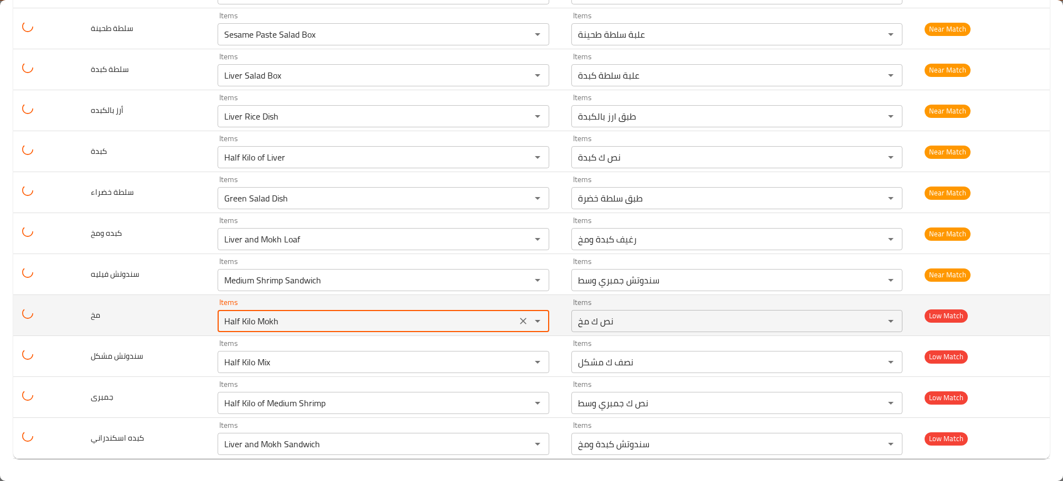
click at [279, 323] on input "Half Kilo Mokh" at bounding box center [367, 322] width 292 height 16
paste input "enhanced table"
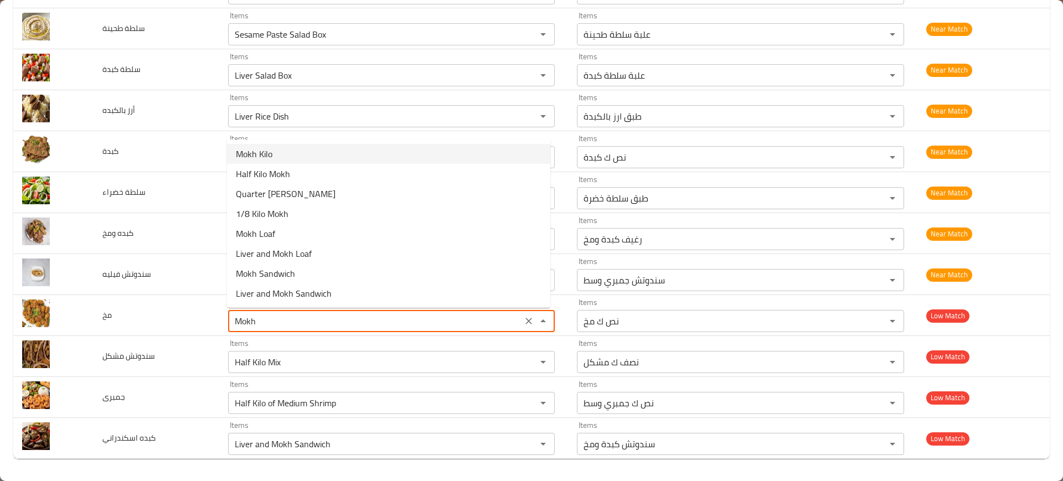
click at [278, 151] on li "Mokh Kilo" at bounding box center [388, 154] width 323 height 20
type input "Mokh Kilo"
type input "كيلو مخ"
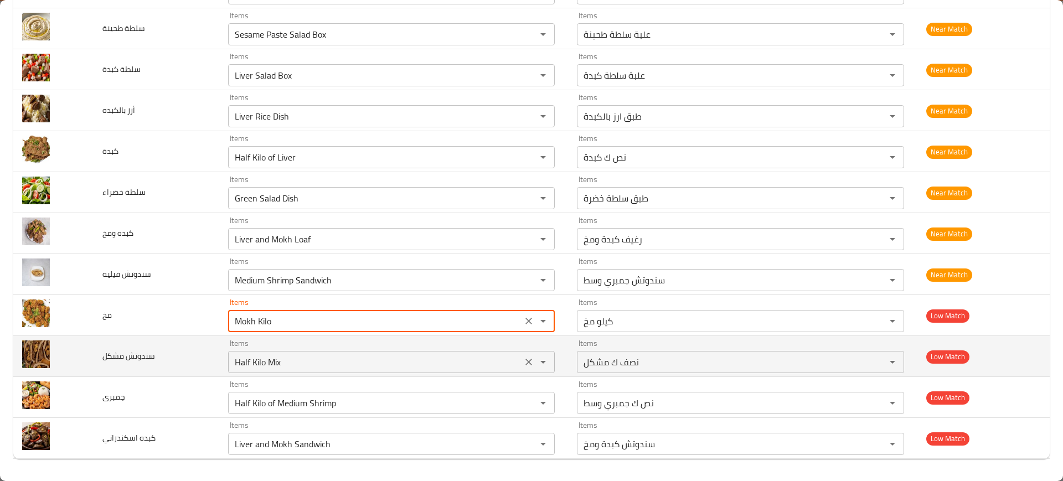
type input "Mokh Kilo"
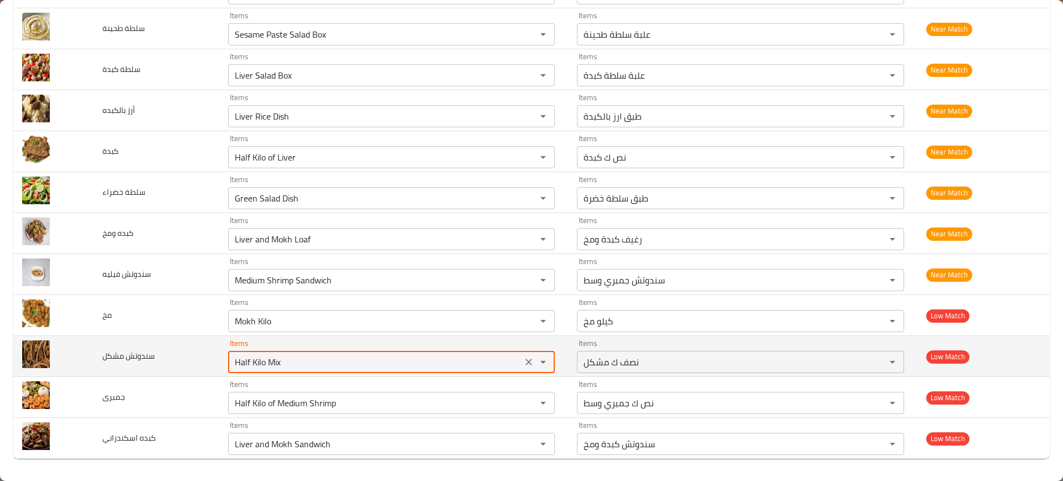
click at [270, 364] on مشكل "Half Kilo Mix" at bounding box center [375, 362] width 287 height 16
type مشكل "m"
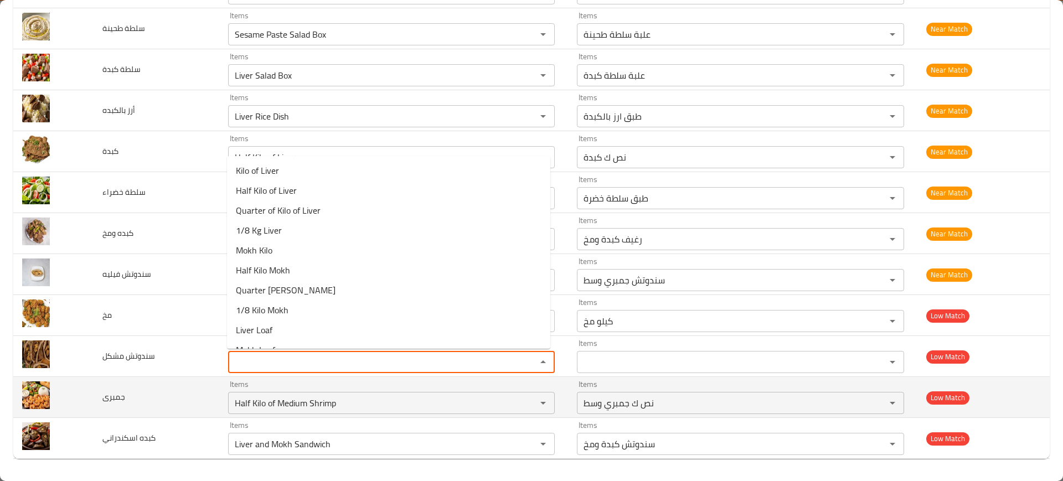
click at [172, 398] on td "جمبرى" at bounding box center [156, 397] width 125 height 41
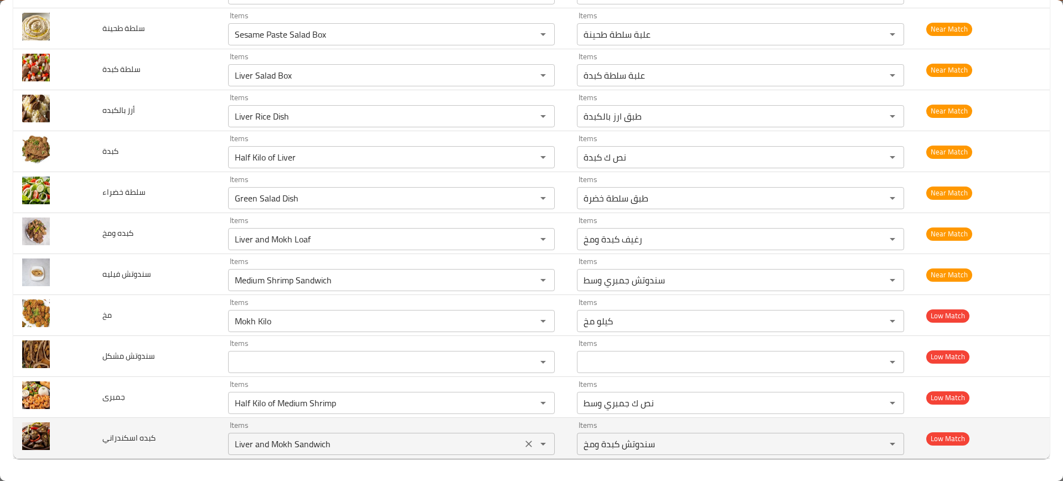
click at [300, 445] on اسكندراني "Liver and Mokh Sandwich" at bounding box center [375, 444] width 287 height 16
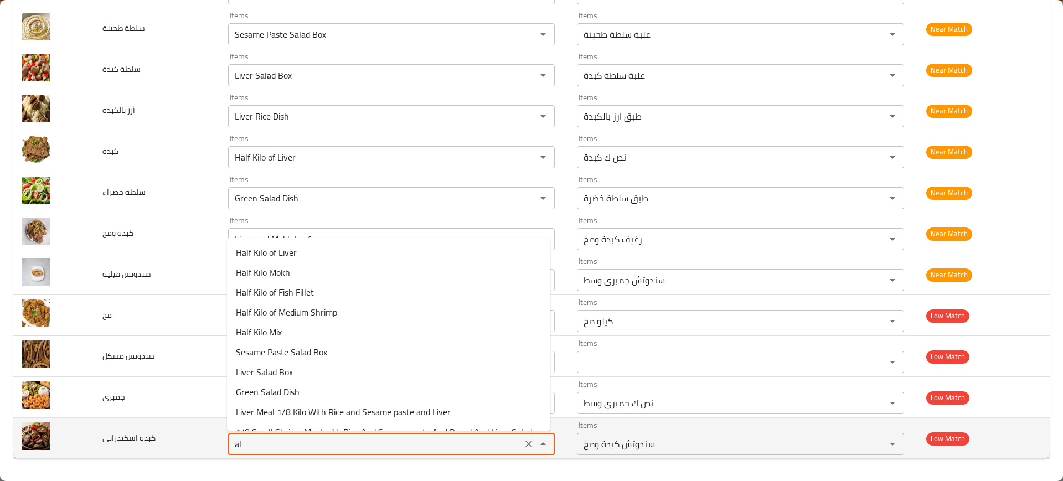
type اسكندراني "a"
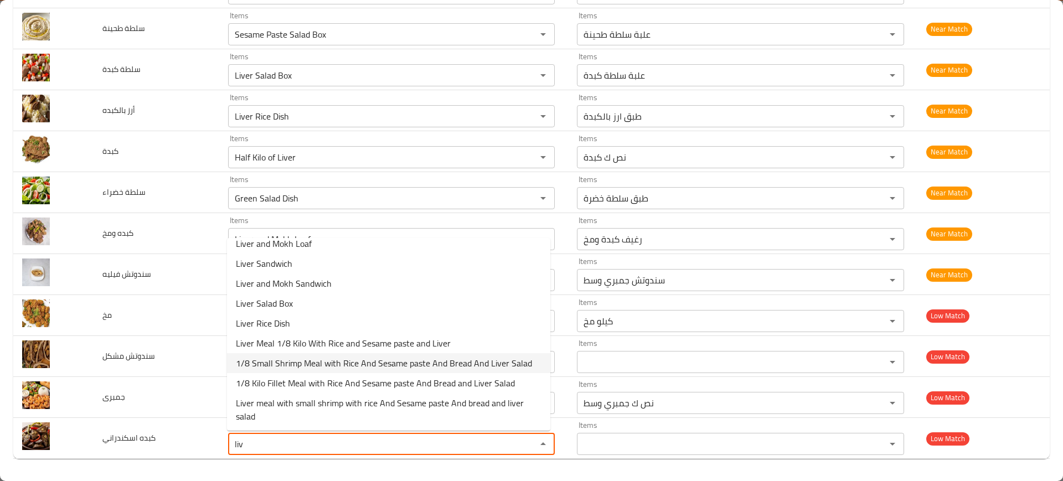
scroll to position [0, 0]
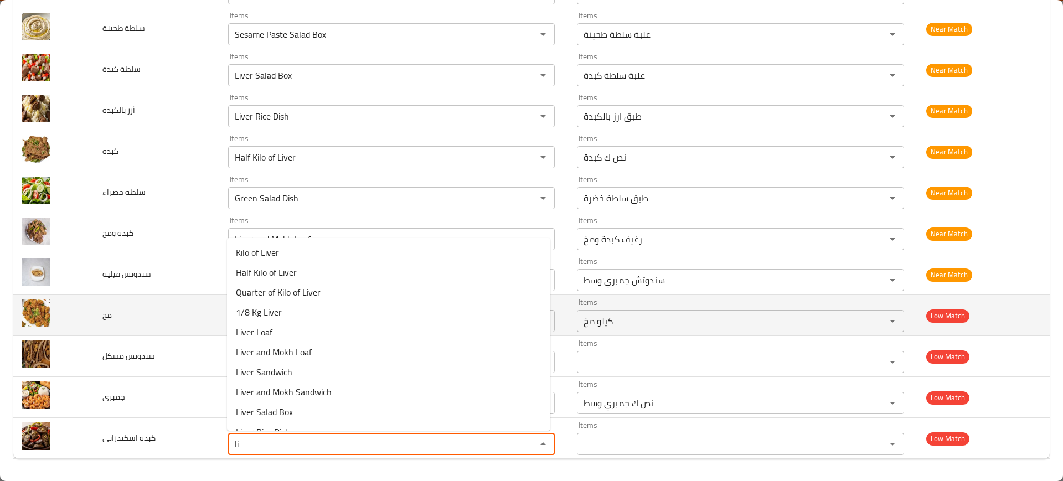
type اسكندراني "l"
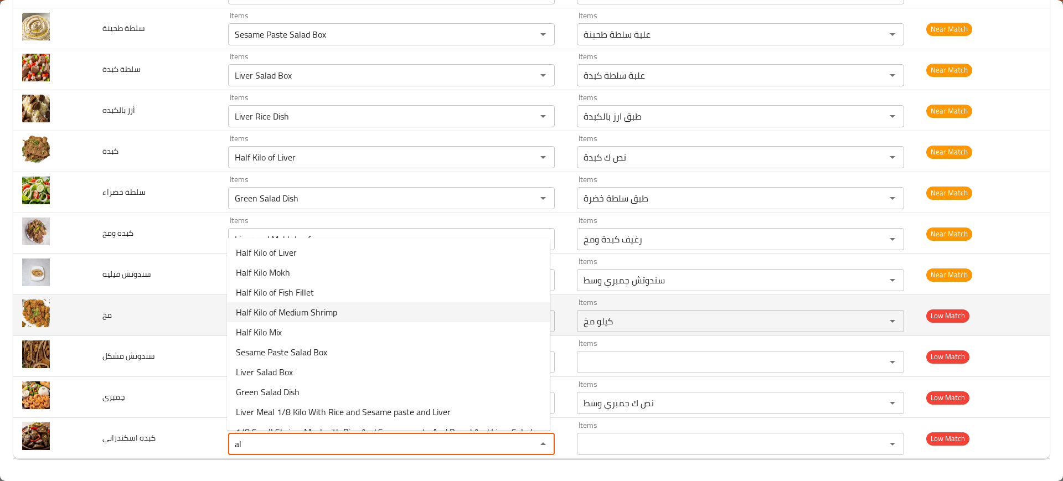
type اسكندراني "a"
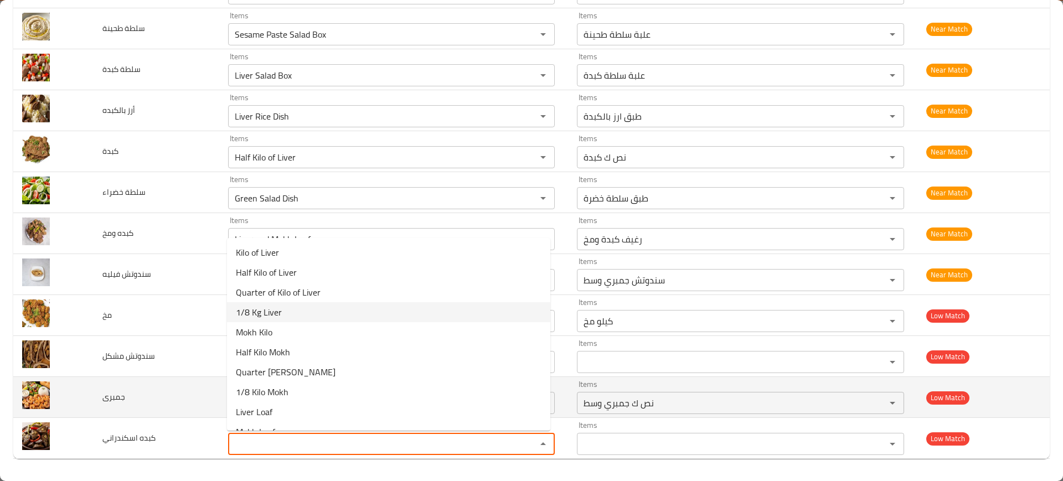
click at [121, 386] on td "جمبرى" at bounding box center [156, 397] width 125 height 41
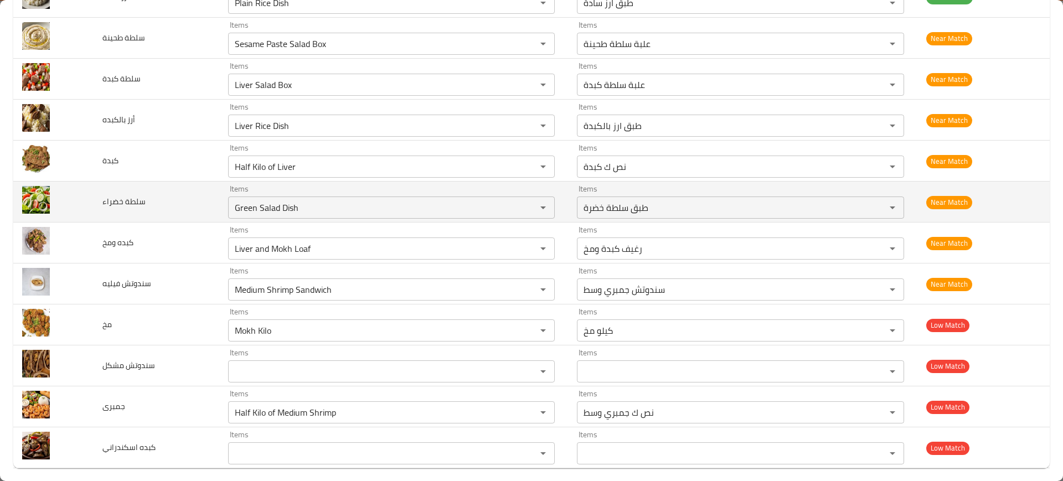
scroll to position [448, 0]
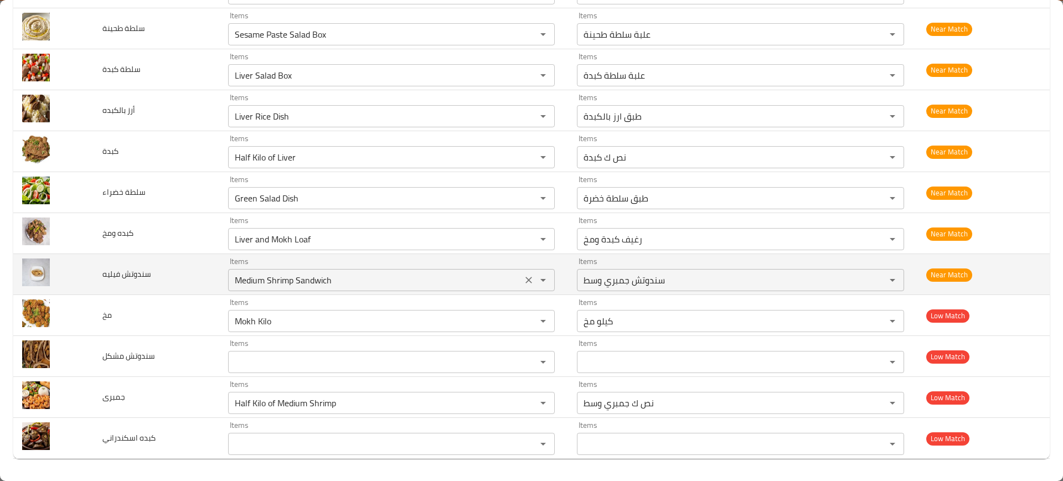
click at [269, 275] on فيليه "Medium Shrimp Sandwich" at bounding box center [375, 281] width 287 height 16
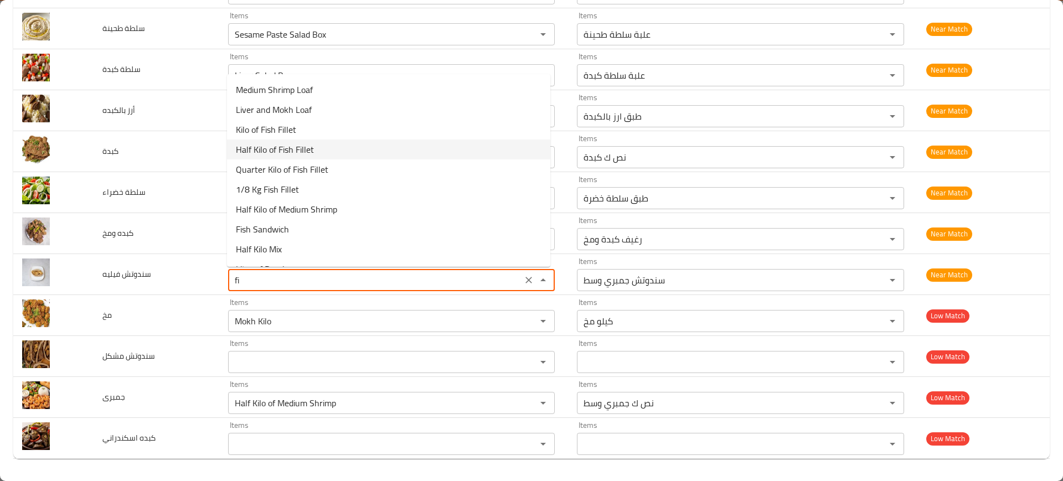
scroll to position [0, 0]
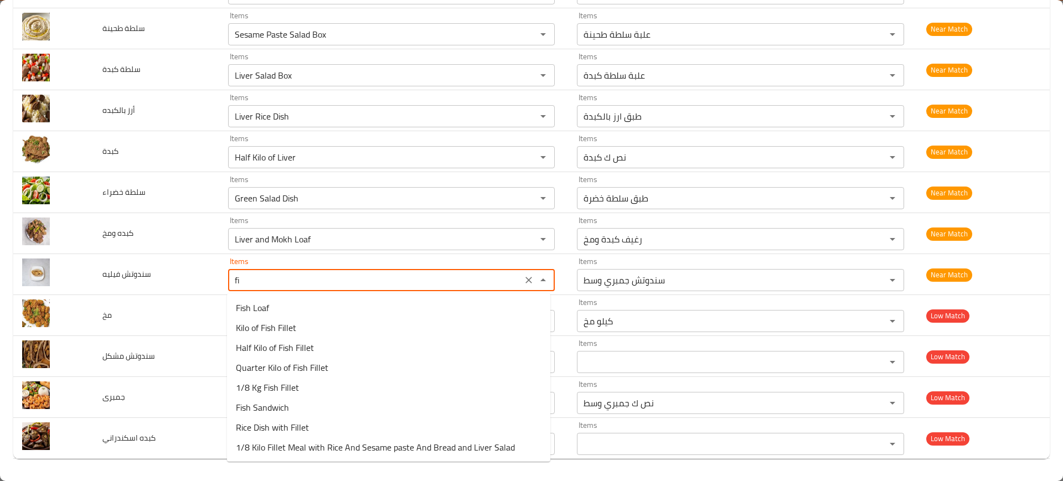
type فيليه "fil"
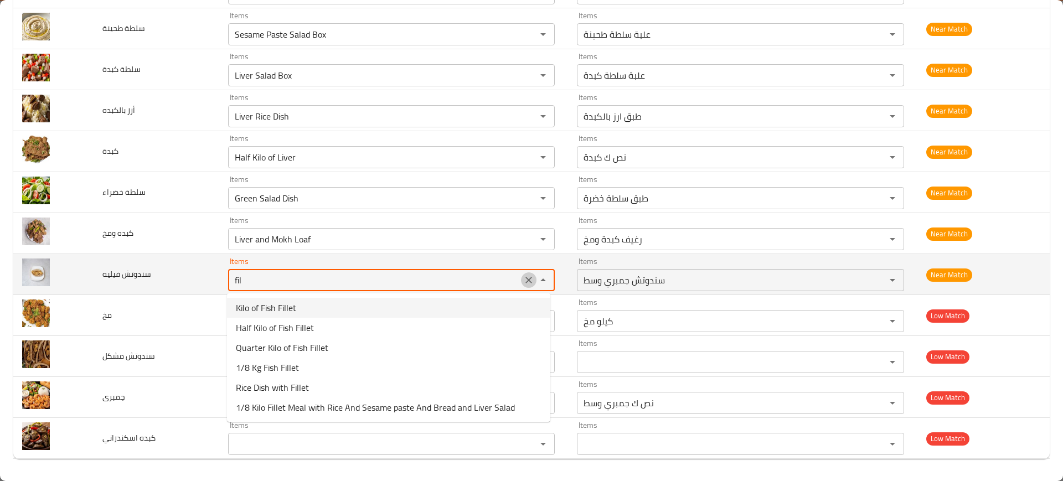
click at [523, 280] on icon "Clear" at bounding box center [528, 280] width 11 height 11
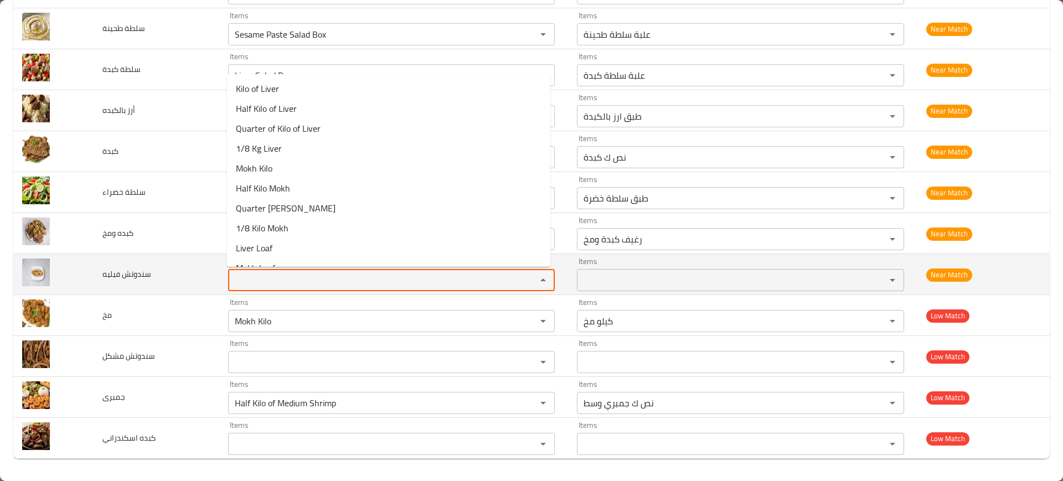
click at [140, 273] on span "سندوتش فيليه" at bounding box center [126, 274] width 49 height 14
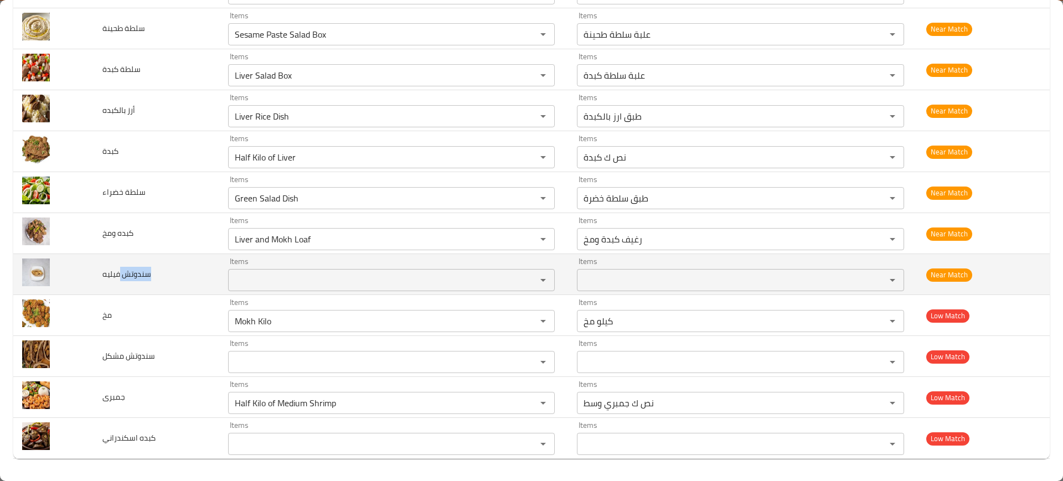
click at [140, 273] on span "سندوتش فيليه" at bounding box center [126, 274] width 49 height 14
copy span "سندوتش فيليه"
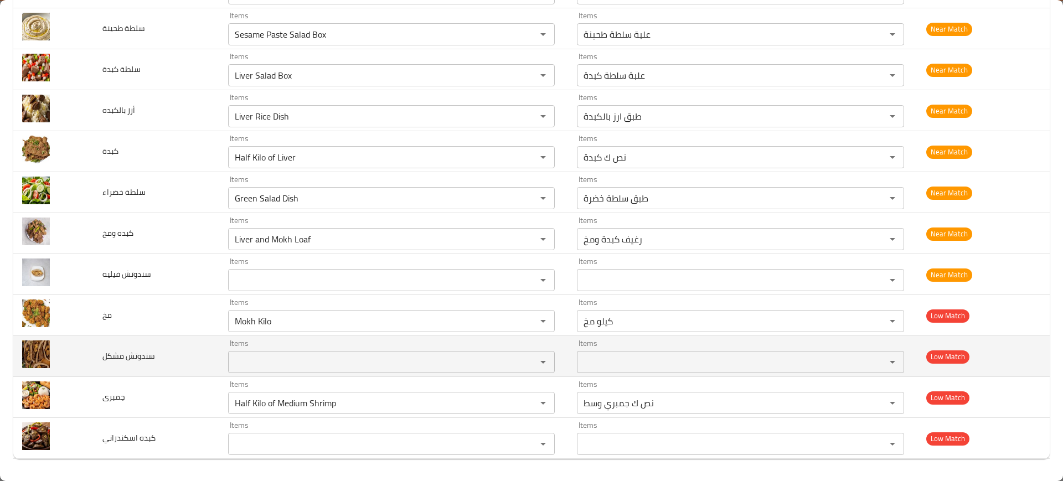
click at [145, 359] on span "سندوتش مشكل" at bounding box center [128, 356] width 53 height 14
copy span "سندوتش مشكل"
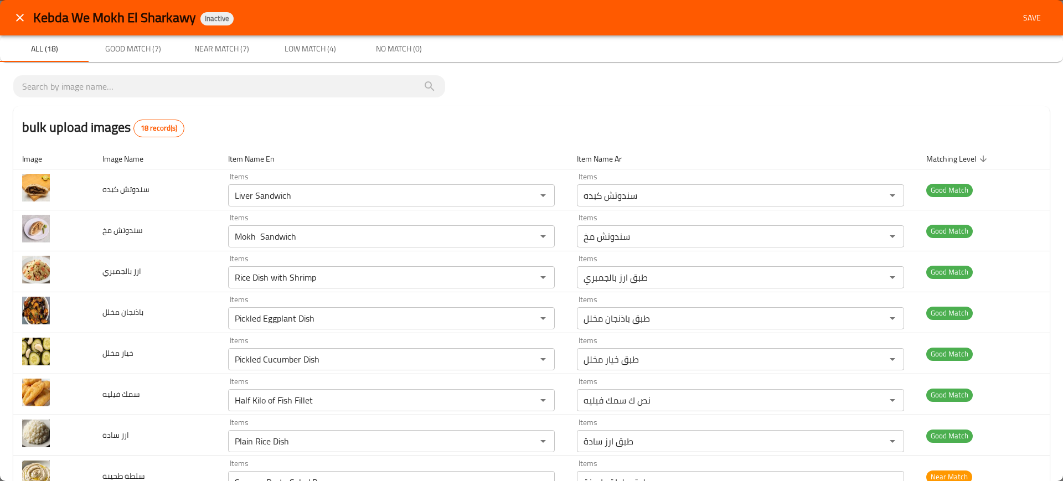
click at [1028, 11] on span "Save" at bounding box center [1032, 18] width 27 height 14
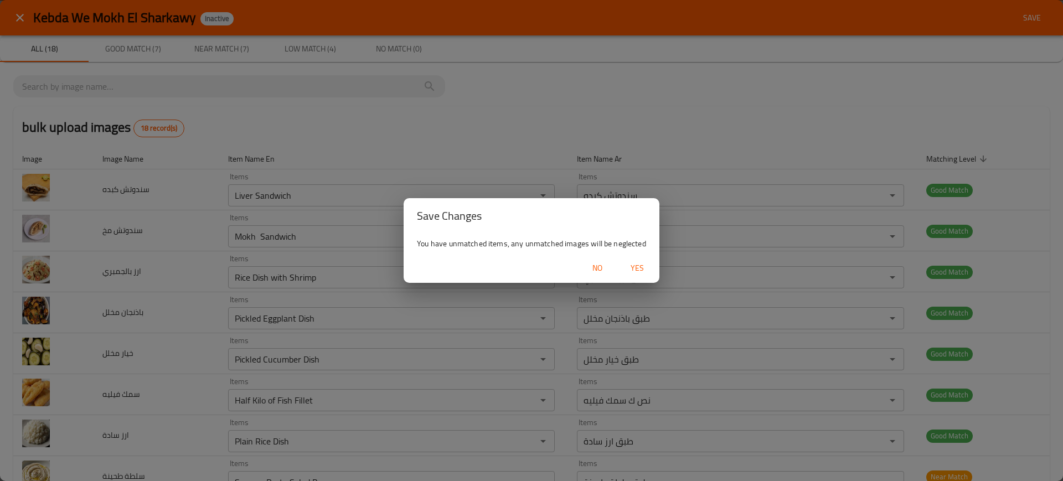
click at [640, 263] on span "Yes" at bounding box center [637, 268] width 27 height 14
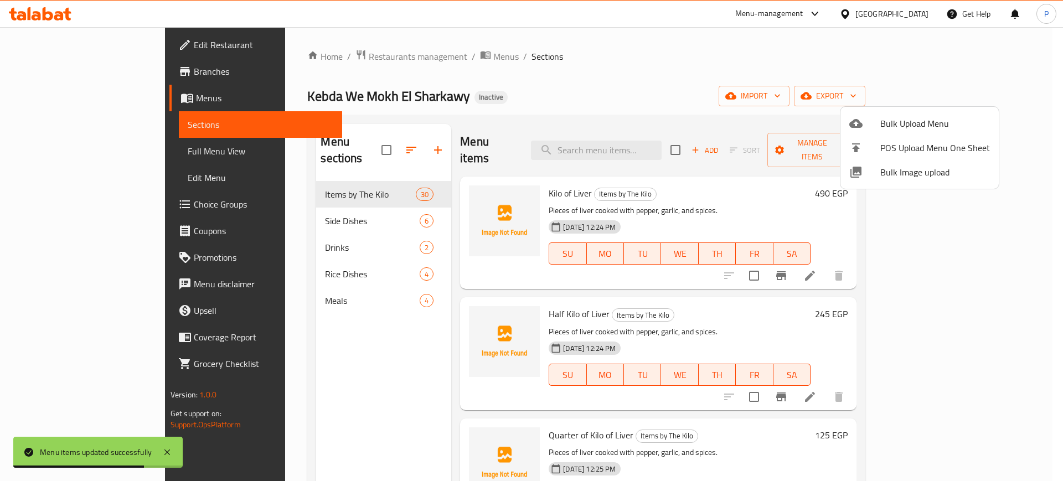
click at [271, 206] on div at bounding box center [531, 240] width 1063 height 481
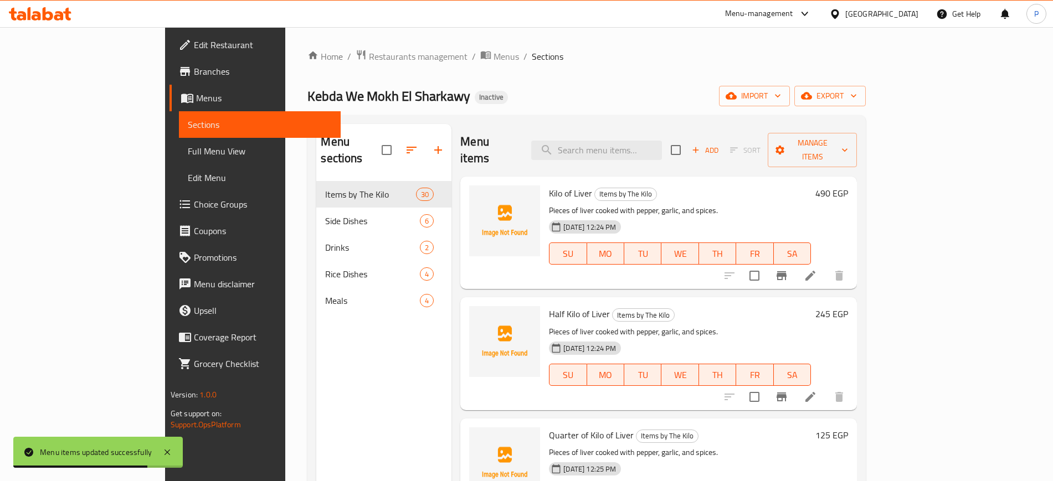
click at [325, 214] on span "Side Dishes" at bounding box center [372, 220] width 95 height 13
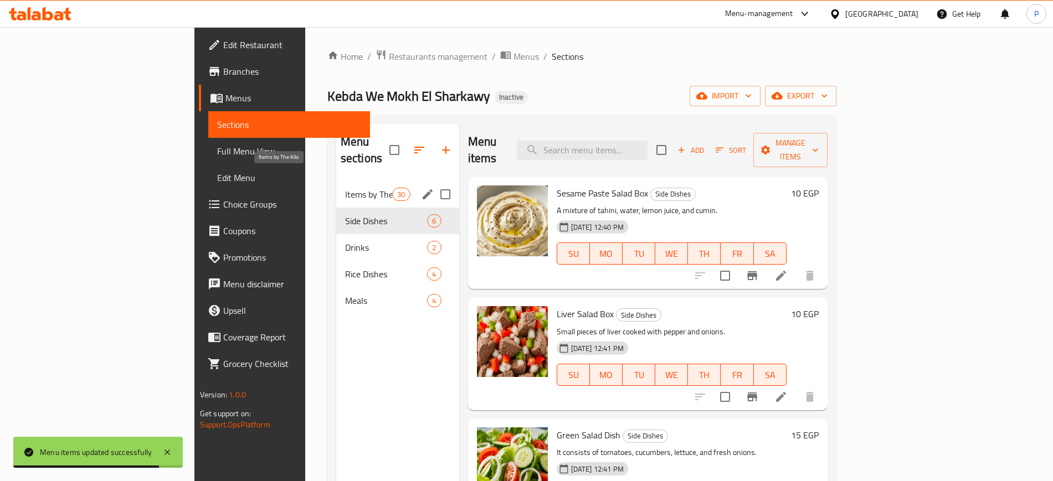
click at [345, 188] on span "Items by The Kilo" at bounding box center [368, 194] width 47 height 13
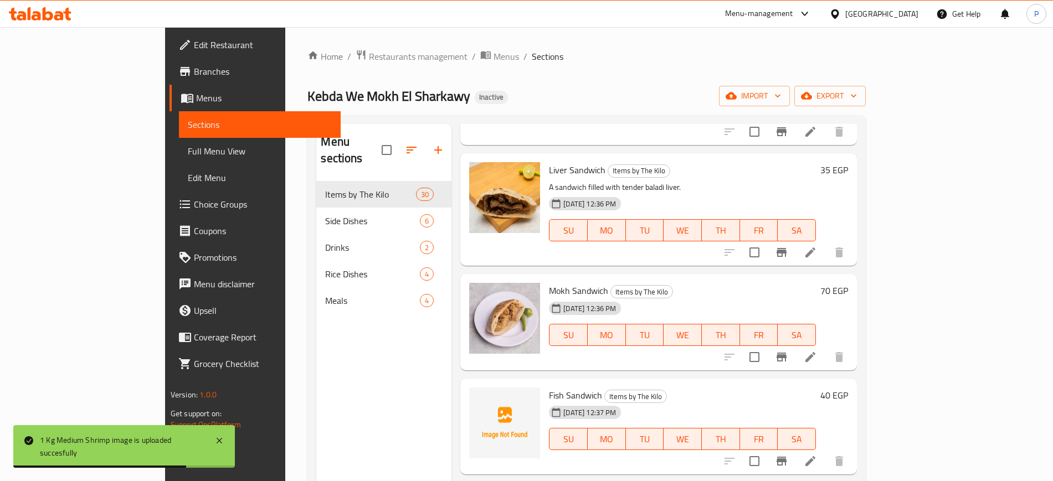
scroll to position [2631, 0]
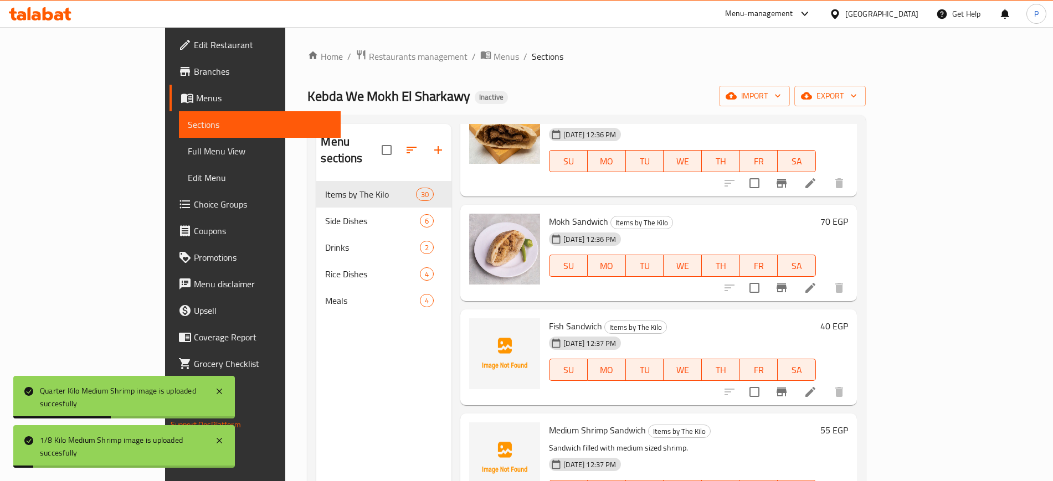
click at [378, 368] on div "Menu sections Items by The Kilo 30 Side Dishes 6 Drinks 2 Rice Dishes 4 Meals 4" at bounding box center [383, 364] width 135 height 481
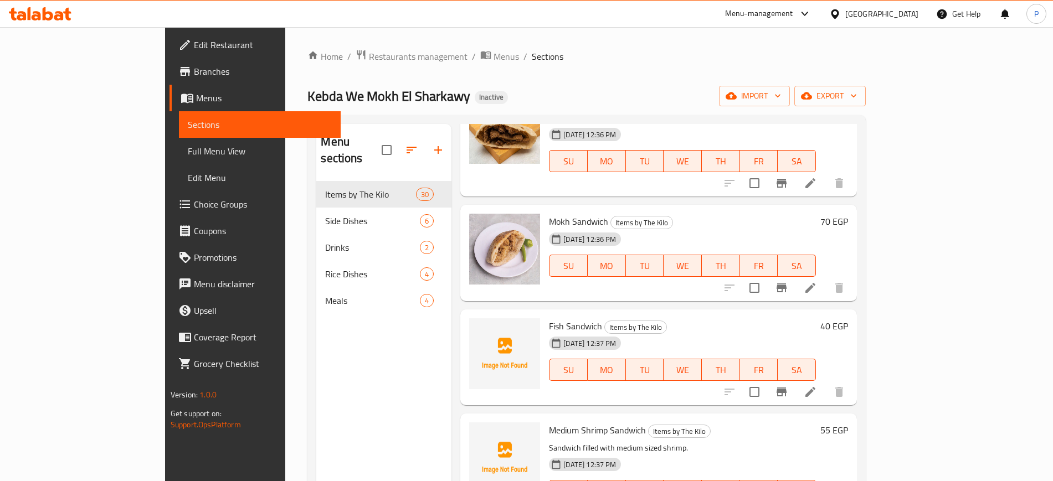
click at [350, 394] on div "Menu sections Items by The Kilo 30 Side Dishes 6 Drinks 2 Rice Dishes 4 Meals 4" at bounding box center [383, 364] width 135 height 481
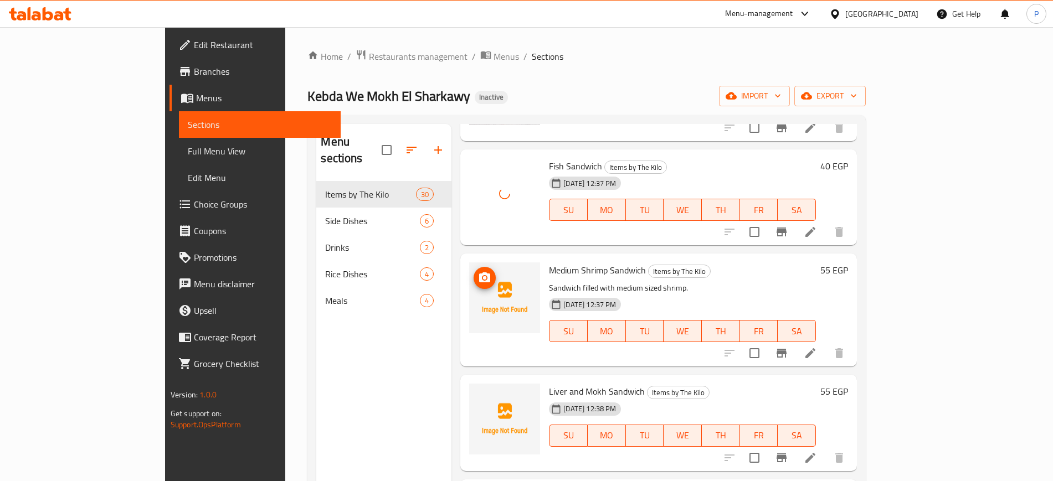
scroll to position [2839, 0]
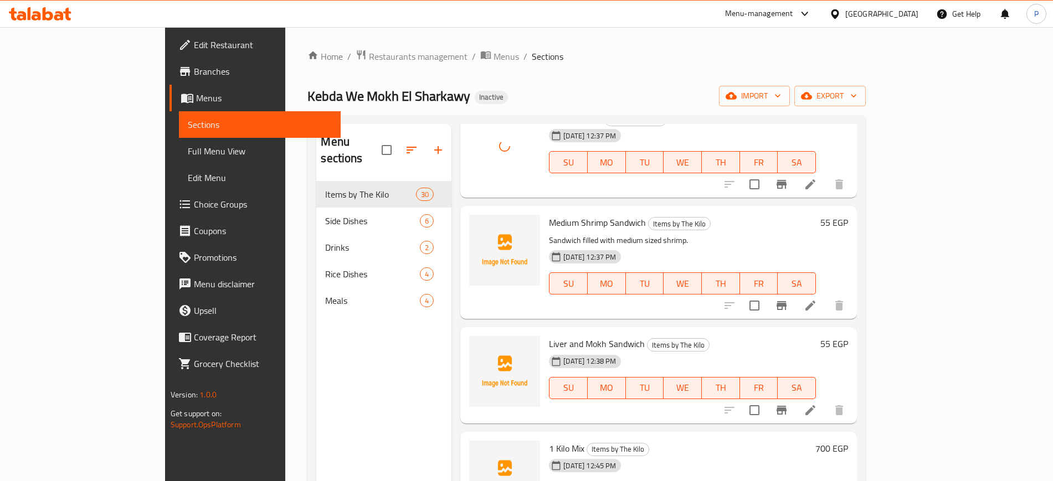
click at [375, 397] on div "Menu sections Items by The Kilo 30 Side Dishes 6 Drinks 2 Rice Dishes 4 Meals 4" at bounding box center [383, 364] width 135 height 481
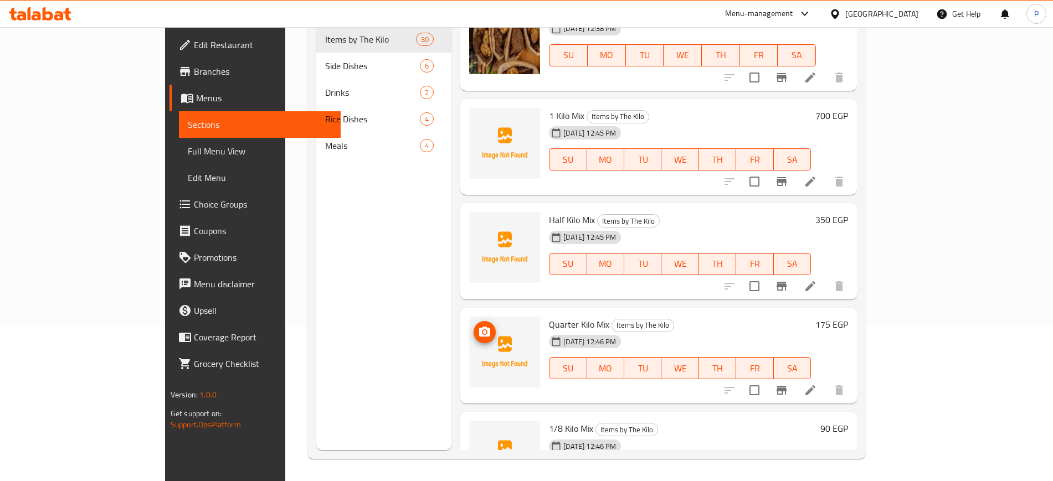
scroll to position [3044, 0]
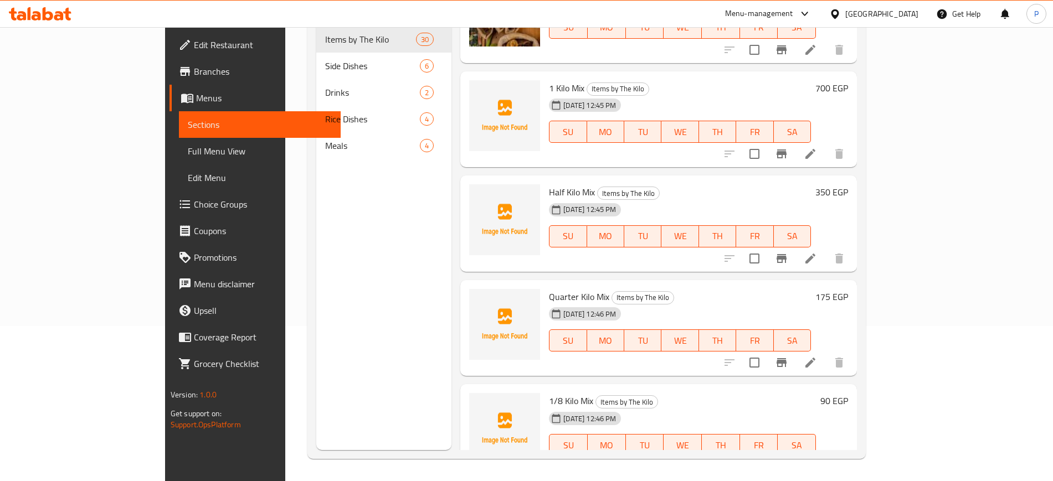
click at [337, 301] on div "Menu sections Items by The Kilo 30 Side Dishes 6 Drinks 2 Rice Dishes 4 Meals 4" at bounding box center [383, 209] width 135 height 481
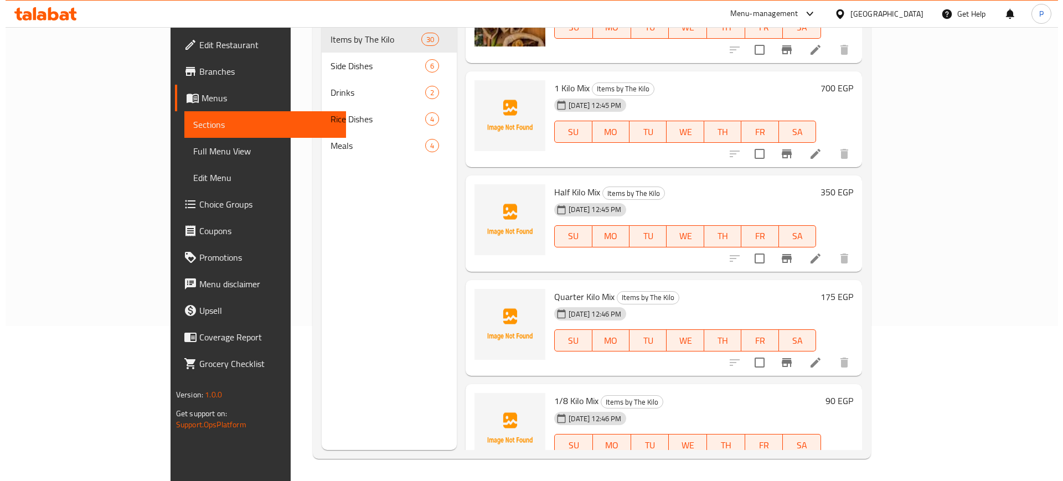
scroll to position [0, 0]
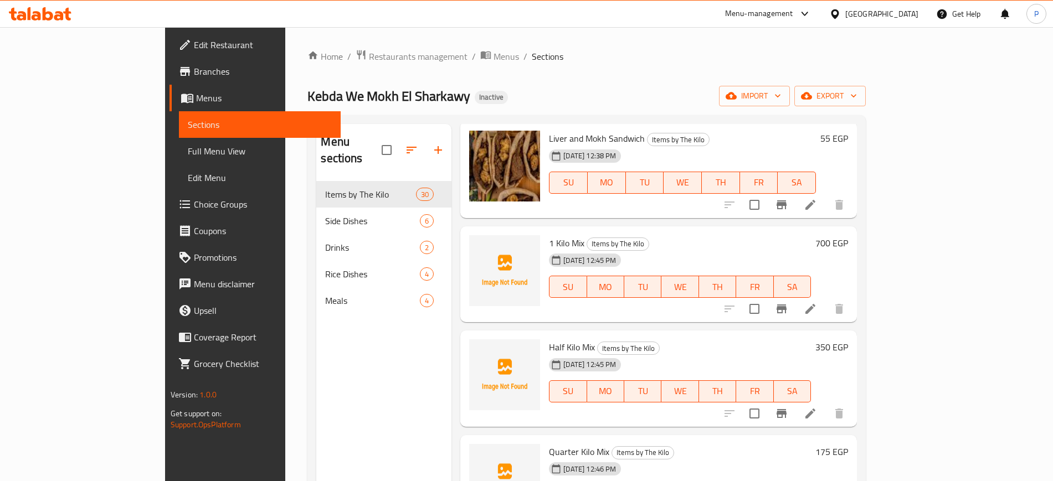
click at [188, 154] on span "Full Menu View" at bounding box center [260, 151] width 144 height 13
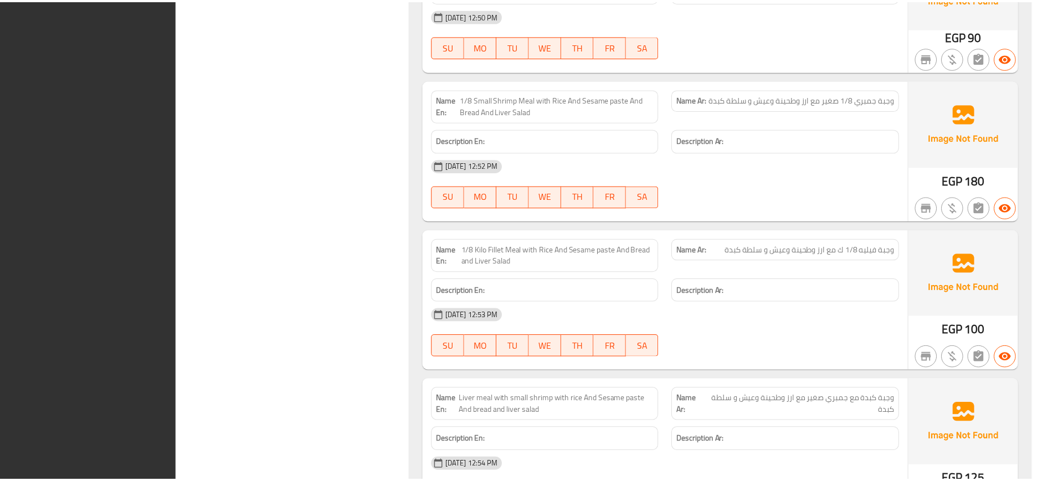
scroll to position [6730, 0]
